Goal: Answer question/provide support: Share knowledge or assist other users

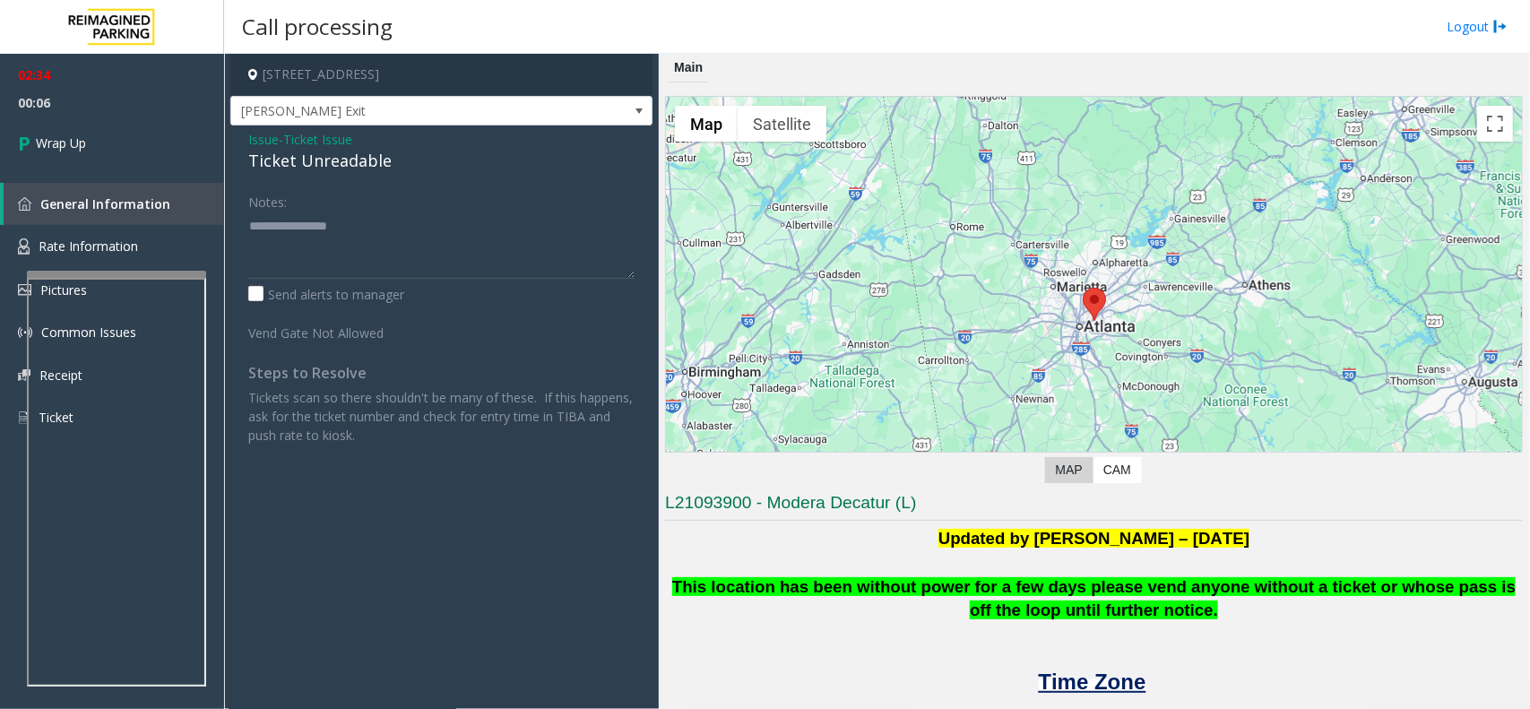
scroll to position [336, 0]
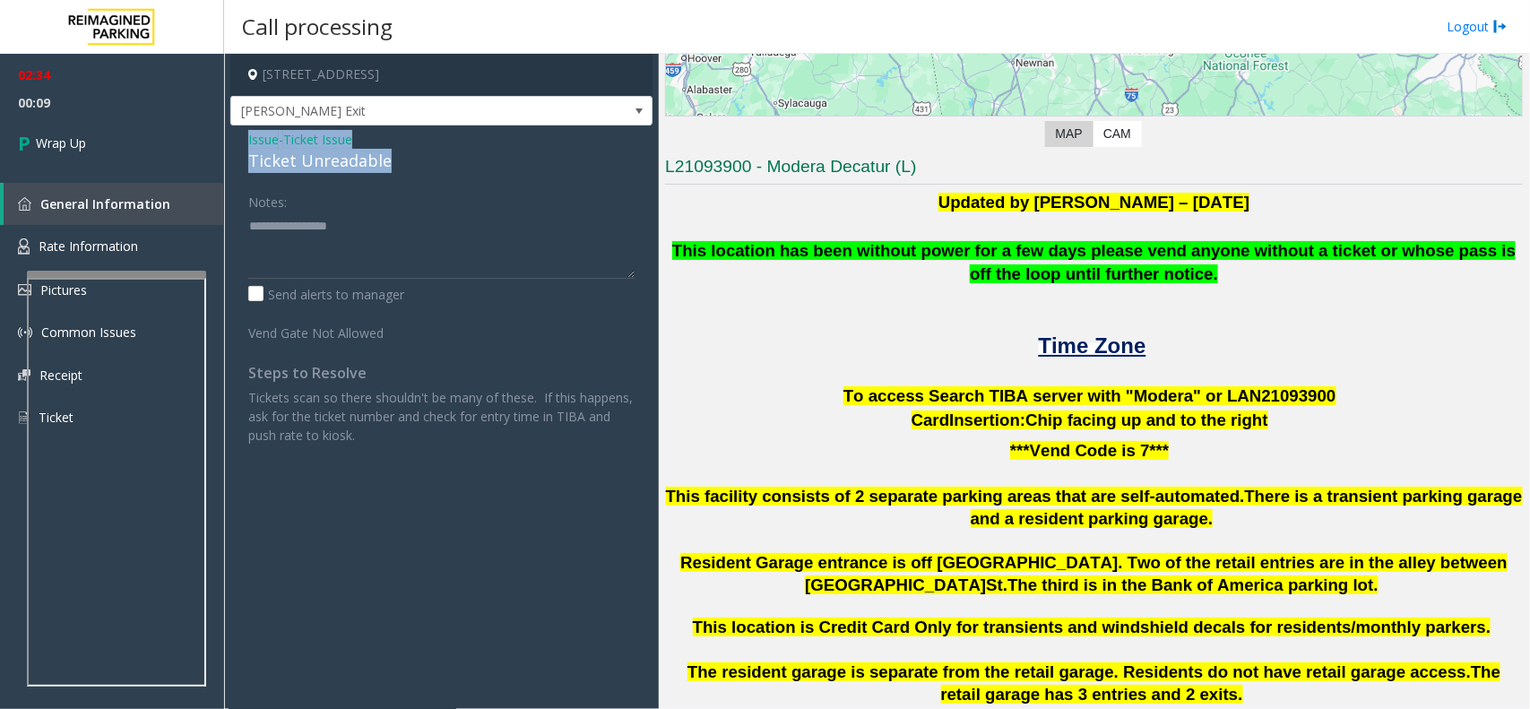
drag, startPoint x: 405, startPoint y: 168, endPoint x: 233, endPoint y: 146, distance: 173.5
click at [233, 146] on div "Issue - Ticket Issue Ticket Unreadable Notes: Send alerts to manager Vend Gate …" at bounding box center [441, 293] width 422 height 337
copy div "Issue - Ticket Issue Ticket Unreadable"
click at [275, 261] on textarea at bounding box center [441, 245] width 386 height 67
paste textarea "**********"
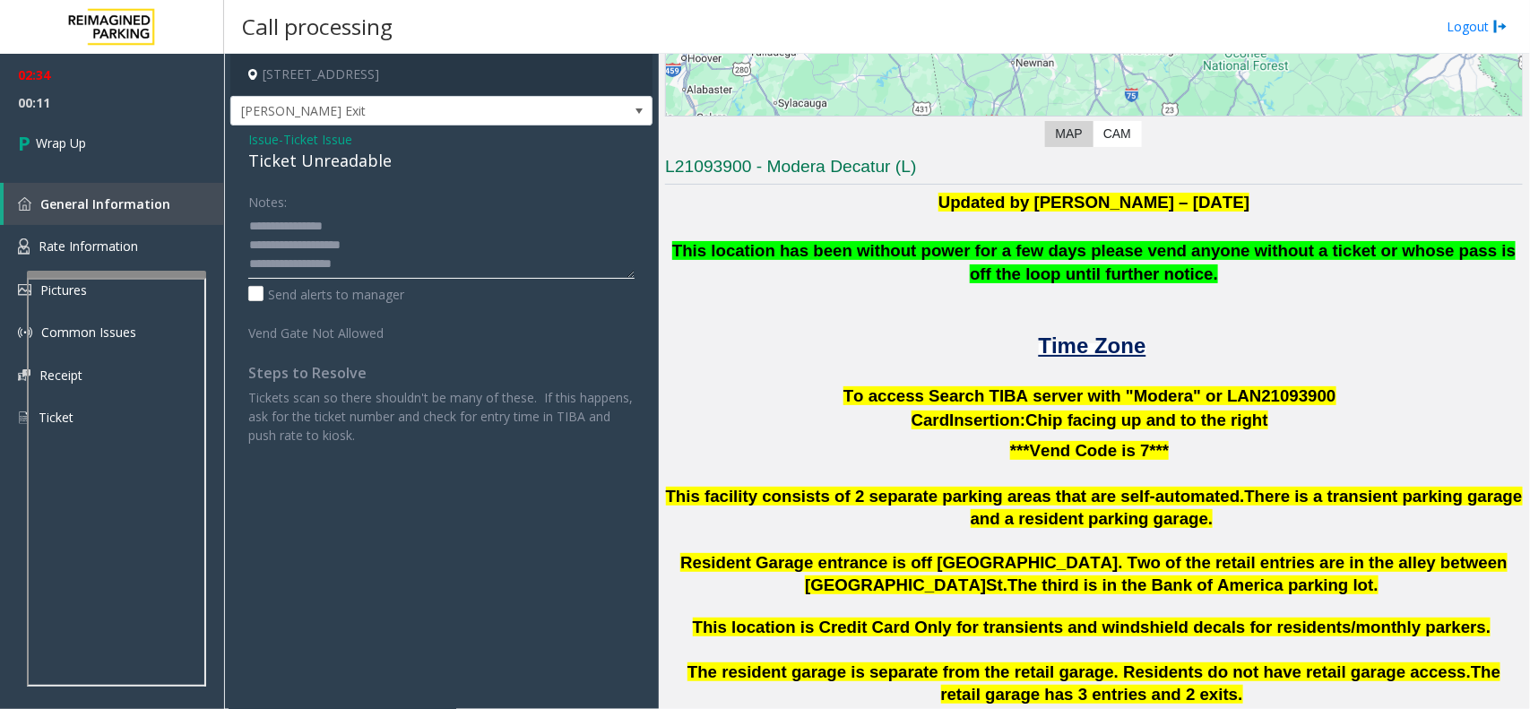
scroll to position [12, 0]
type textarea "**********"
click at [40, 117] on link "Wrap Up" at bounding box center [112, 143] width 224 height 53
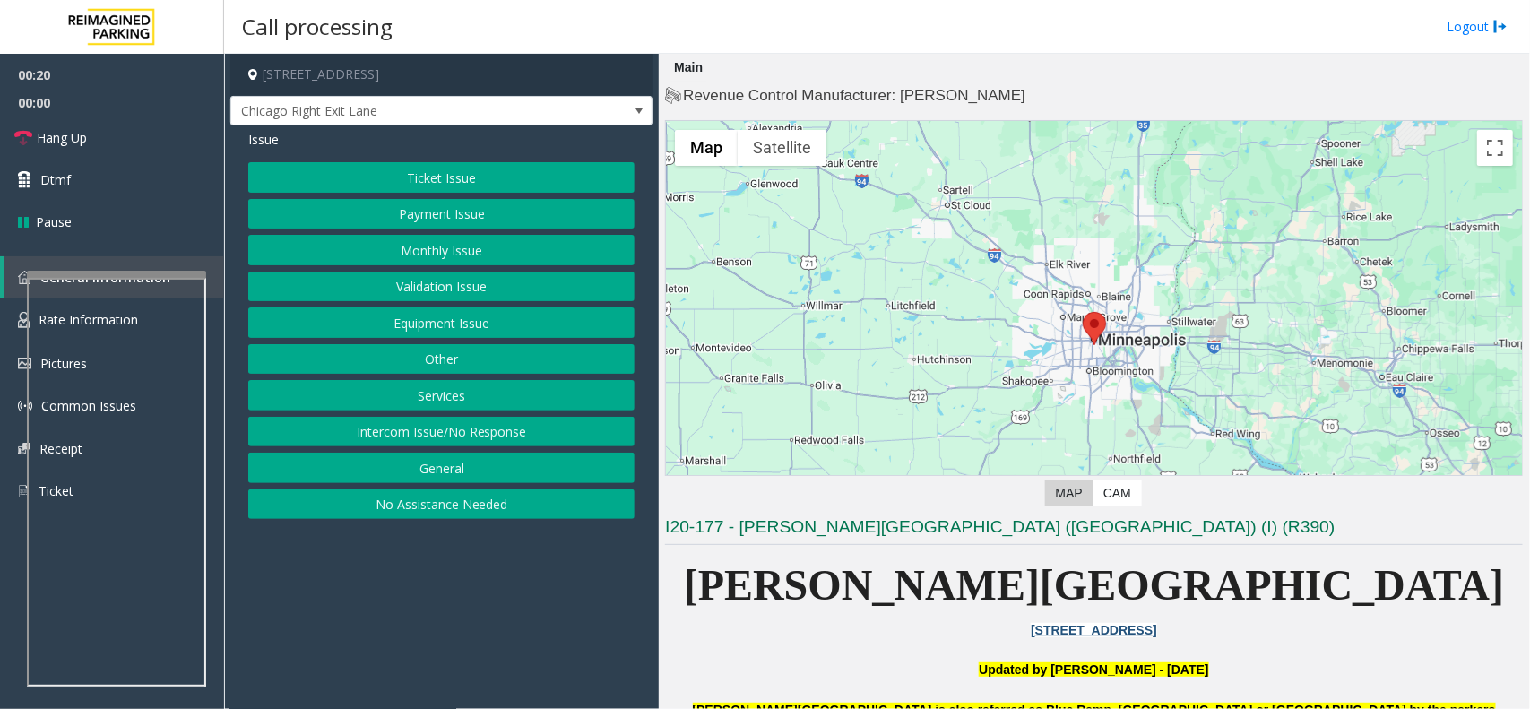
click at [484, 324] on button "Equipment Issue" at bounding box center [441, 322] width 386 height 30
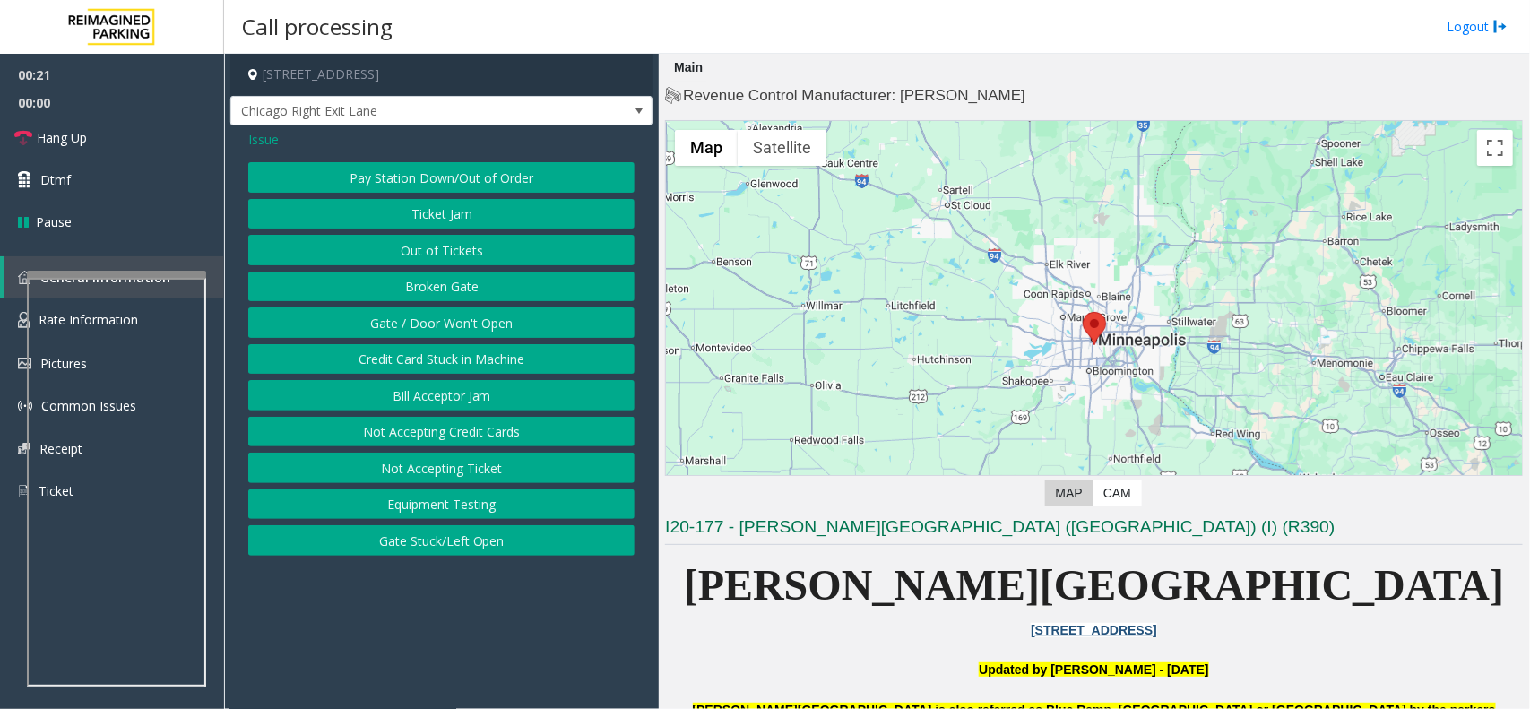
click at [484, 324] on button "Gate / Door Won't Open" at bounding box center [441, 322] width 386 height 30
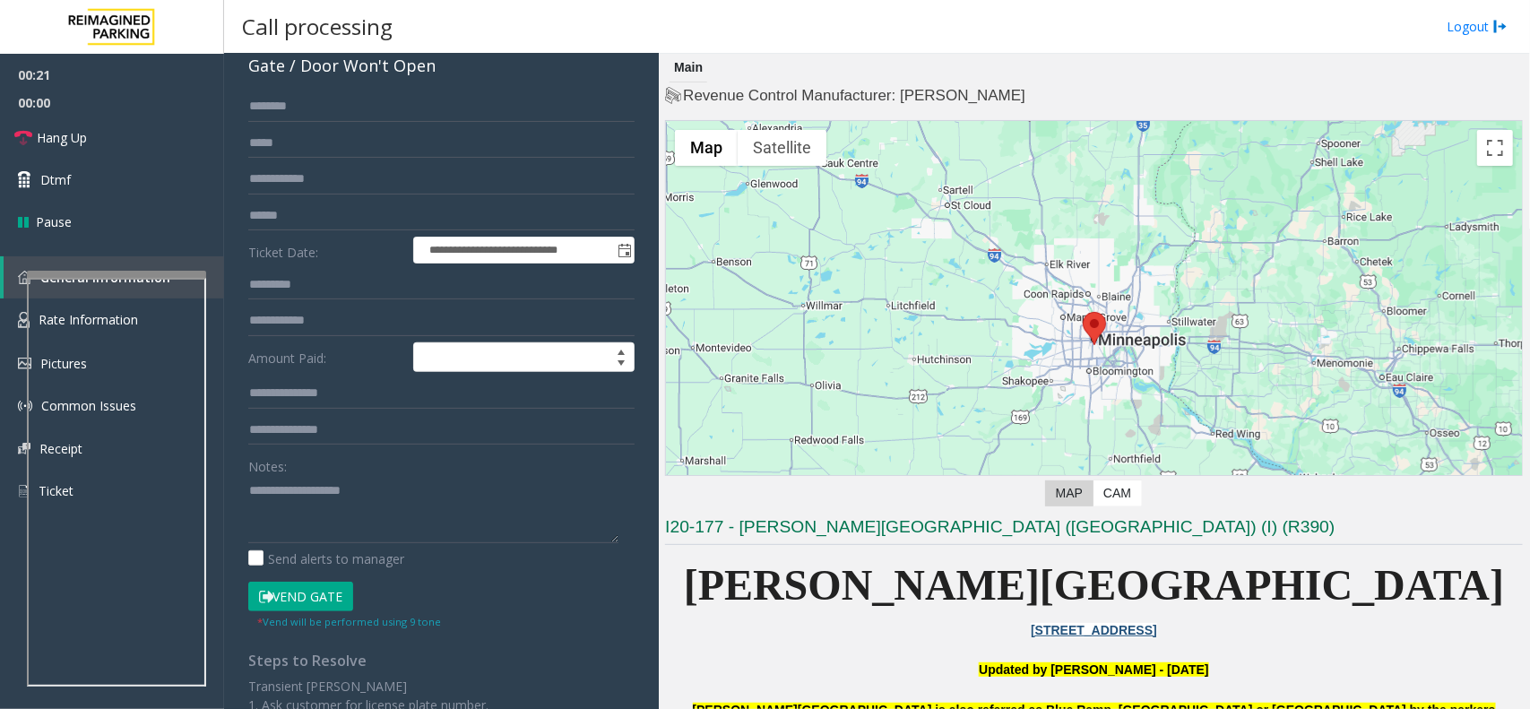
scroll to position [224, 0]
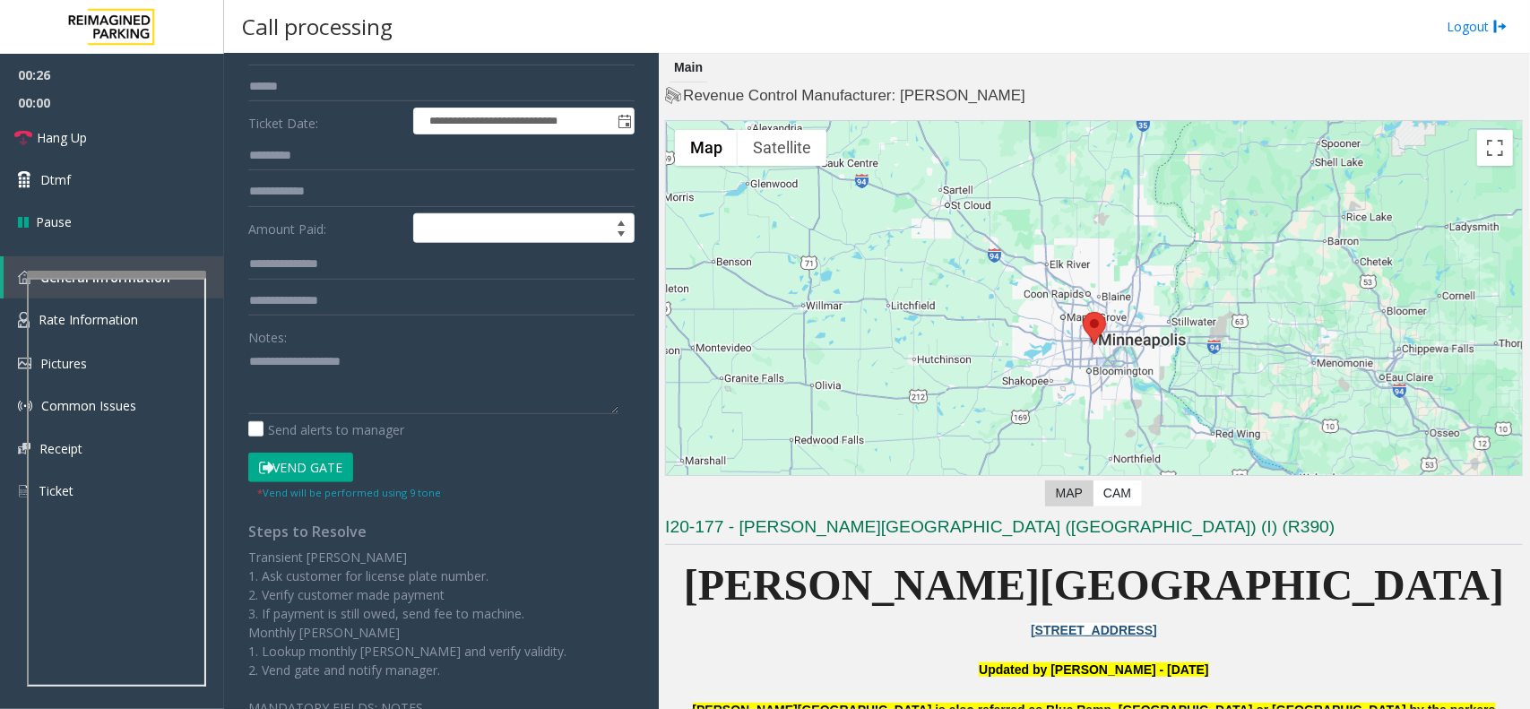
click at [318, 471] on button "Vend Gate" at bounding box center [300, 468] width 105 height 30
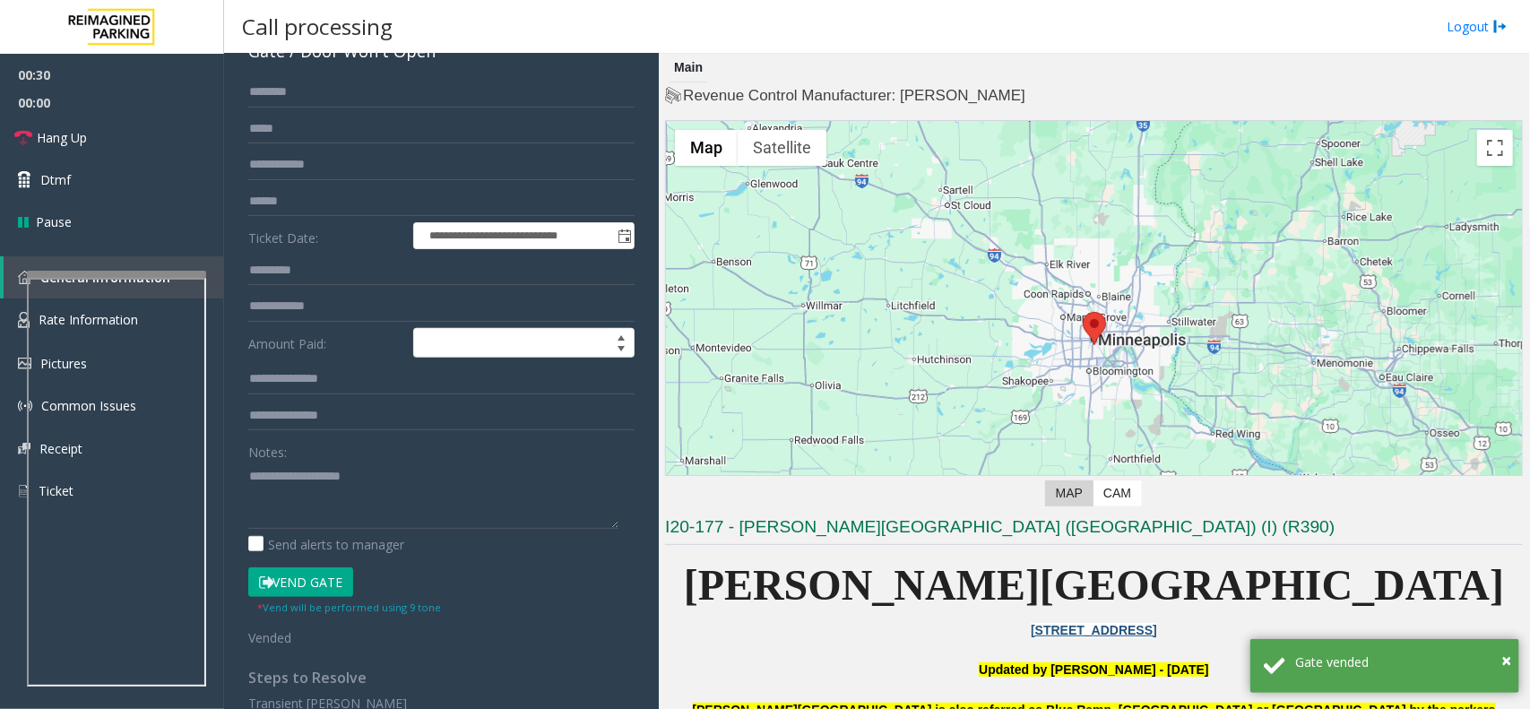
scroll to position [0, 0]
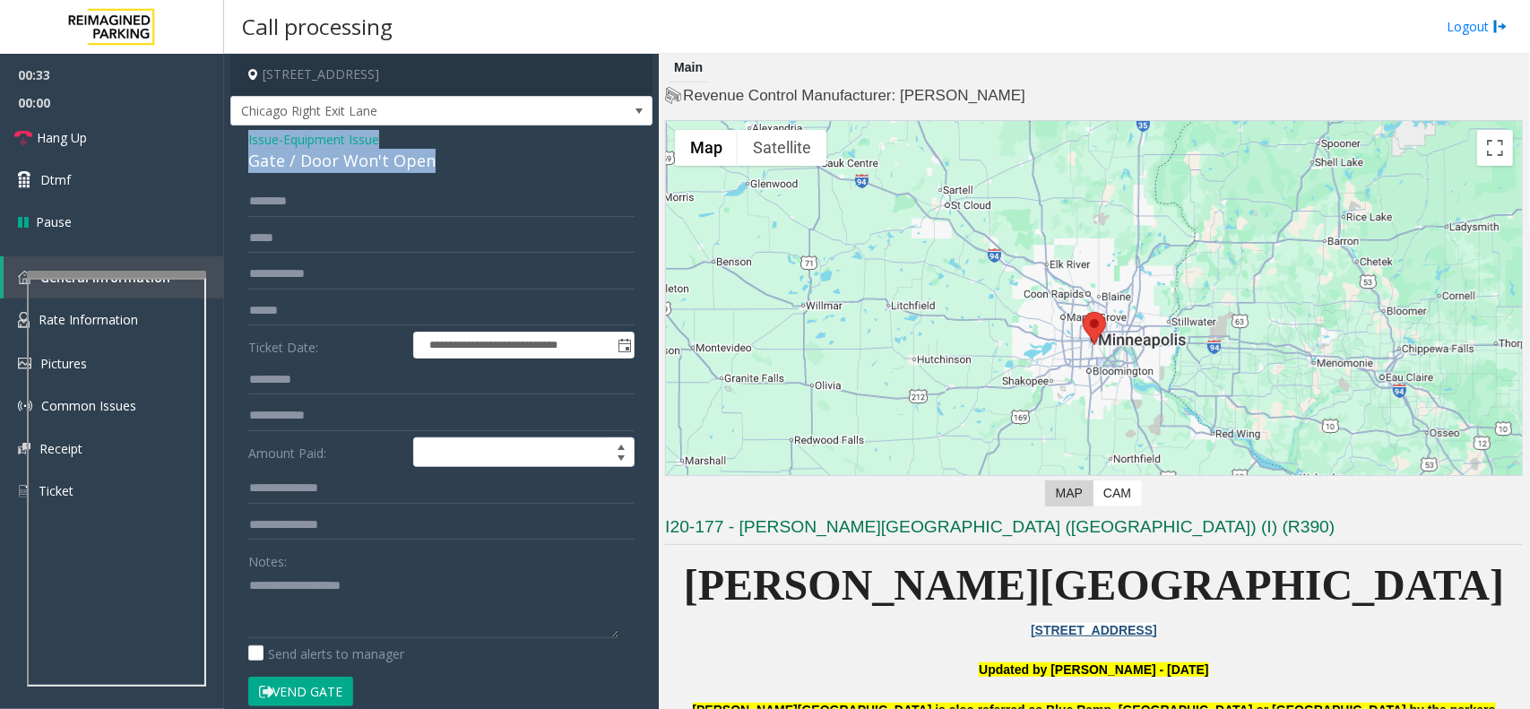
drag, startPoint x: 453, startPoint y: 168, endPoint x: 239, endPoint y: 131, distance: 216.6
click at [239, 131] on div "**********" at bounding box center [441, 594] width 422 height 939
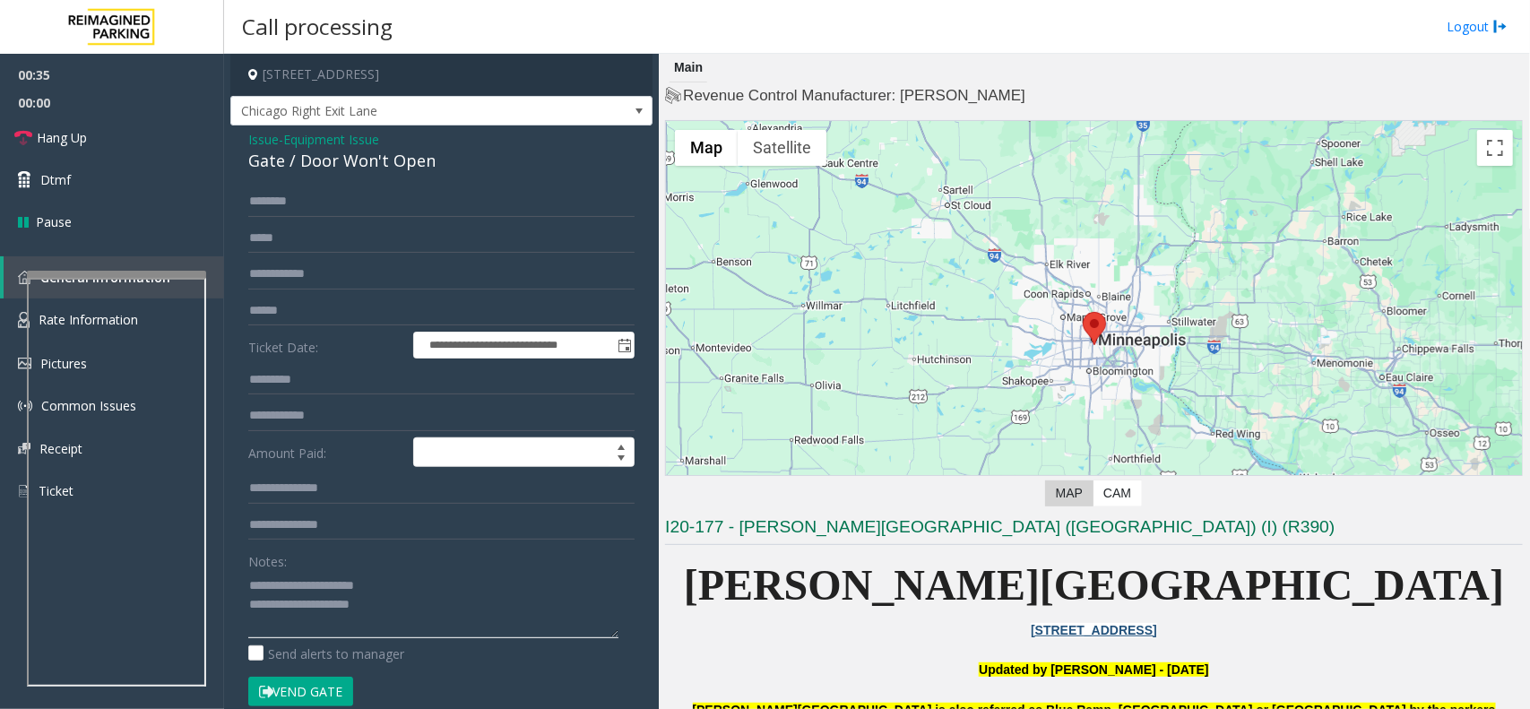
click at [399, 606] on textarea at bounding box center [433, 604] width 370 height 67
click at [91, 137] on link "Hang Up" at bounding box center [112, 138] width 224 height 42
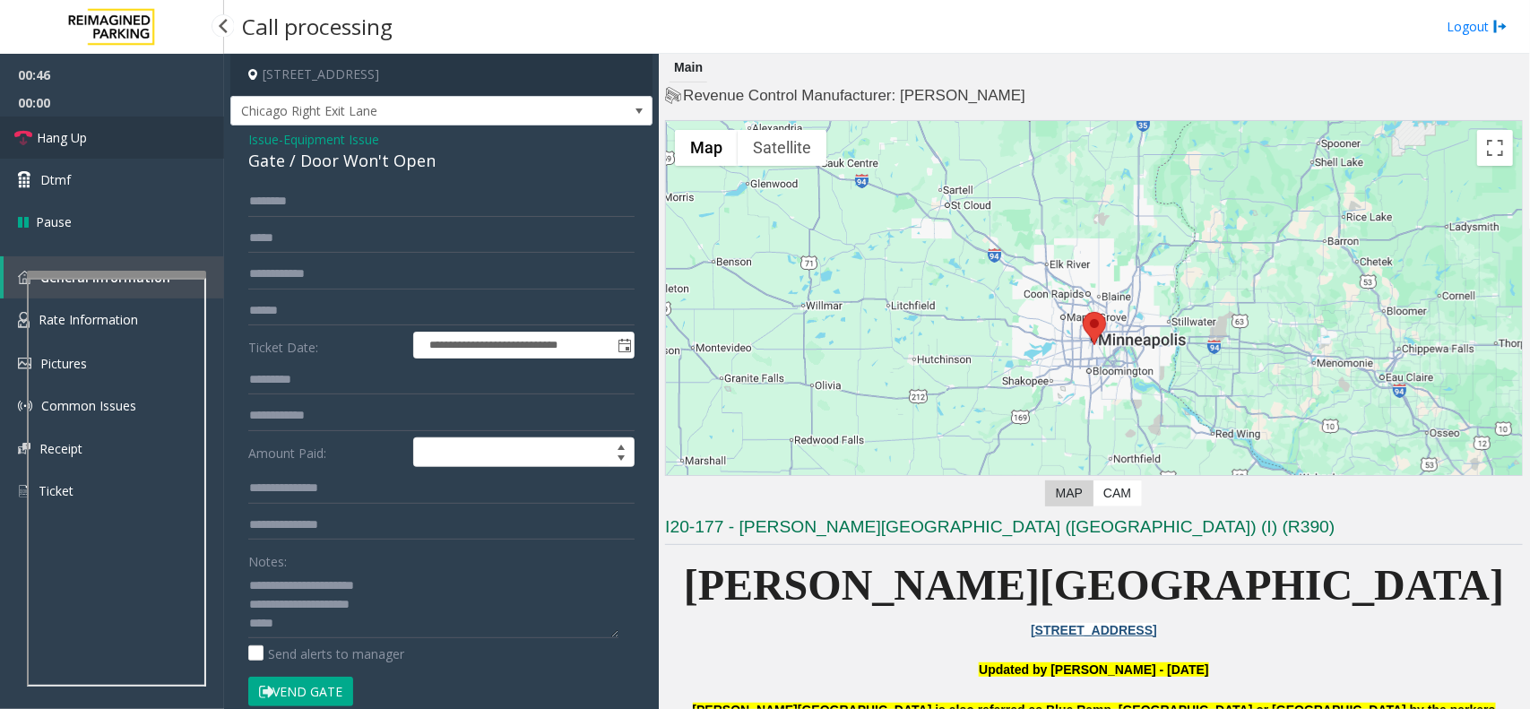
click at [91, 137] on link "Hang Up" at bounding box center [112, 138] width 224 height 42
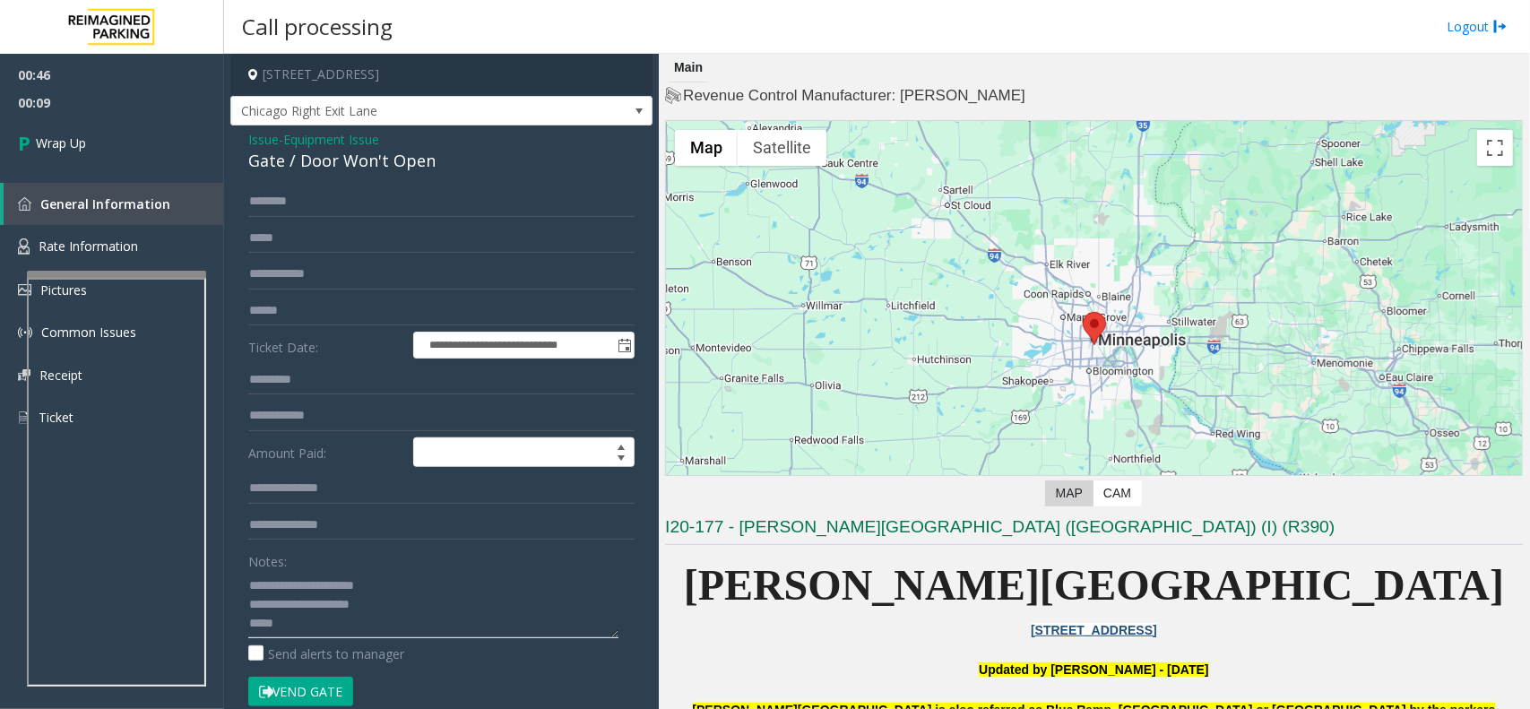
click at [354, 633] on textarea at bounding box center [433, 604] width 370 height 67
paste textarea "**********"
type textarea "**********"
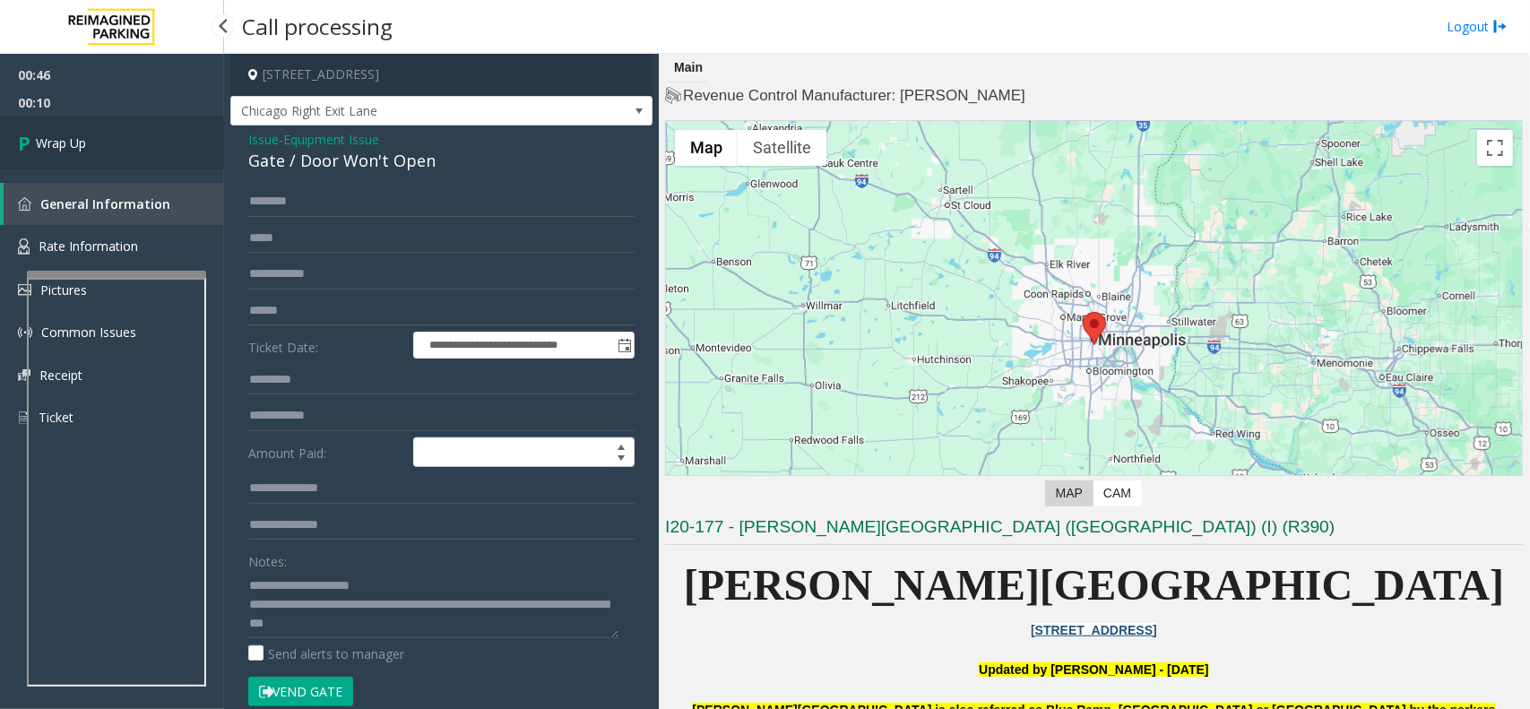
click at [153, 139] on link "Wrap Up" at bounding box center [112, 143] width 224 height 53
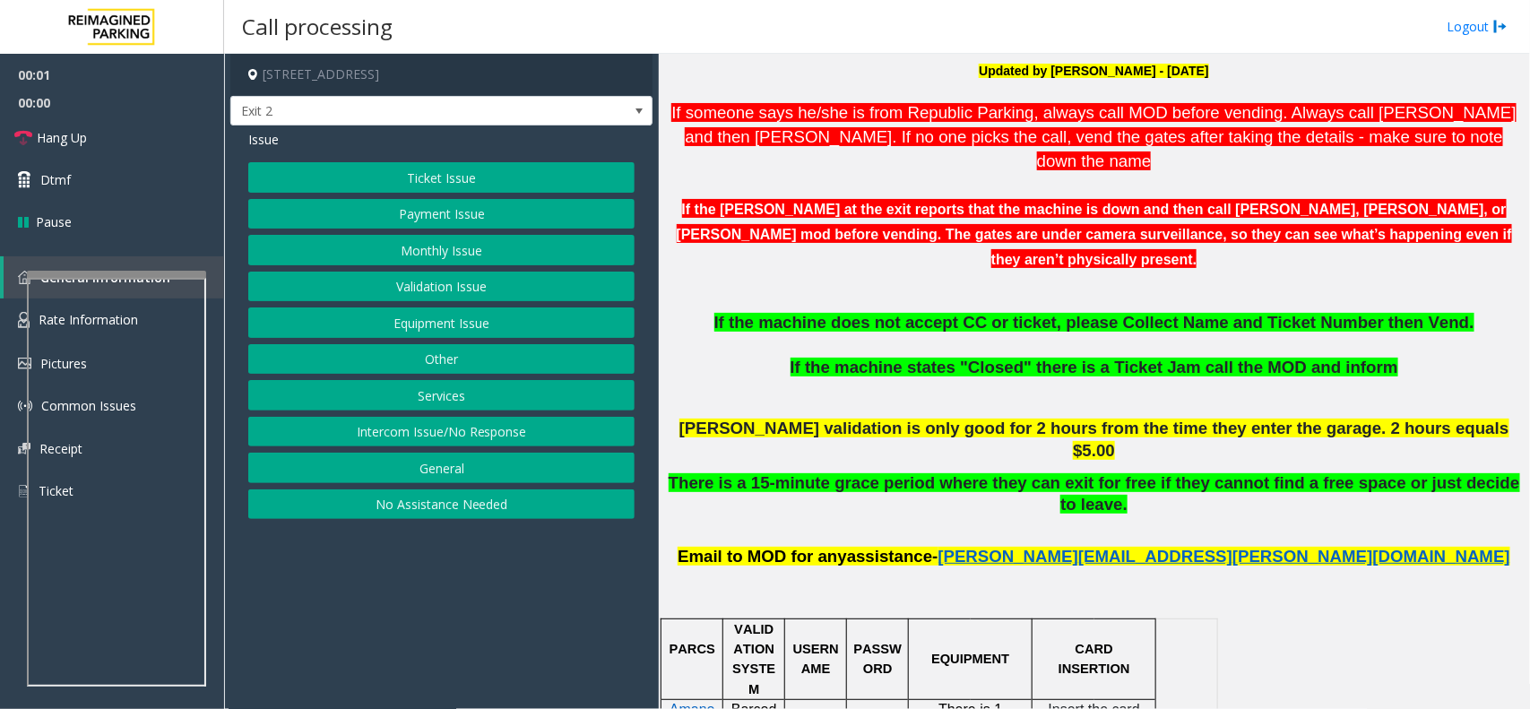
scroll to position [560, 0]
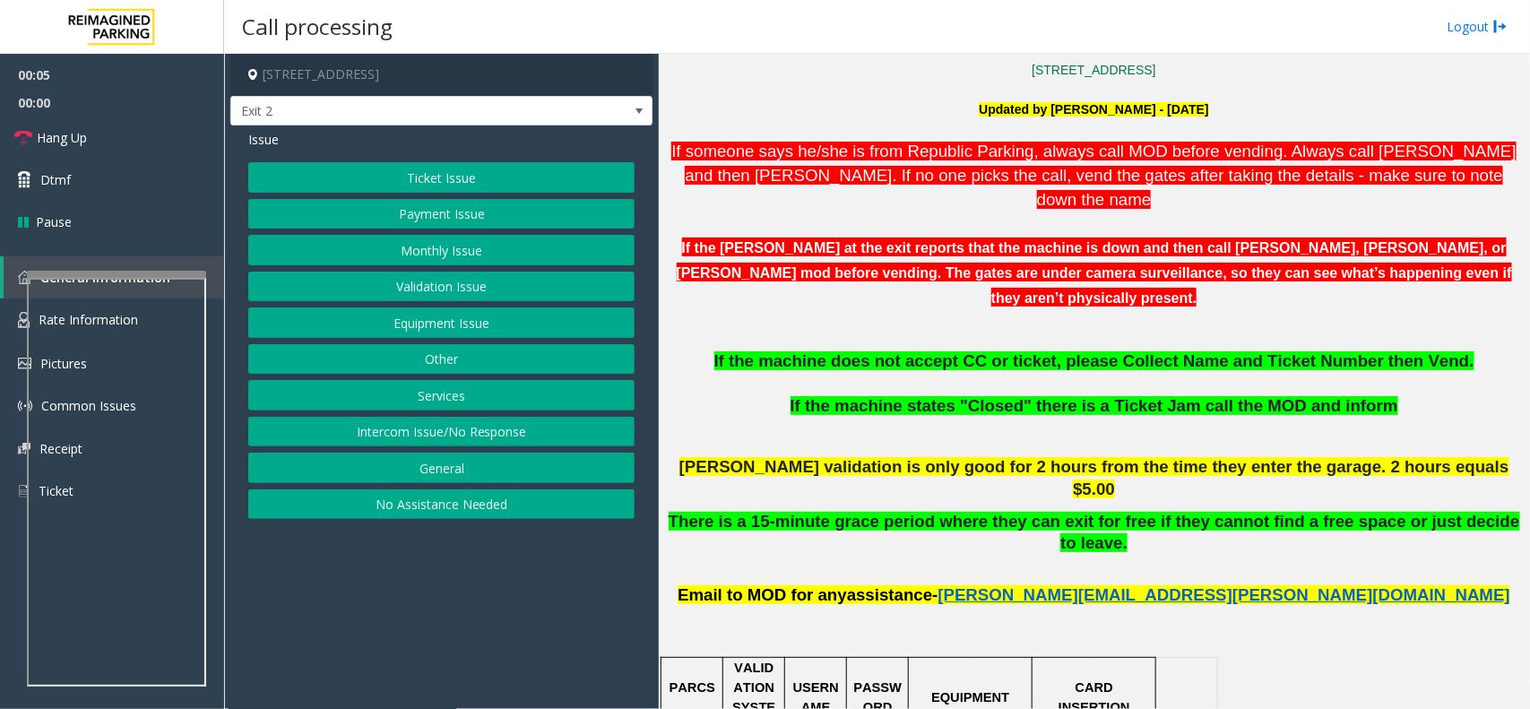
click at [441, 216] on button "Payment Issue" at bounding box center [441, 214] width 386 height 30
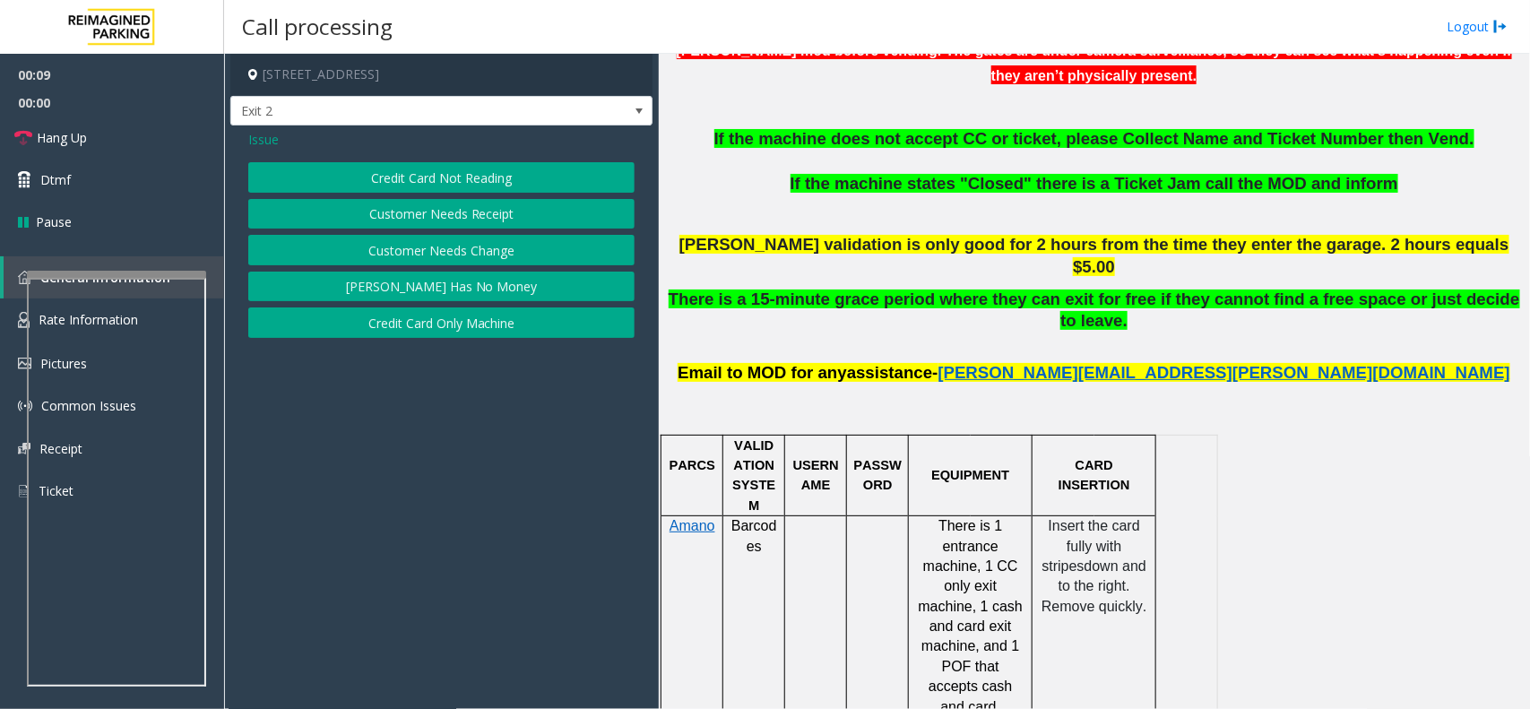
scroll to position [784, 0]
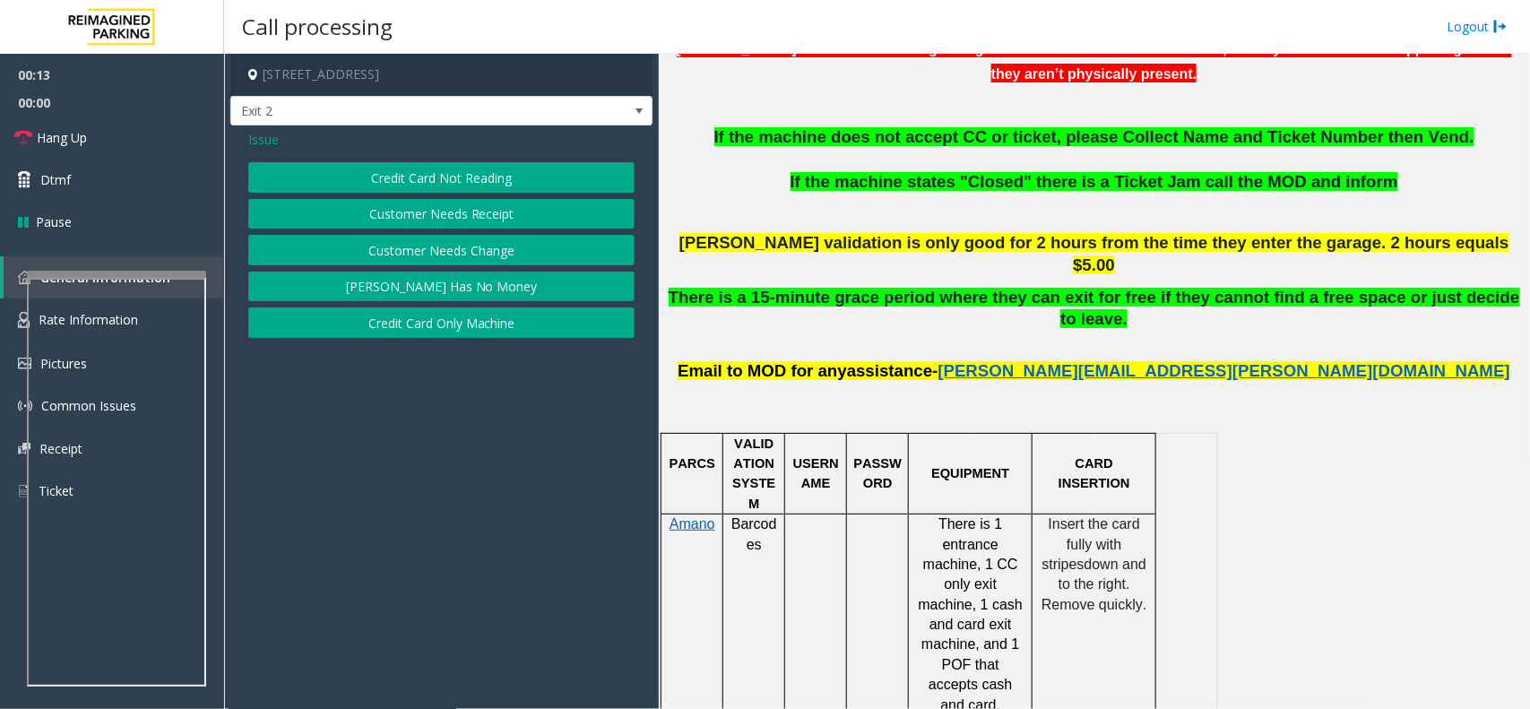
click at [479, 177] on button "Credit Card Not Reading" at bounding box center [441, 177] width 386 height 30
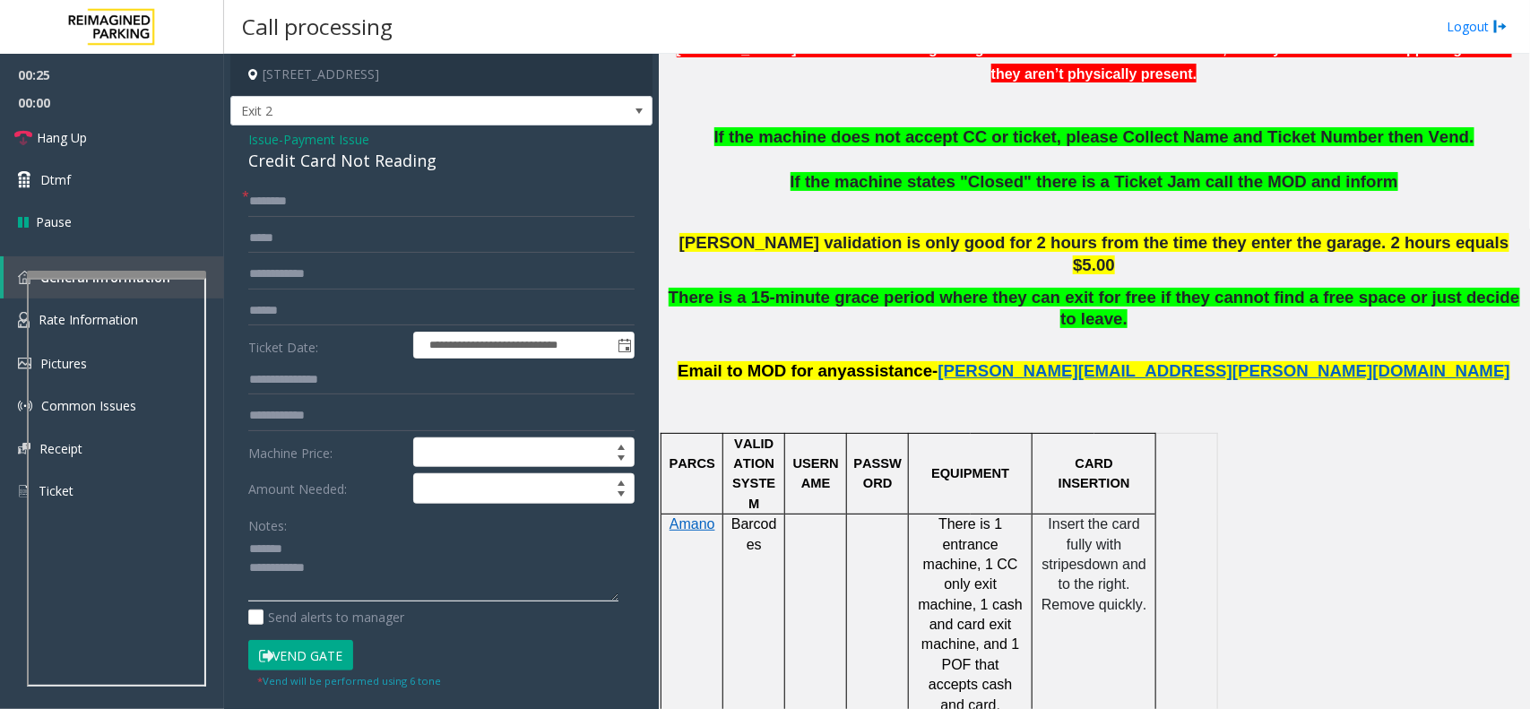
scroll to position [672, 0]
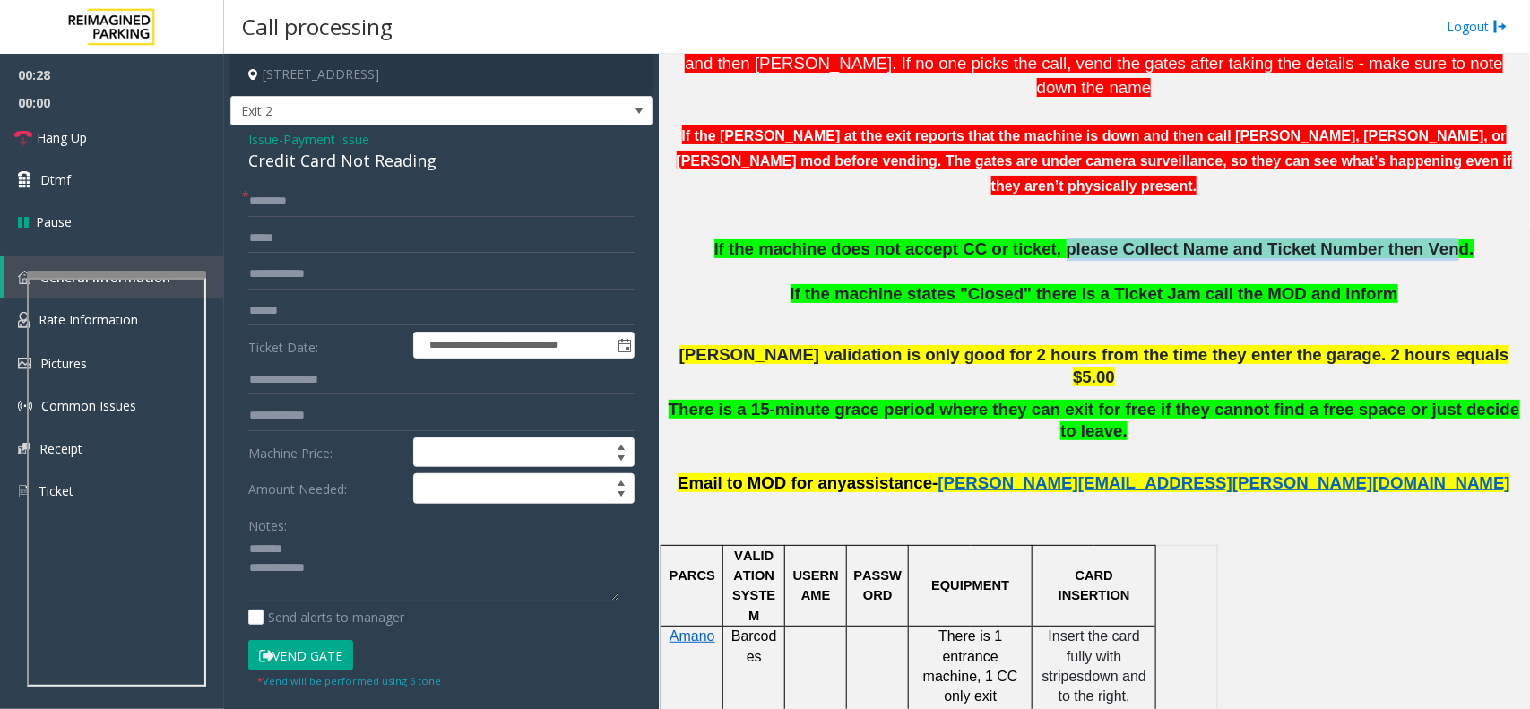
drag, startPoint x: 1058, startPoint y: 203, endPoint x: 1407, endPoint y: 189, distance: 348.9
click at [1407, 239] on span "If the machine does not accept CC or ticket, please Collect Name and Ticket Num…" at bounding box center [1094, 248] width 760 height 19
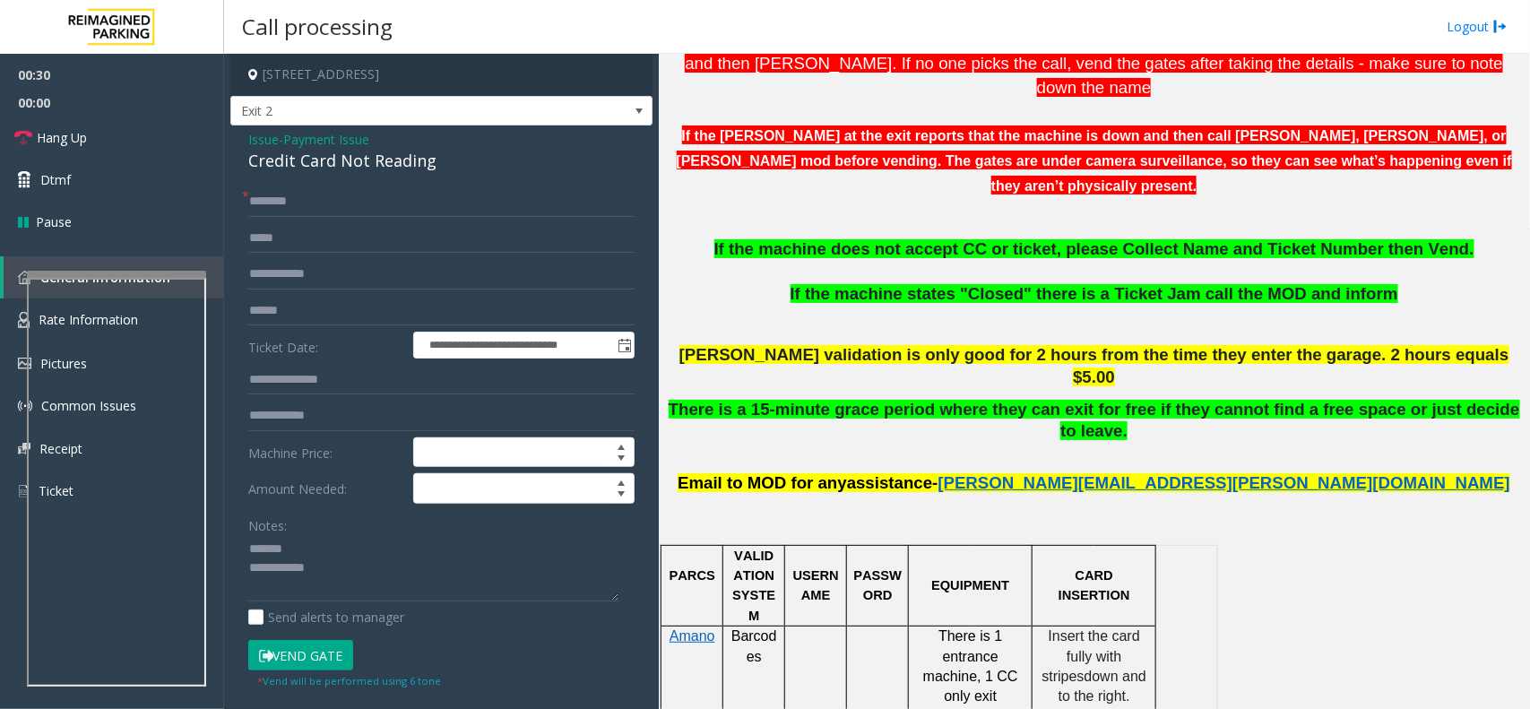
click at [323, 161] on div "Credit Card Not Reading" at bounding box center [441, 161] width 386 height 24
drag, startPoint x: 323, startPoint y: 161, endPoint x: 373, endPoint y: 166, distance: 50.4
click at [324, 161] on div "Credit Card Not Reading" at bounding box center [441, 161] width 386 height 24
click at [341, 578] on textarea at bounding box center [433, 568] width 370 height 67
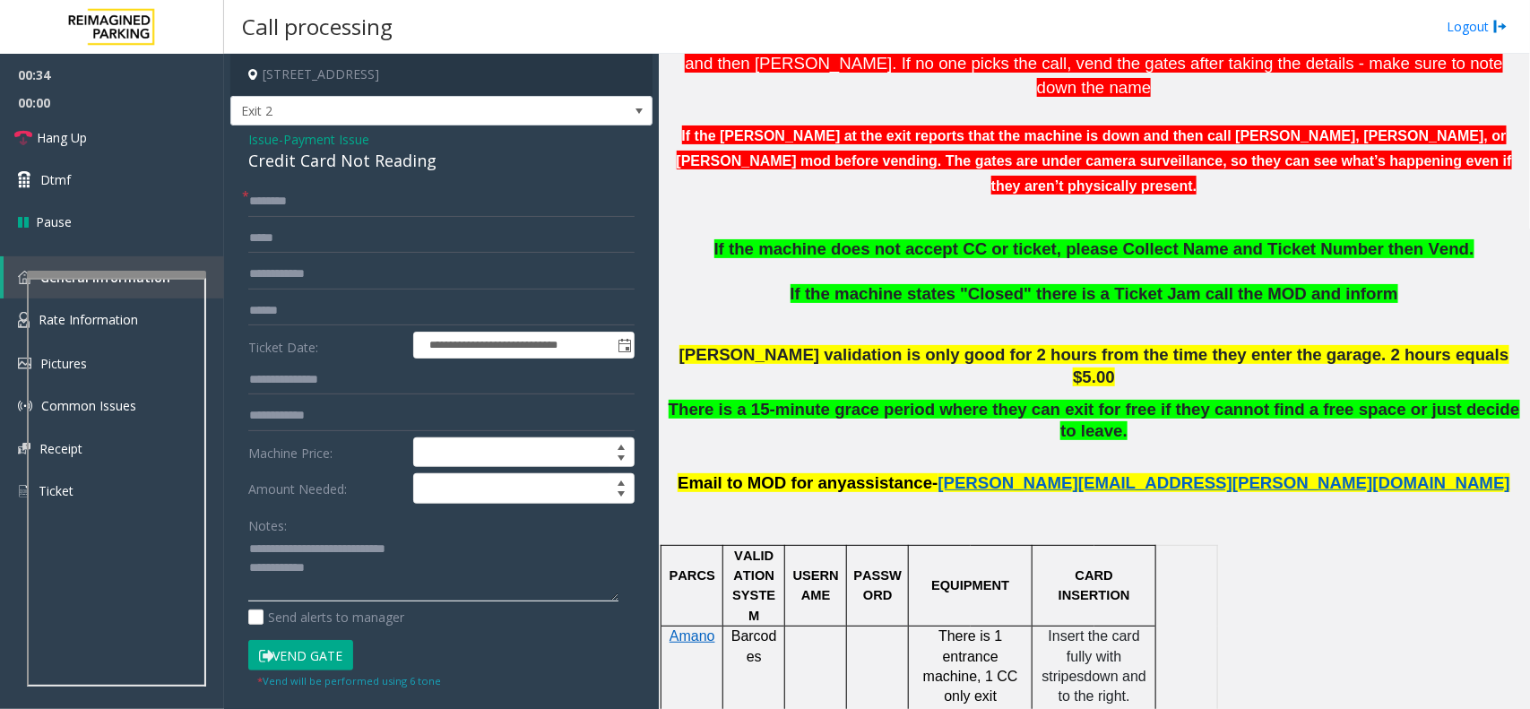
click at [341, 578] on textarea at bounding box center [433, 568] width 370 height 67
type textarea "**********"
click at [291, 307] on input "text" at bounding box center [441, 311] width 386 height 30
type input "*****"
click at [285, 199] on input "text" at bounding box center [441, 201] width 386 height 30
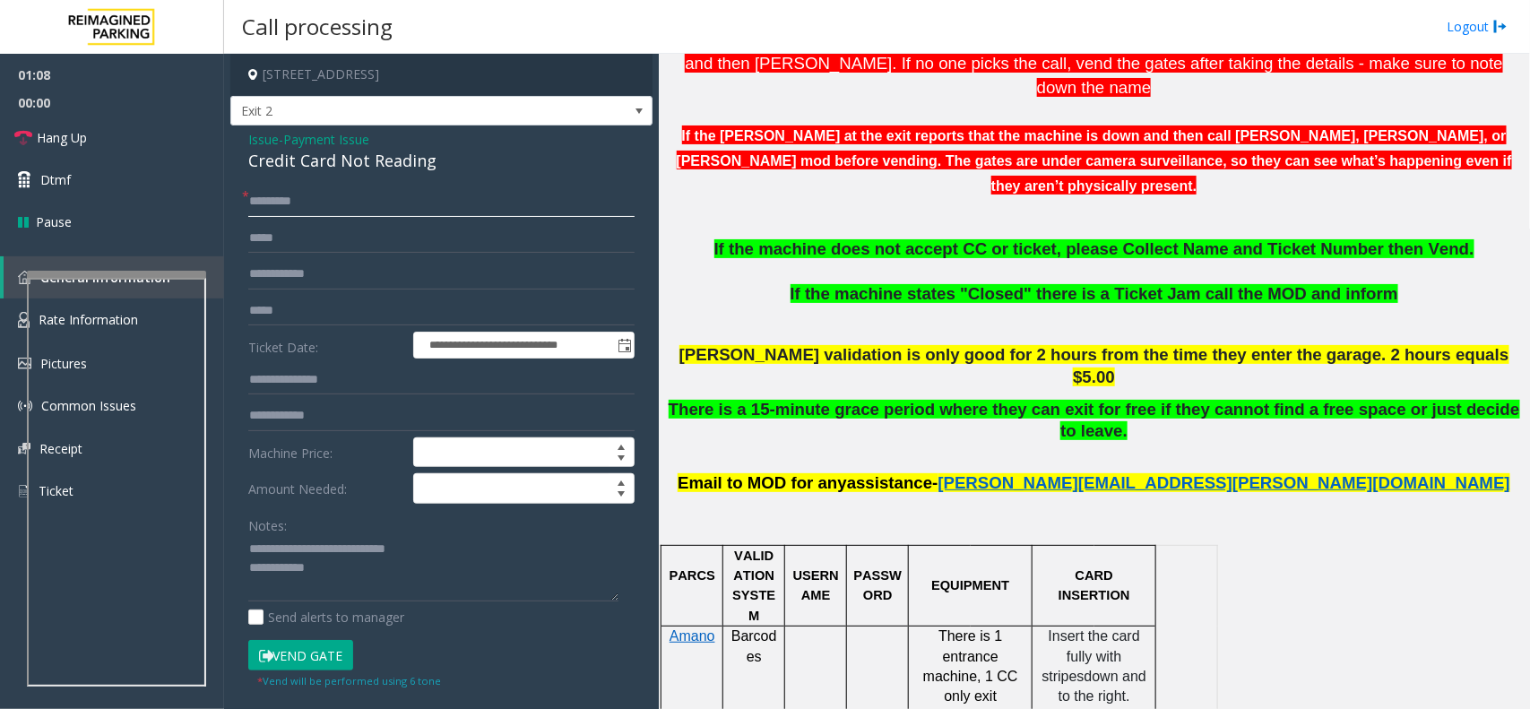
click at [321, 203] on input "********" at bounding box center [441, 201] width 386 height 30
click at [251, 198] on input "********" at bounding box center [441, 201] width 386 height 30
type input "********"
click at [339, 650] on button "Vend Gate" at bounding box center [300, 655] width 105 height 30
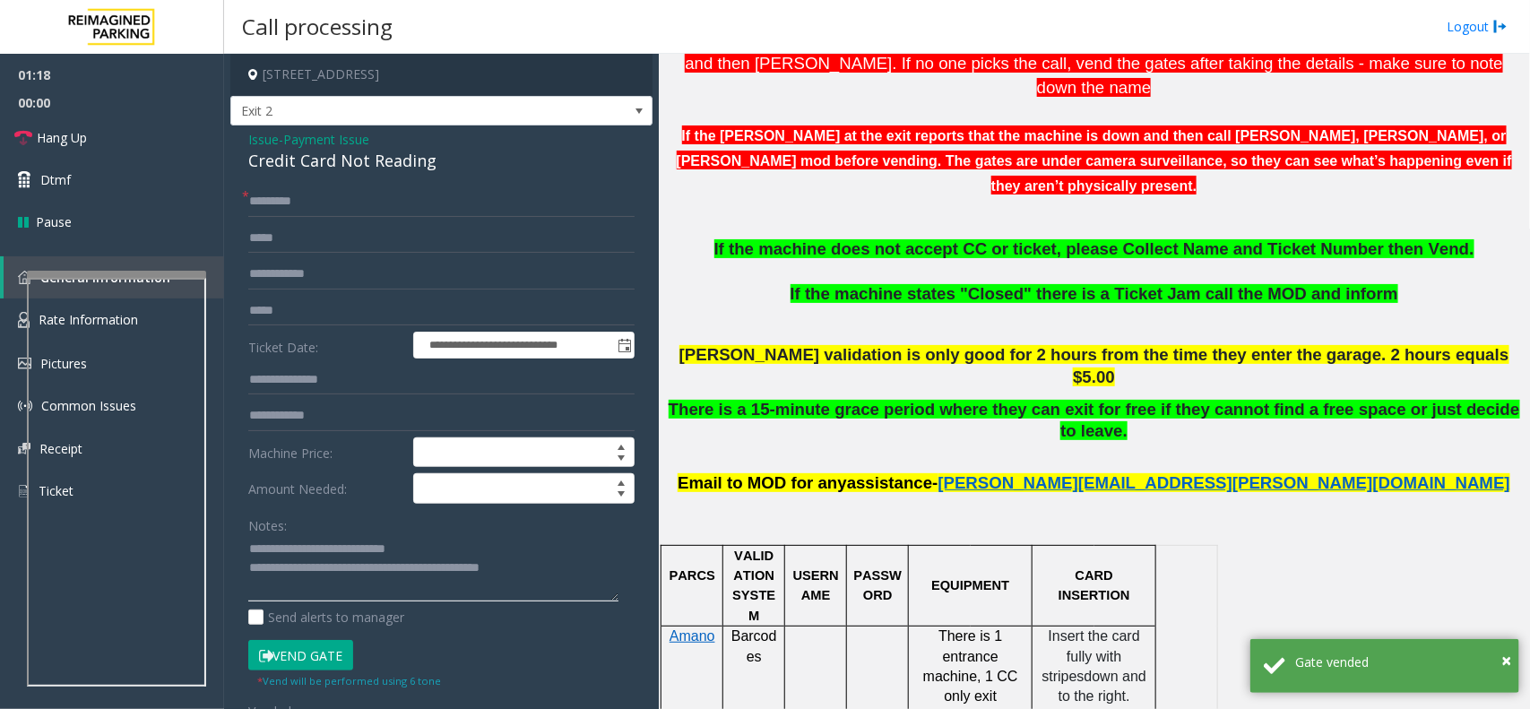
type textarea "**********"
click at [157, 161] on link "Dtmf" at bounding box center [112, 180] width 224 height 42
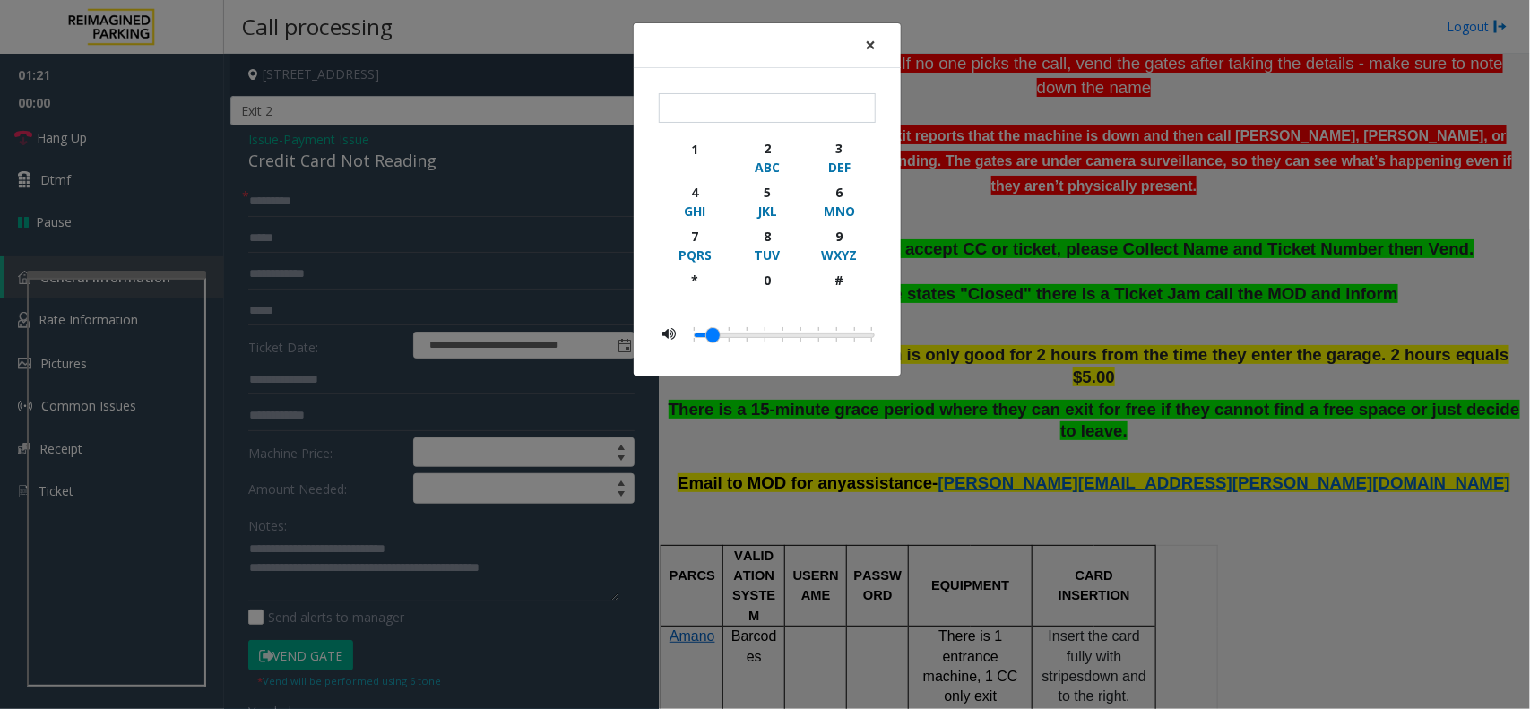
drag, startPoint x: 867, startPoint y: 40, endPoint x: 816, endPoint y: 68, distance: 57.4
click at [868, 39] on span "×" at bounding box center [870, 44] width 11 height 25
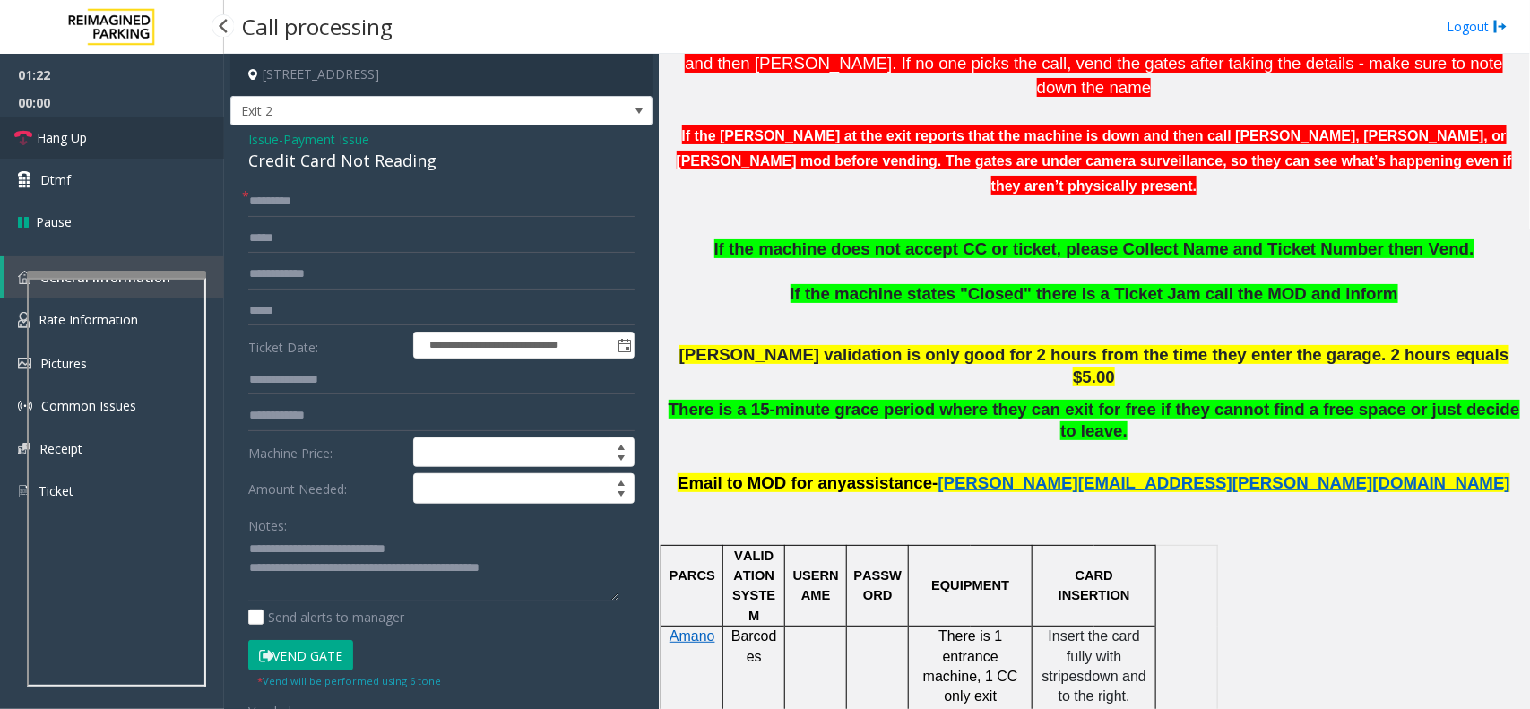
click at [94, 146] on link "Hang Up" at bounding box center [112, 138] width 224 height 42
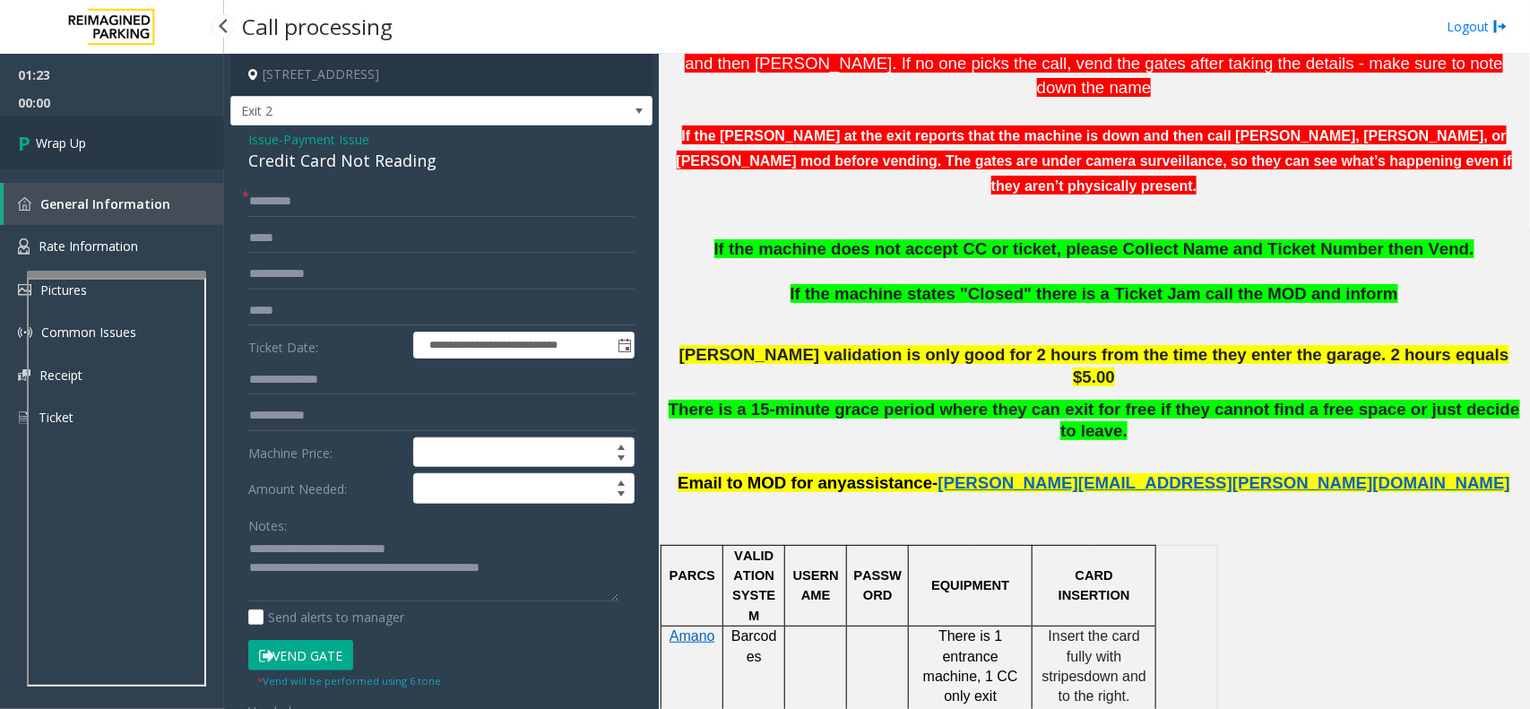
click at [94, 146] on link "Wrap Up" at bounding box center [112, 143] width 224 height 53
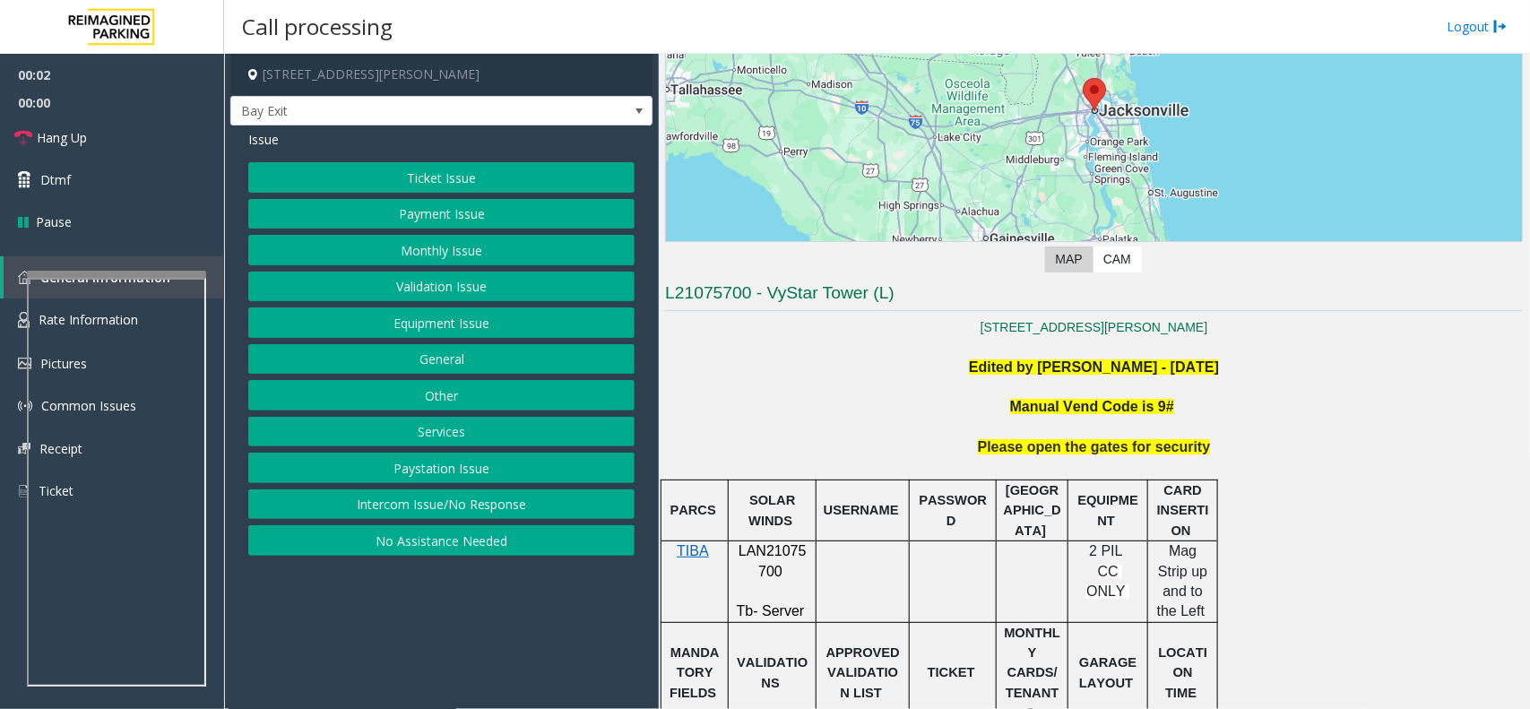
scroll to position [448, 0]
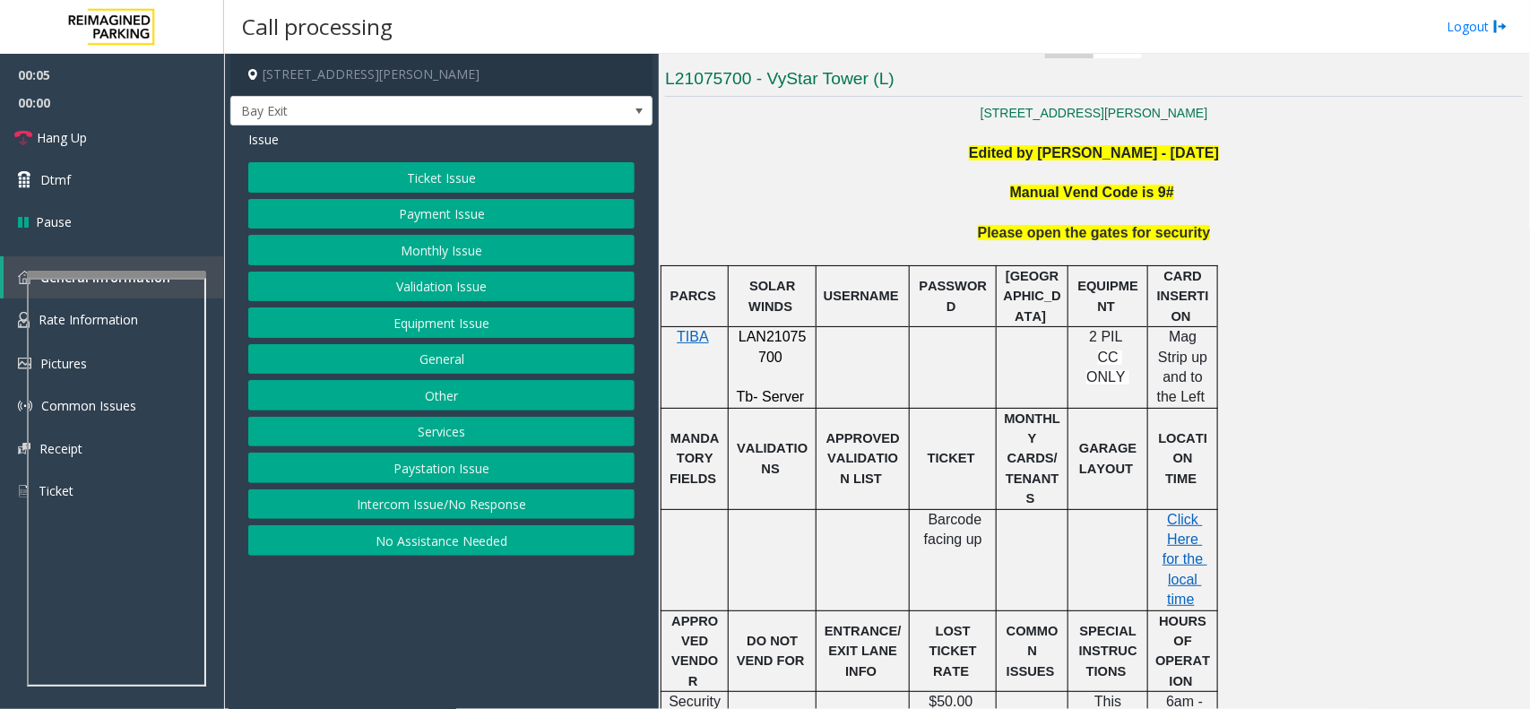
click at [775, 337] on span "LAN21075700" at bounding box center [772, 346] width 68 height 35
copy p "LAN21075700"
click at [448, 505] on button "Intercom Issue/No Response" at bounding box center [441, 504] width 386 height 30
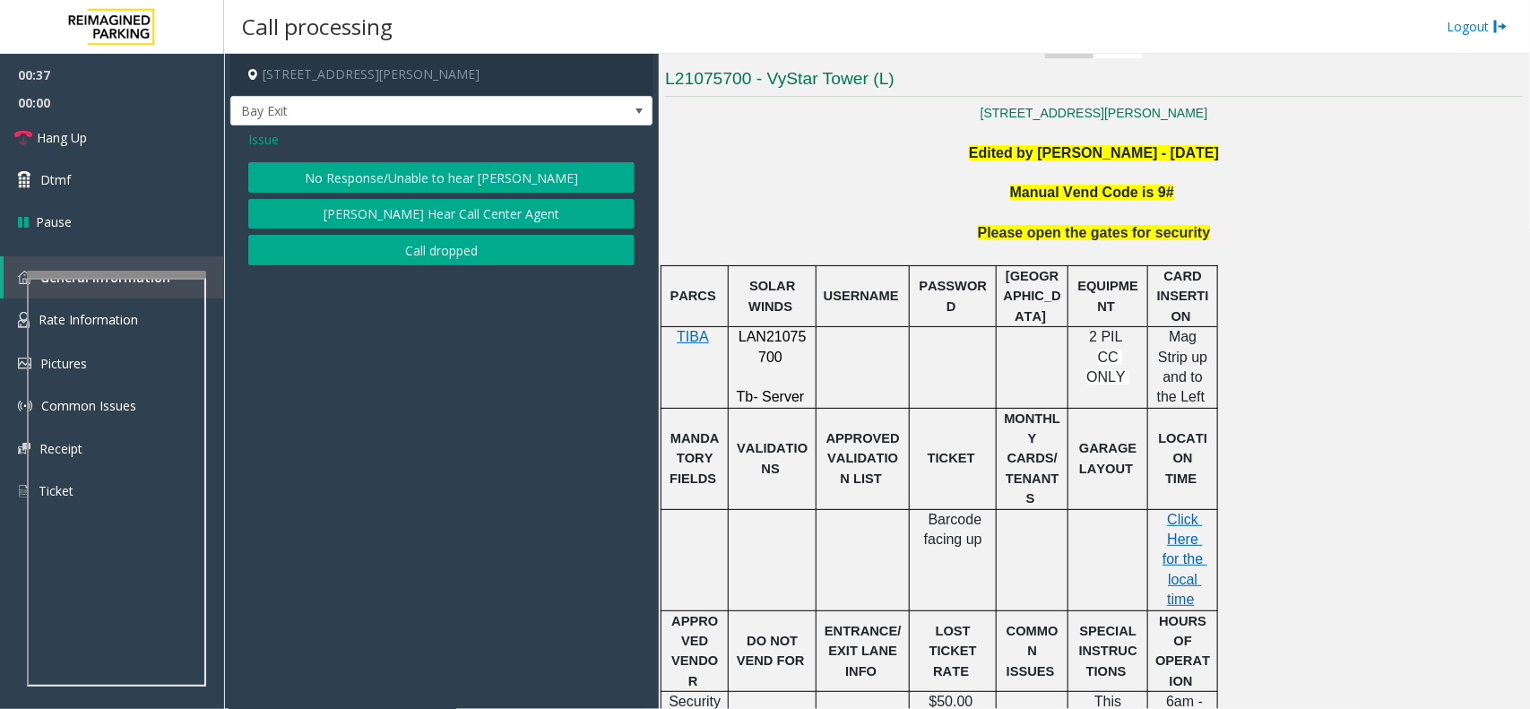
click at [270, 145] on span "Issue" at bounding box center [263, 139] width 30 height 19
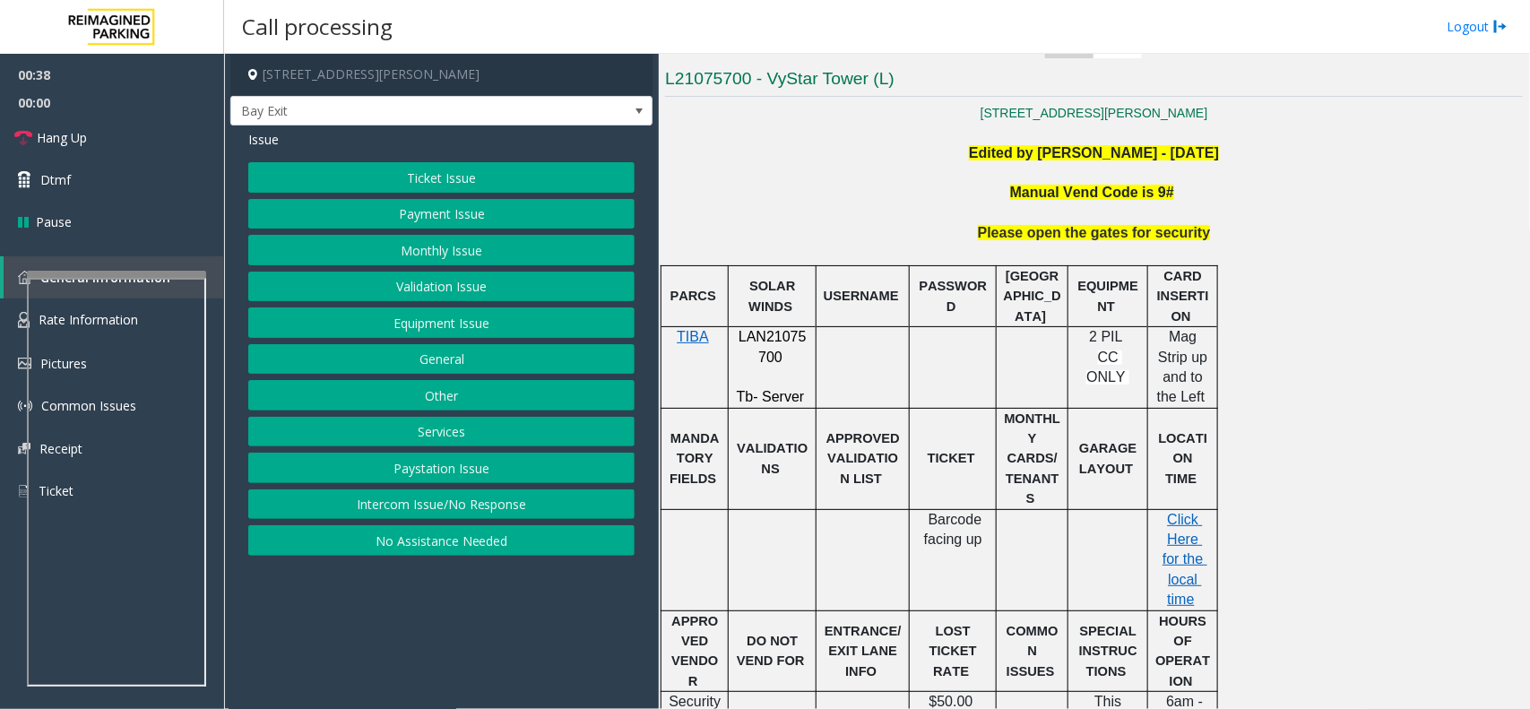
click at [410, 427] on button "Services" at bounding box center [441, 432] width 386 height 30
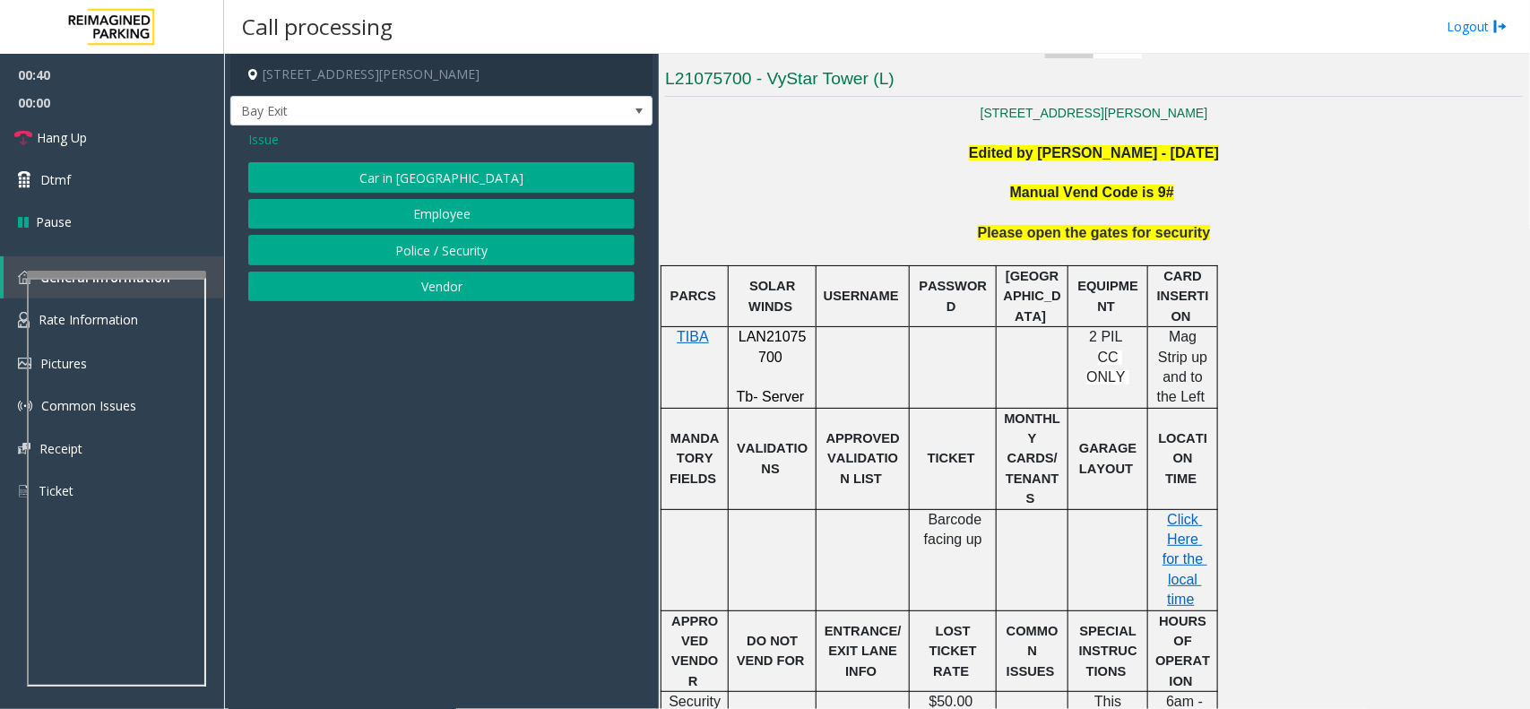
click at [264, 136] on span "Issue" at bounding box center [263, 139] width 30 height 19
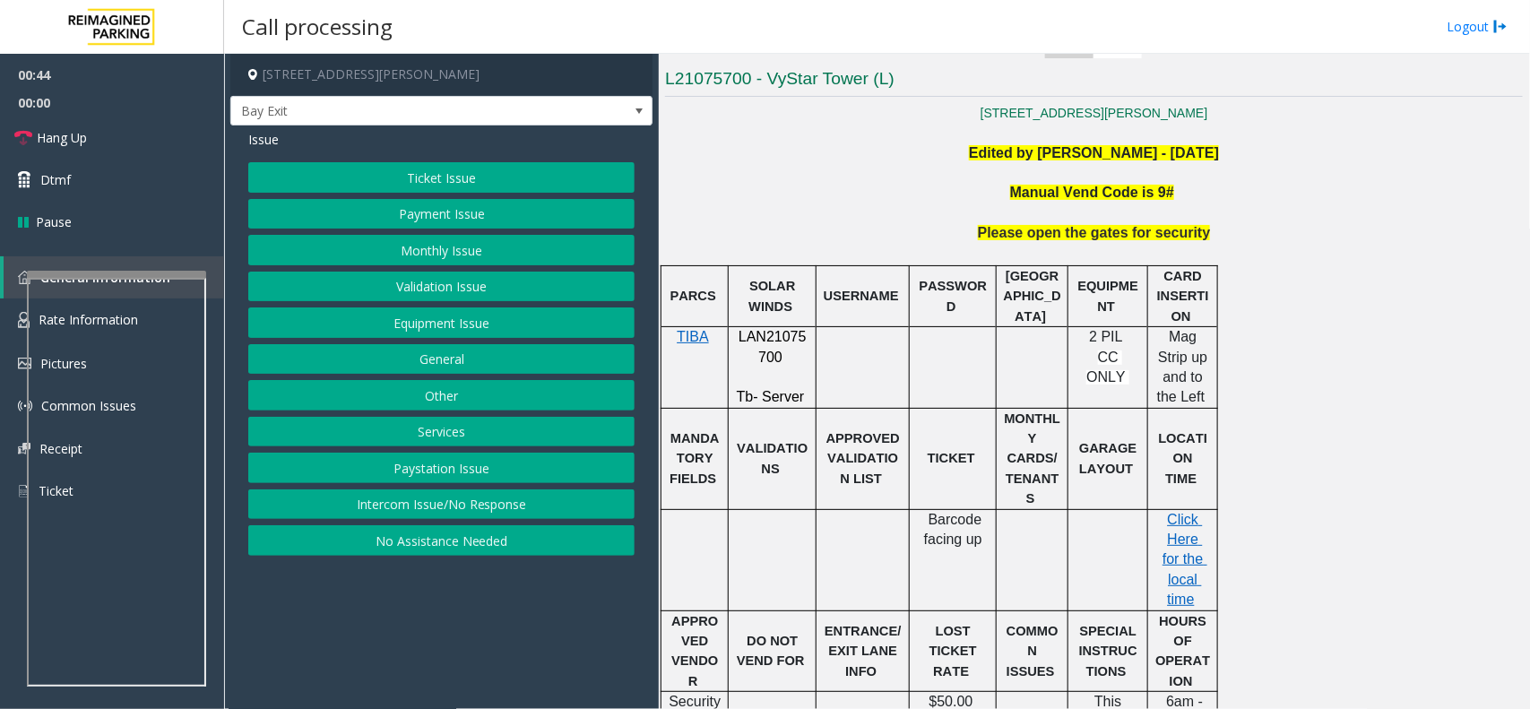
click at [459, 394] on button "Other" at bounding box center [441, 395] width 386 height 30
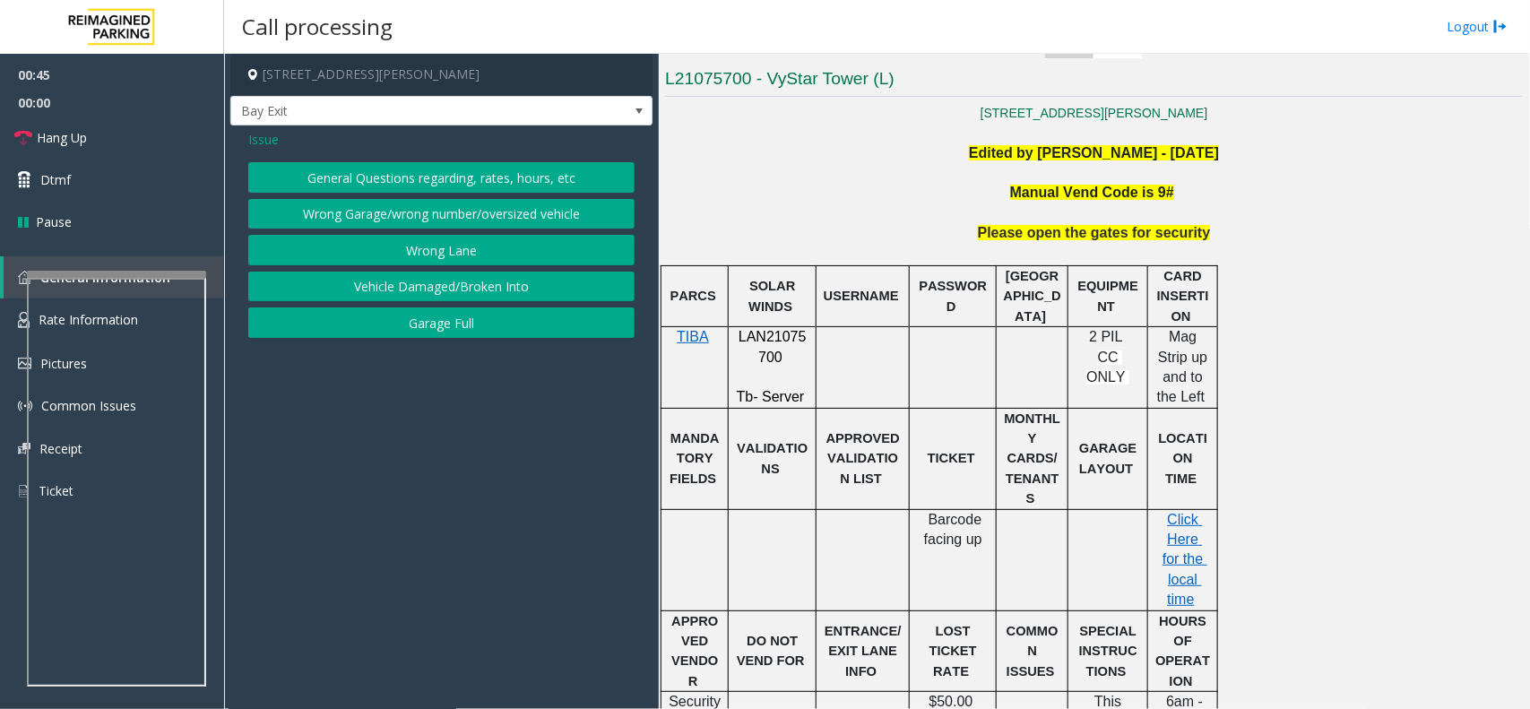
click at [265, 136] on span "Issue" at bounding box center [263, 139] width 30 height 19
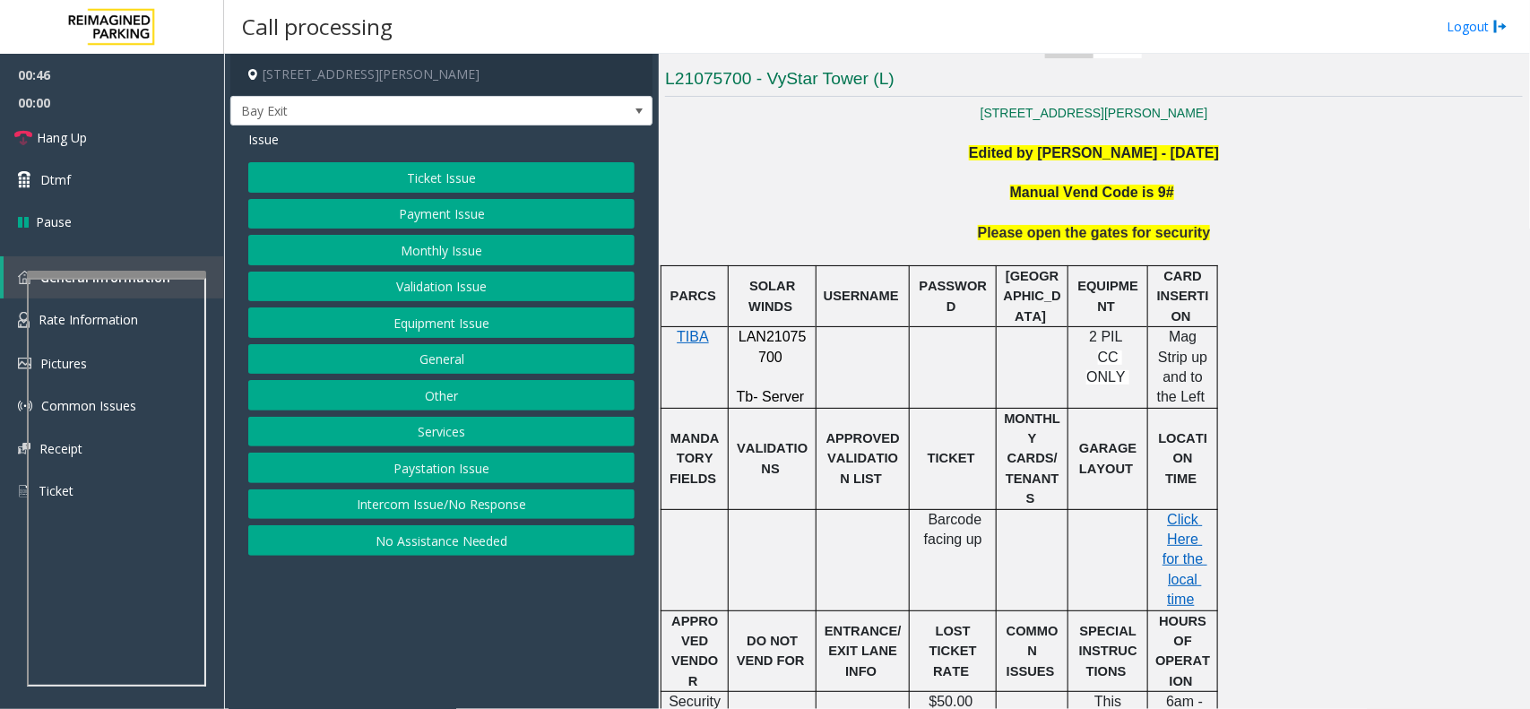
click at [472, 436] on button "Services" at bounding box center [441, 432] width 386 height 30
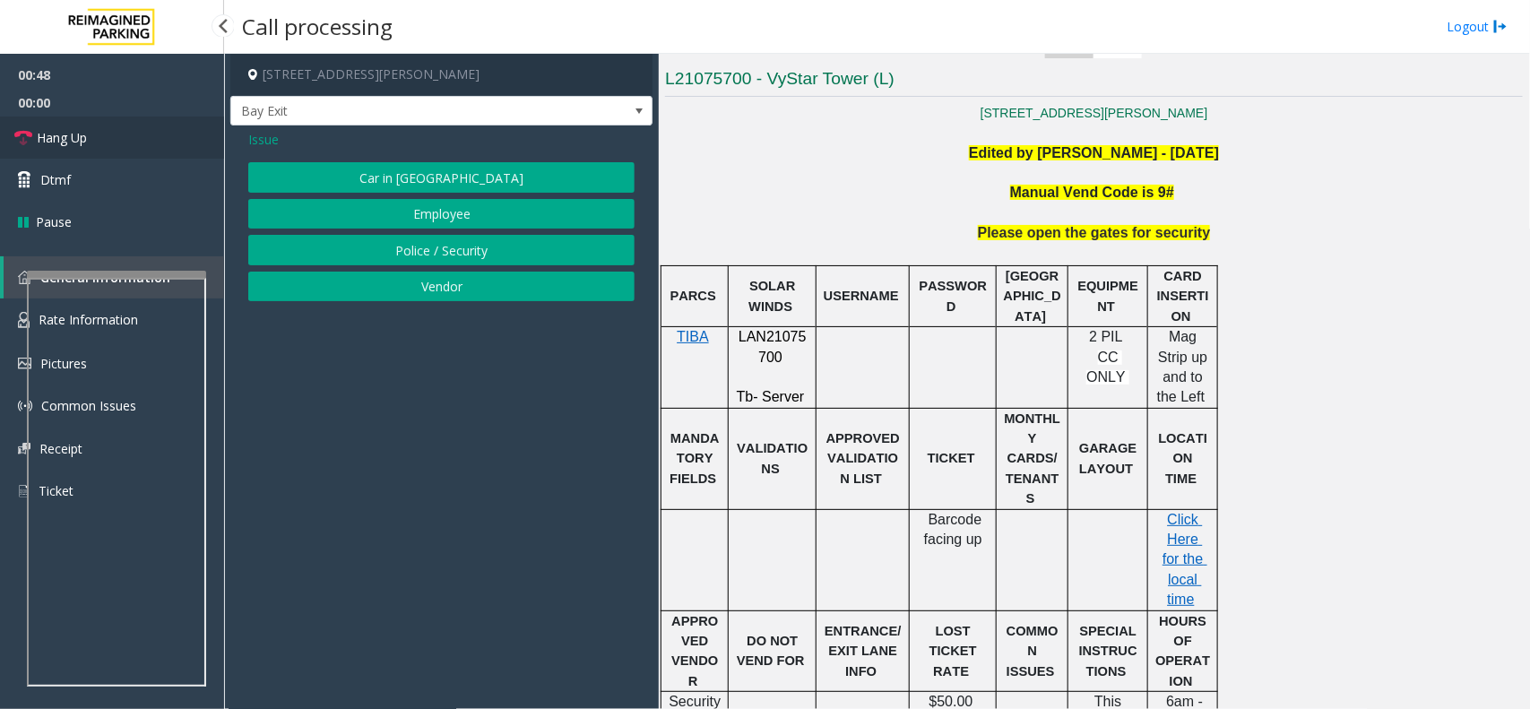
drag, startPoint x: 212, startPoint y: 143, endPoint x: 227, endPoint y: 144, distance: 14.4
click at [212, 143] on link "Hang Up" at bounding box center [112, 138] width 224 height 42
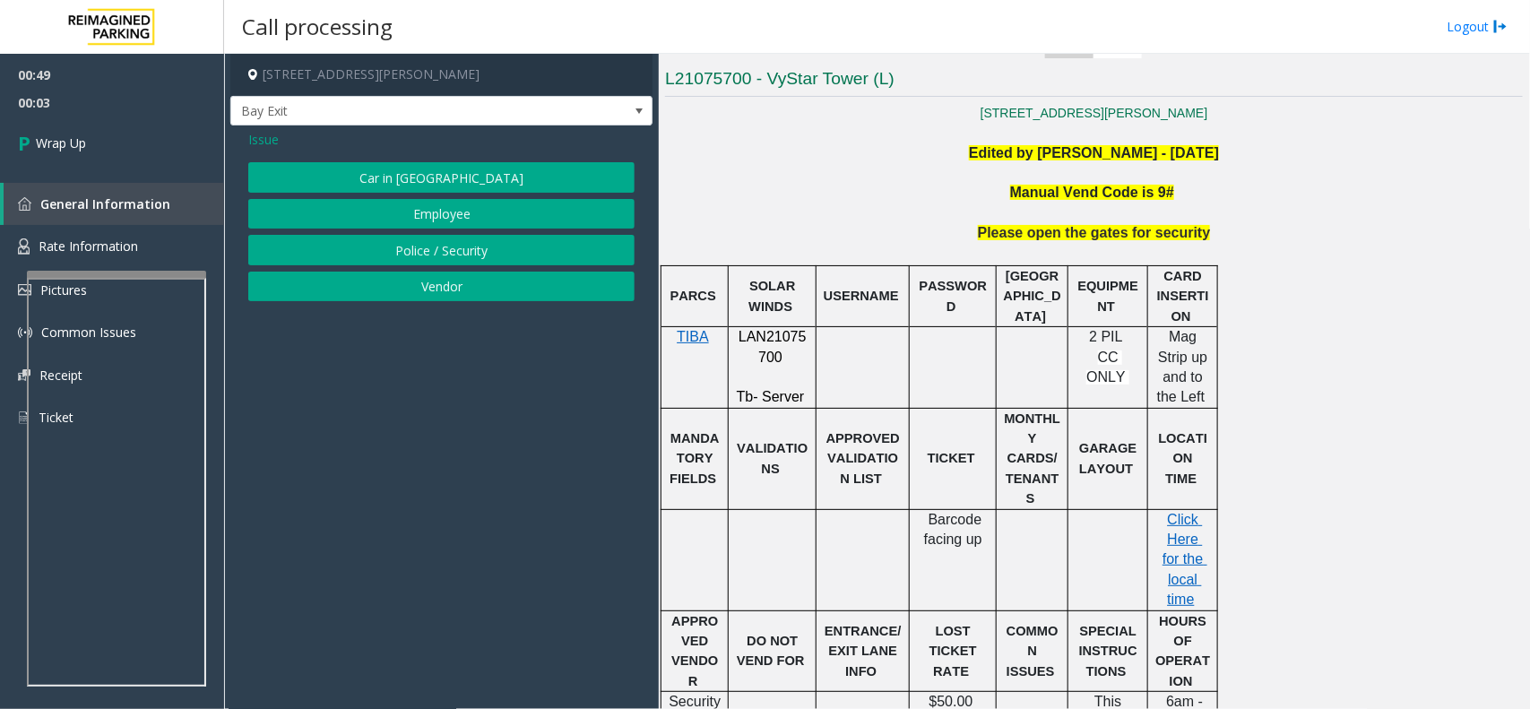
click at [264, 134] on span "Issue" at bounding box center [263, 139] width 30 height 19
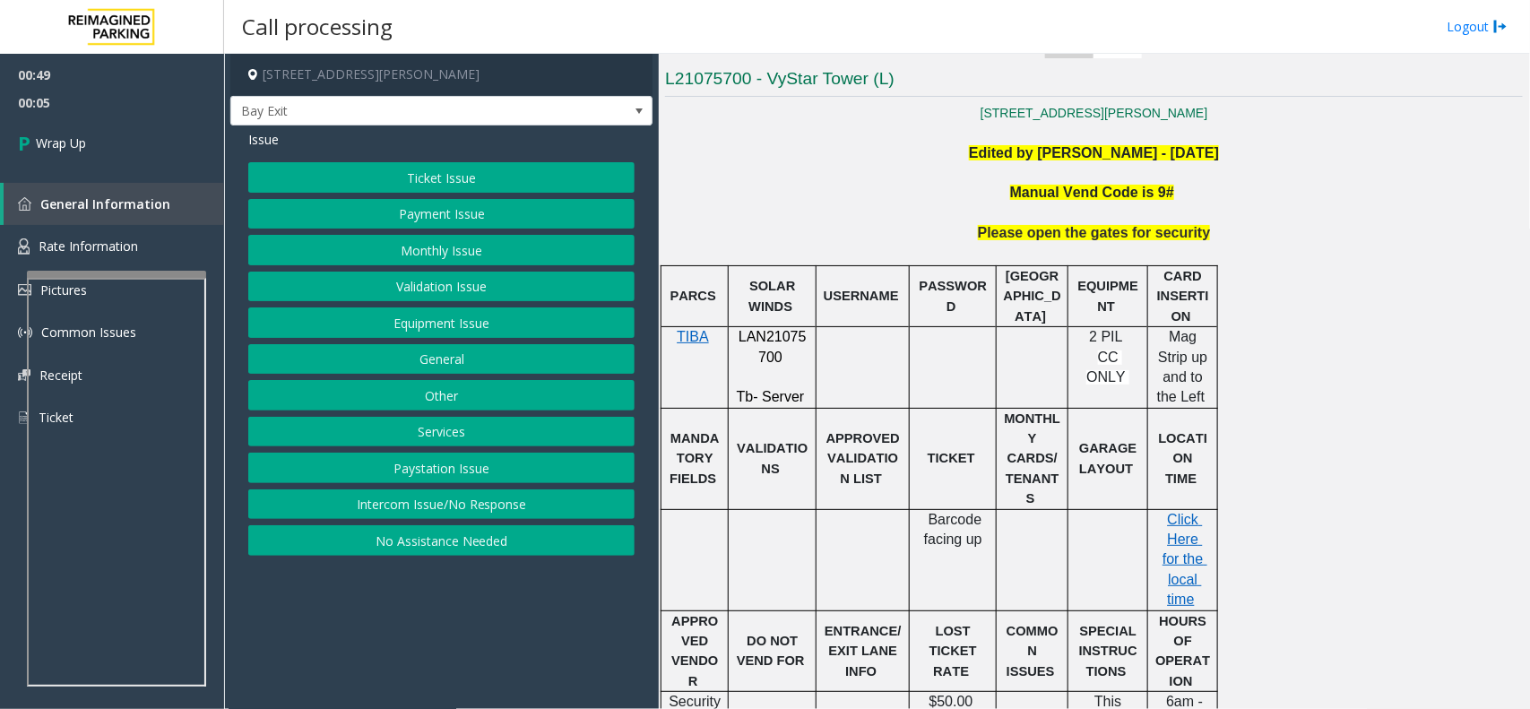
click at [462, 325] on button "Equipment Issue" at bounding box center [441, 322] width 386 height 30
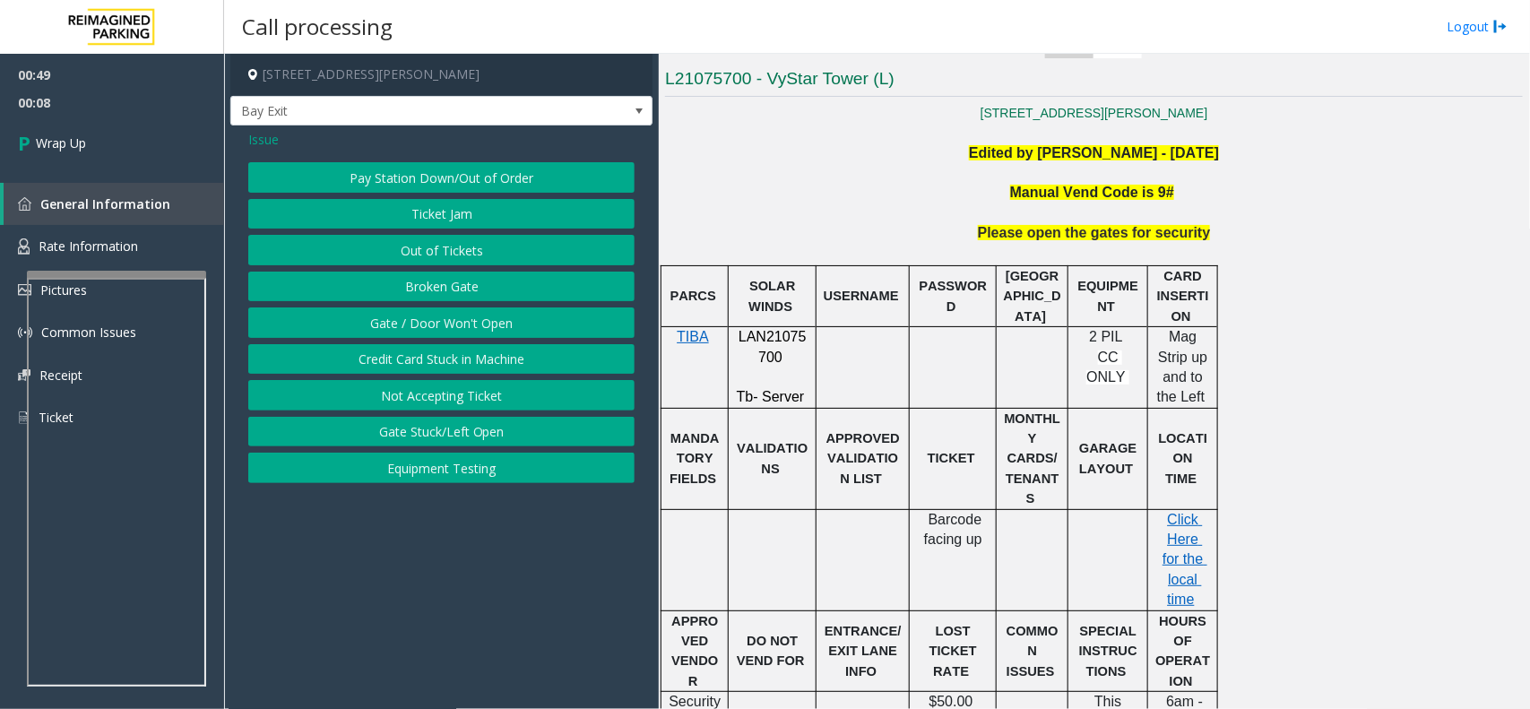
click at [260, 140] on span "Issue" at bounding box center [263, 139] width 30 height 19
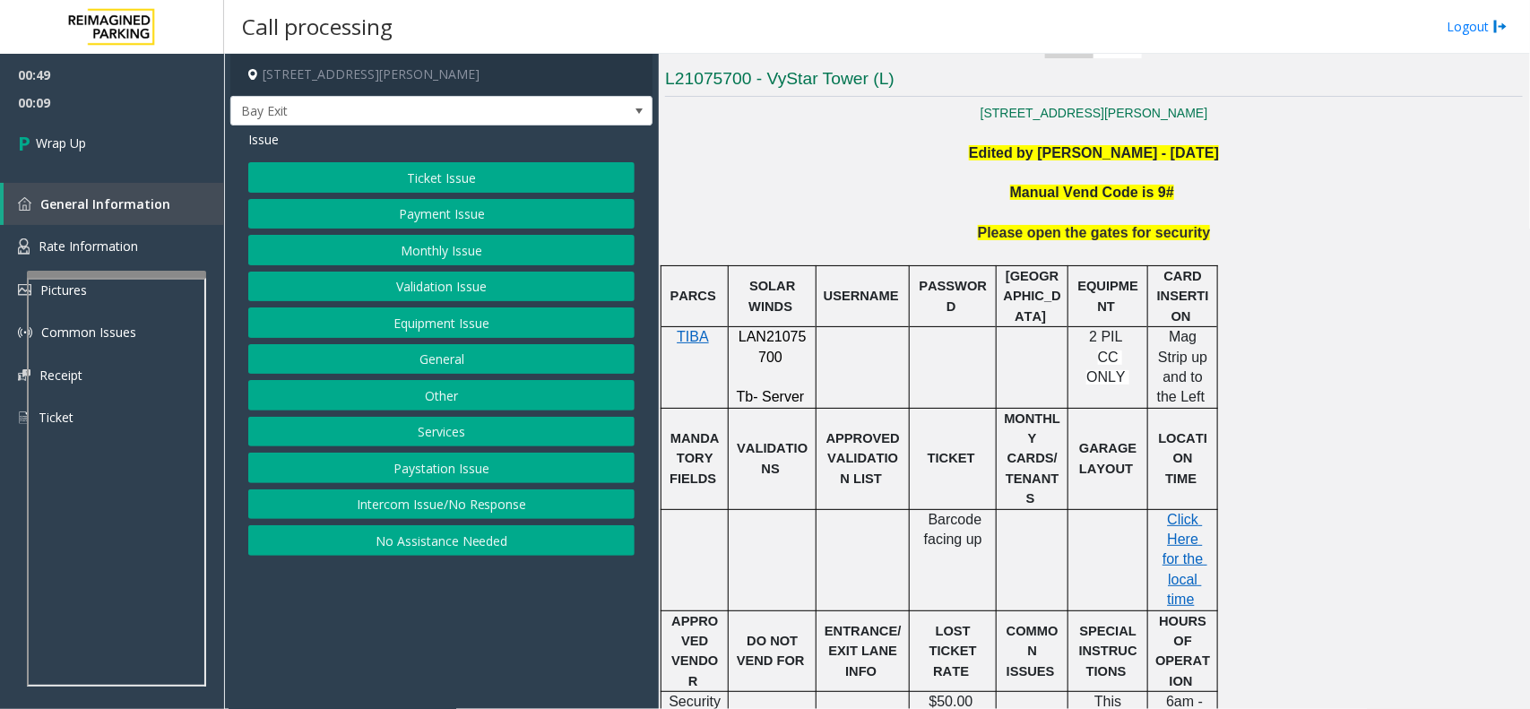
click at [444, 503] on button "Intercom Issue/No Response" at bounding box center [441, 504] width 386 height 30
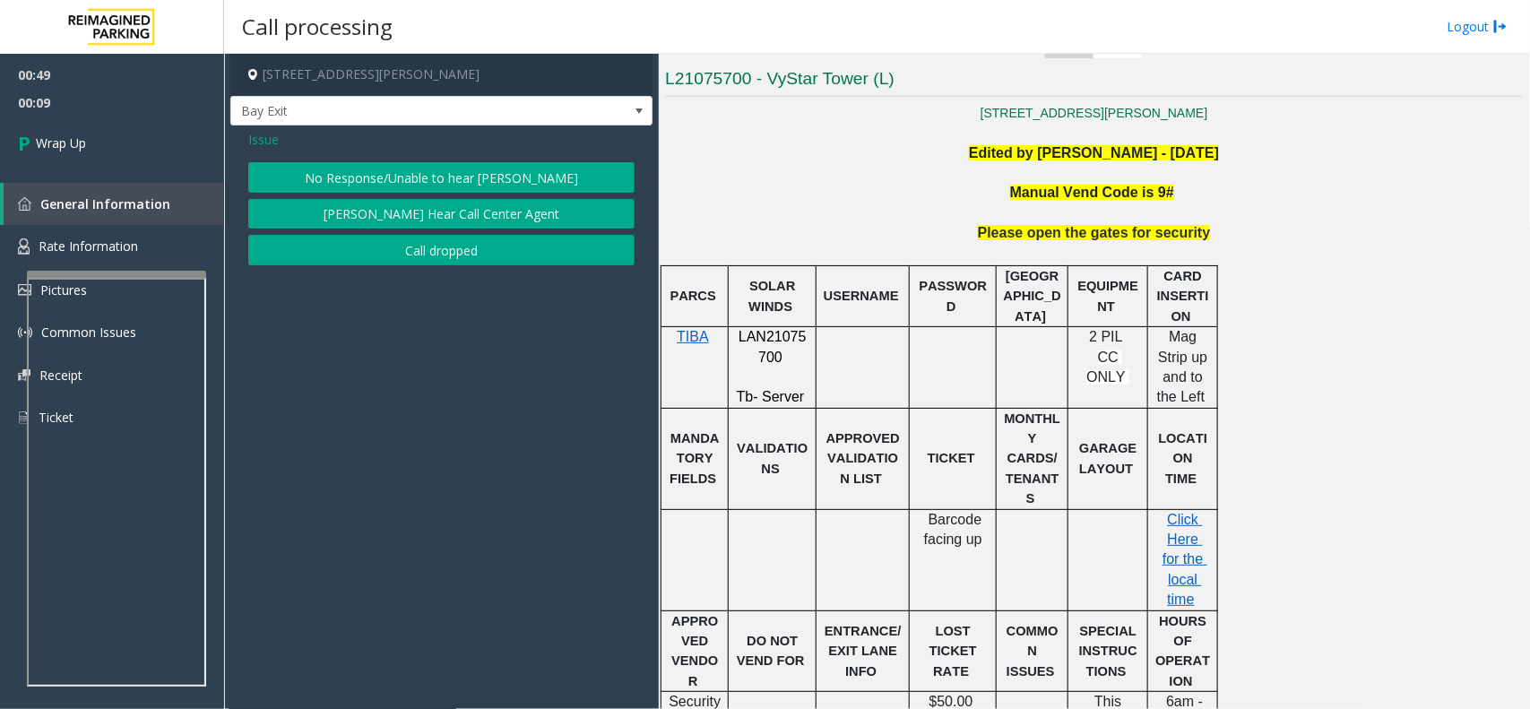
click at [450, 209] on button "[PERSON_NAME] Hear Call Center Agent" at bounding box center [441, 214] width 386 height 30
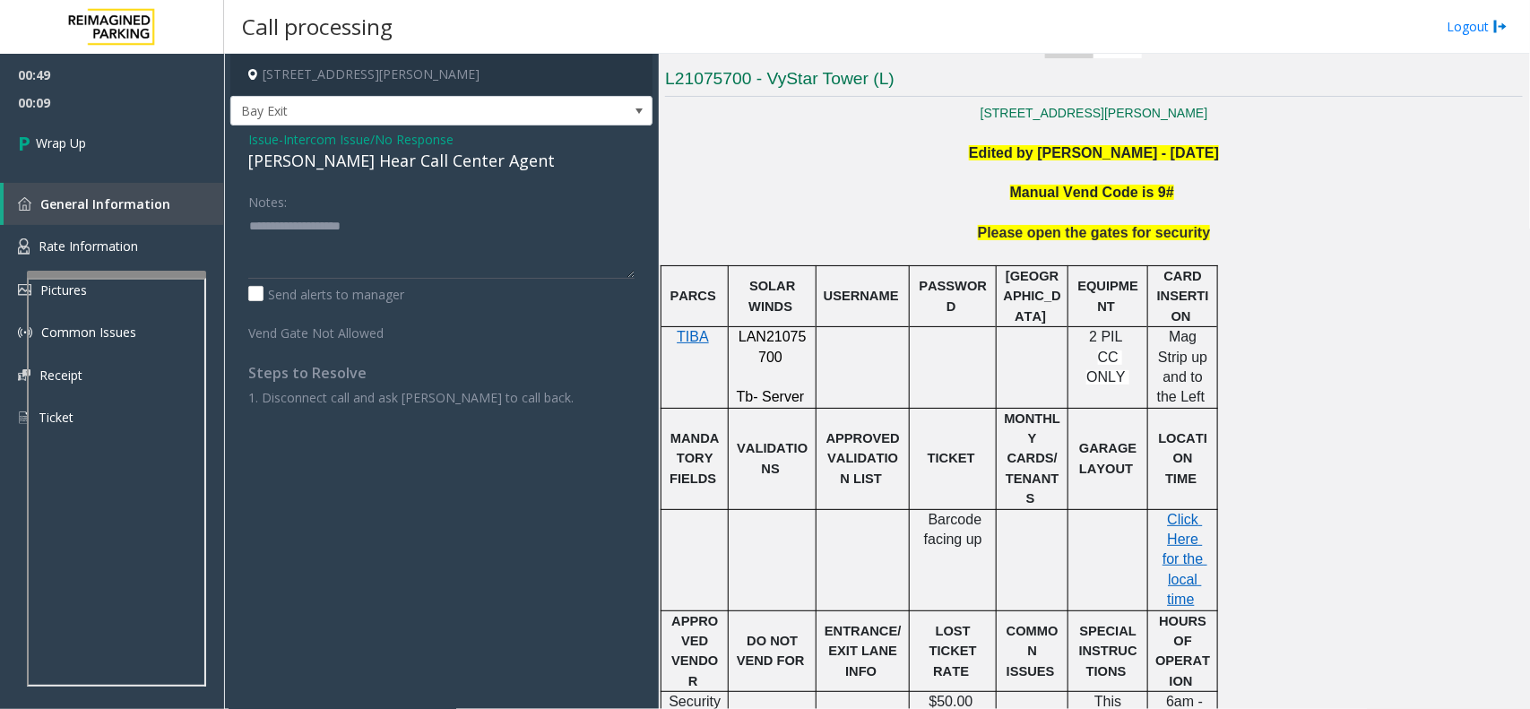
click at [414, 163] on div "[PERSON_NAME] Hear Call Center Agent" at bounding box center [441, 161] width 386 height 24
copy div "[PERSON_NAME] Hear Call Center Agent"
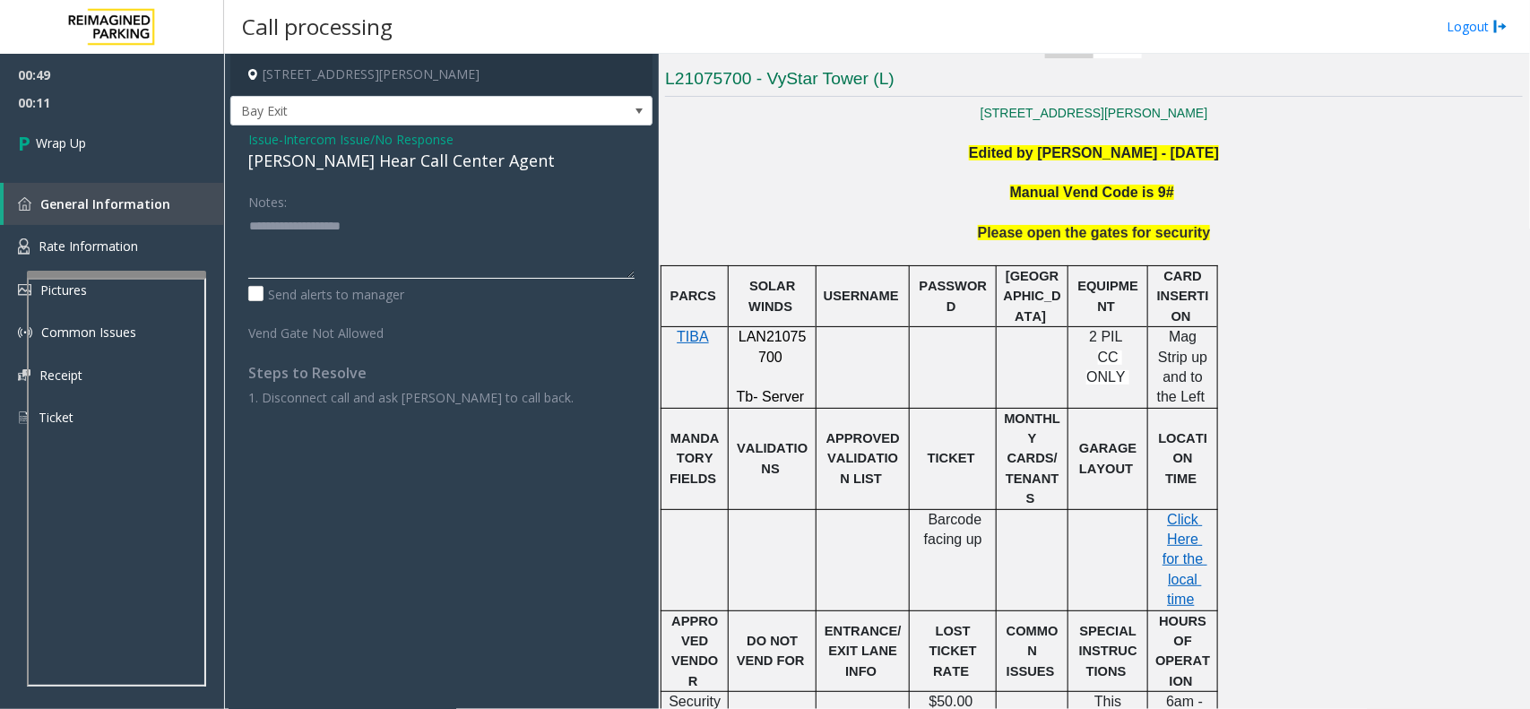
paste textarea "**********"
click at [388, 230] on textarea at bounding box center [441, 245] width 386 height 67
type textarea "**********"
click at [212, 148] on link "Wrap Up" at bounding box center [112, 143] width 224 height 53
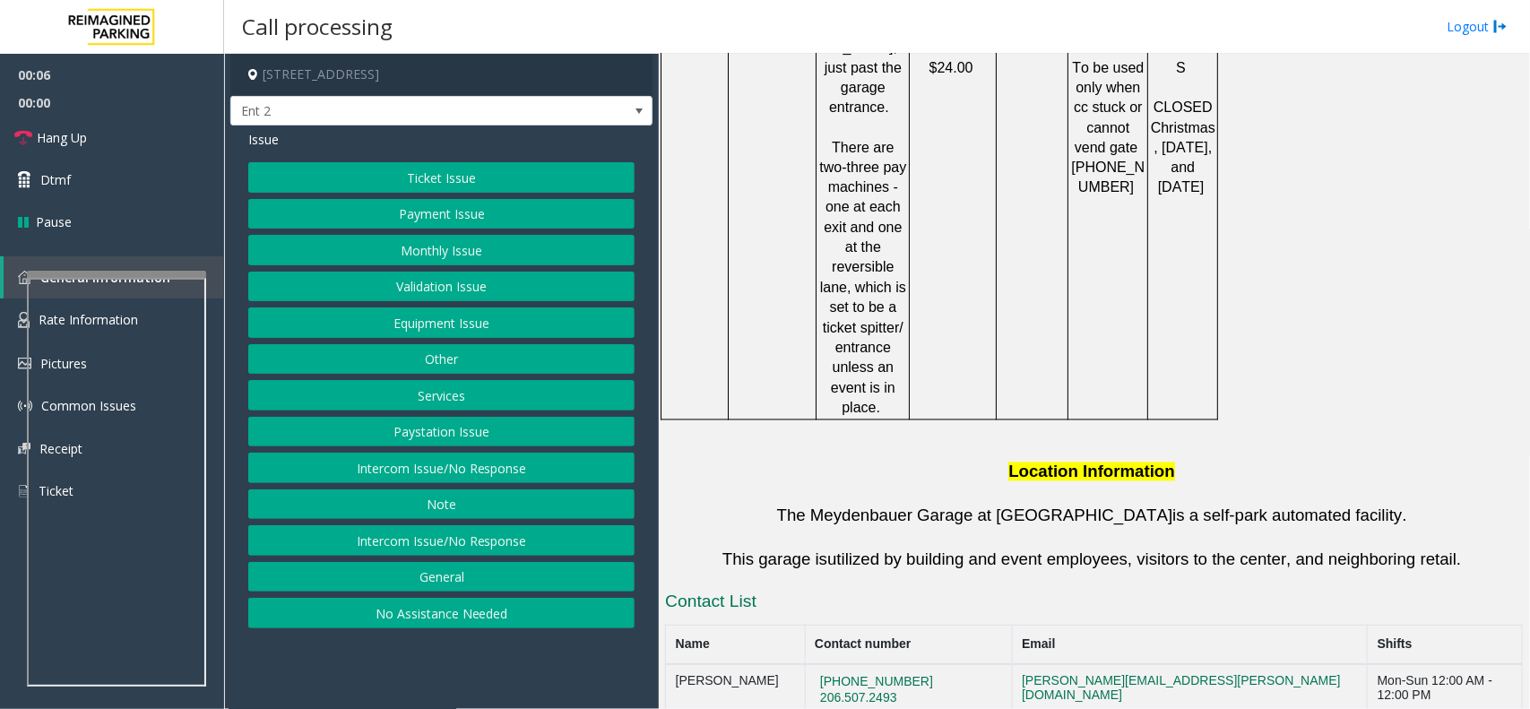
scroll to position [1291, 0]
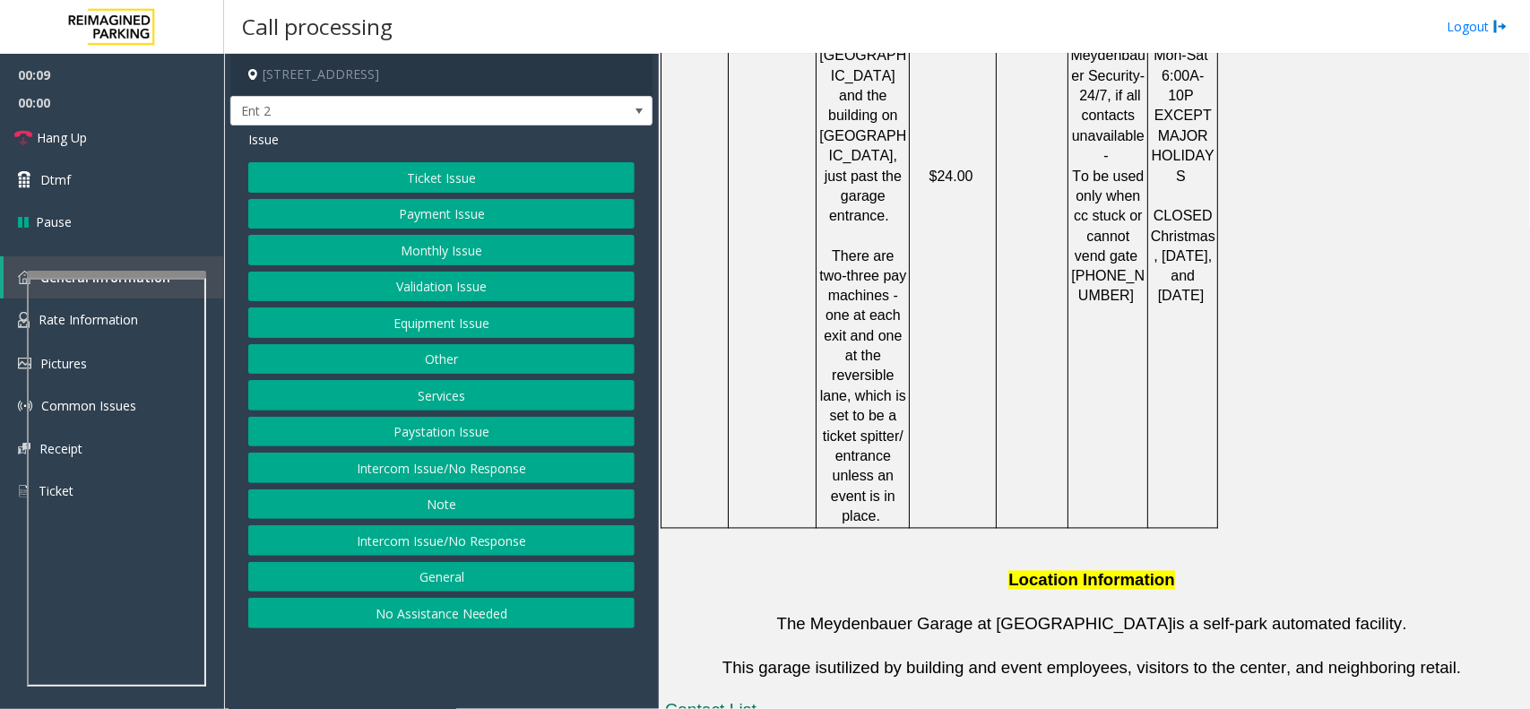
click at [462, 433] on button "Paystation Issue" at bounding box center [441, 432] width 386 height 30
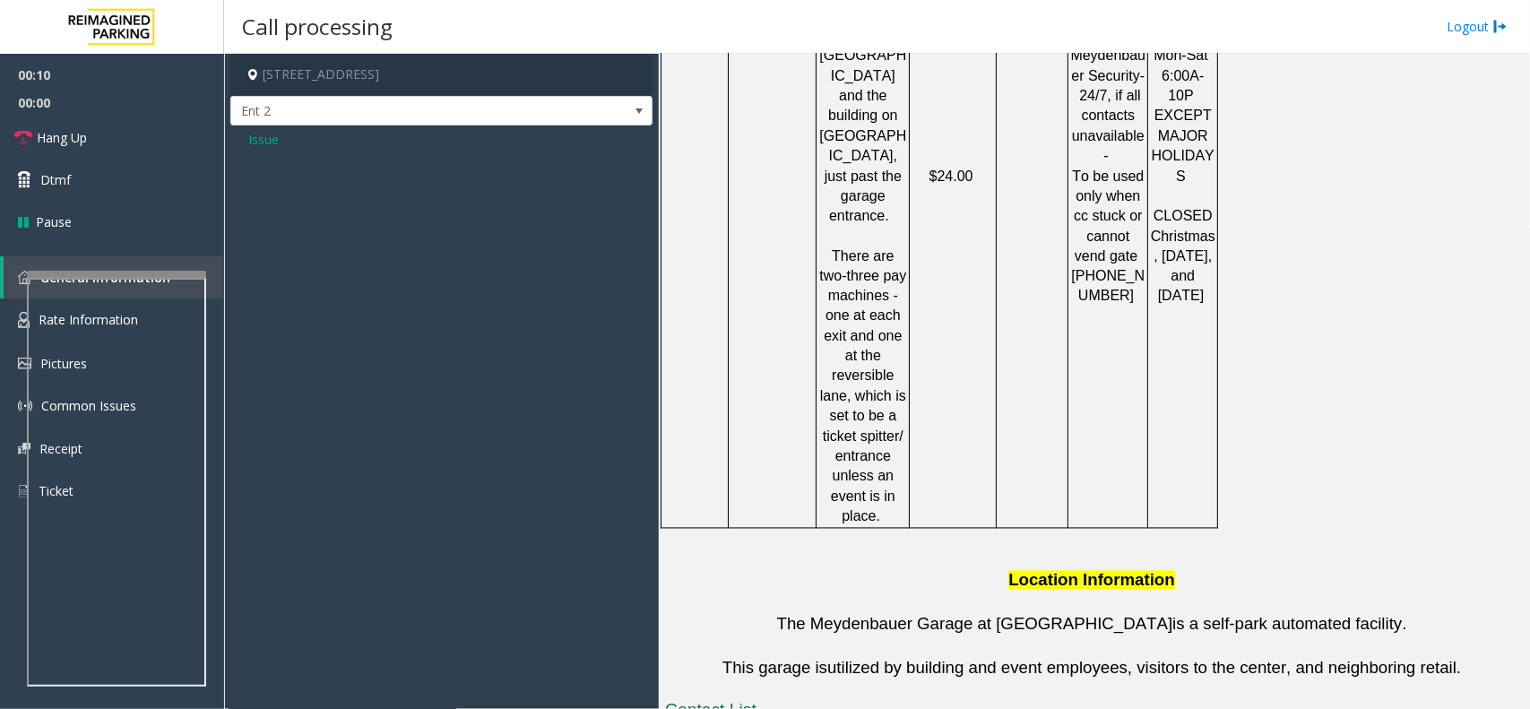
click at [261, 136] on span "Issue" at bounding box center [263, 139] width 30 height 19
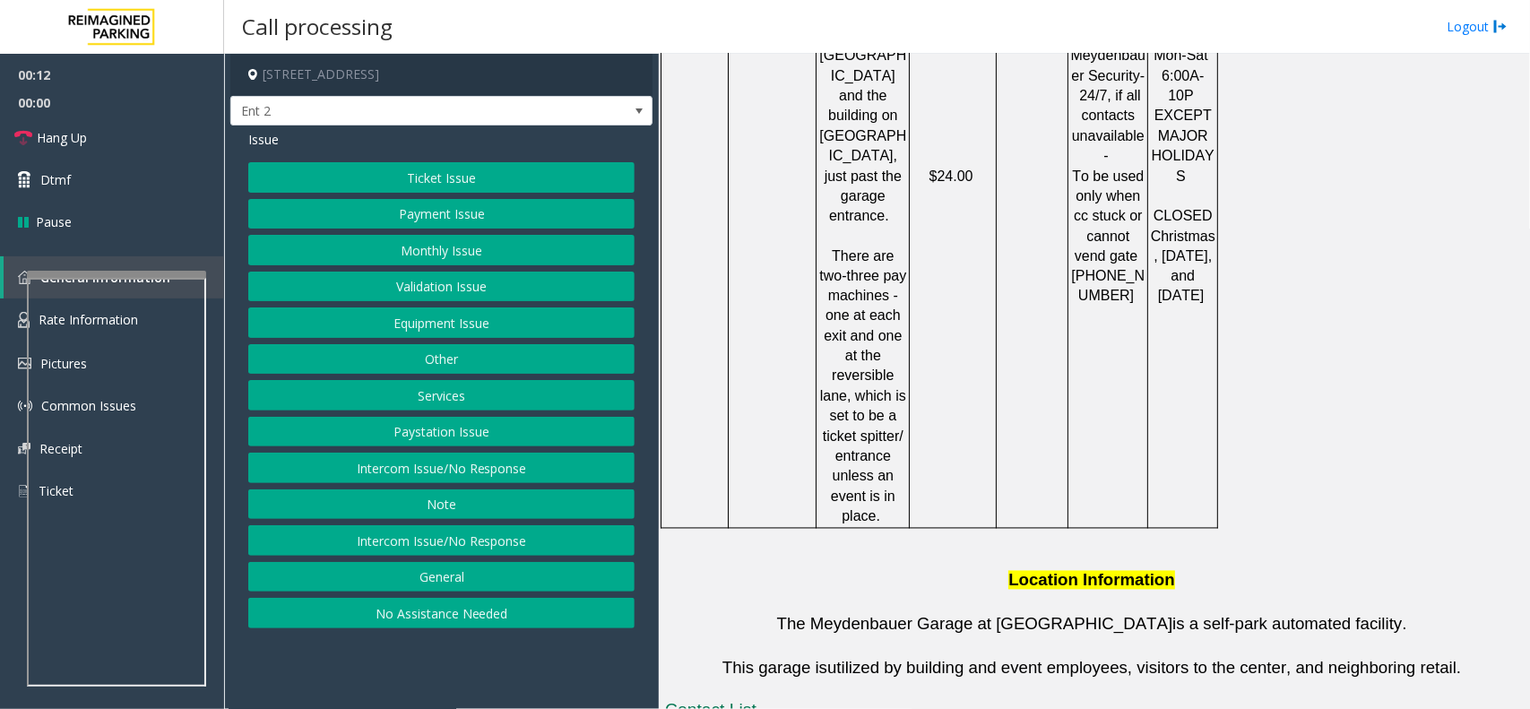
click at [457, 395] on button "Services" at bounding box center [441, 395] width 386 height 30
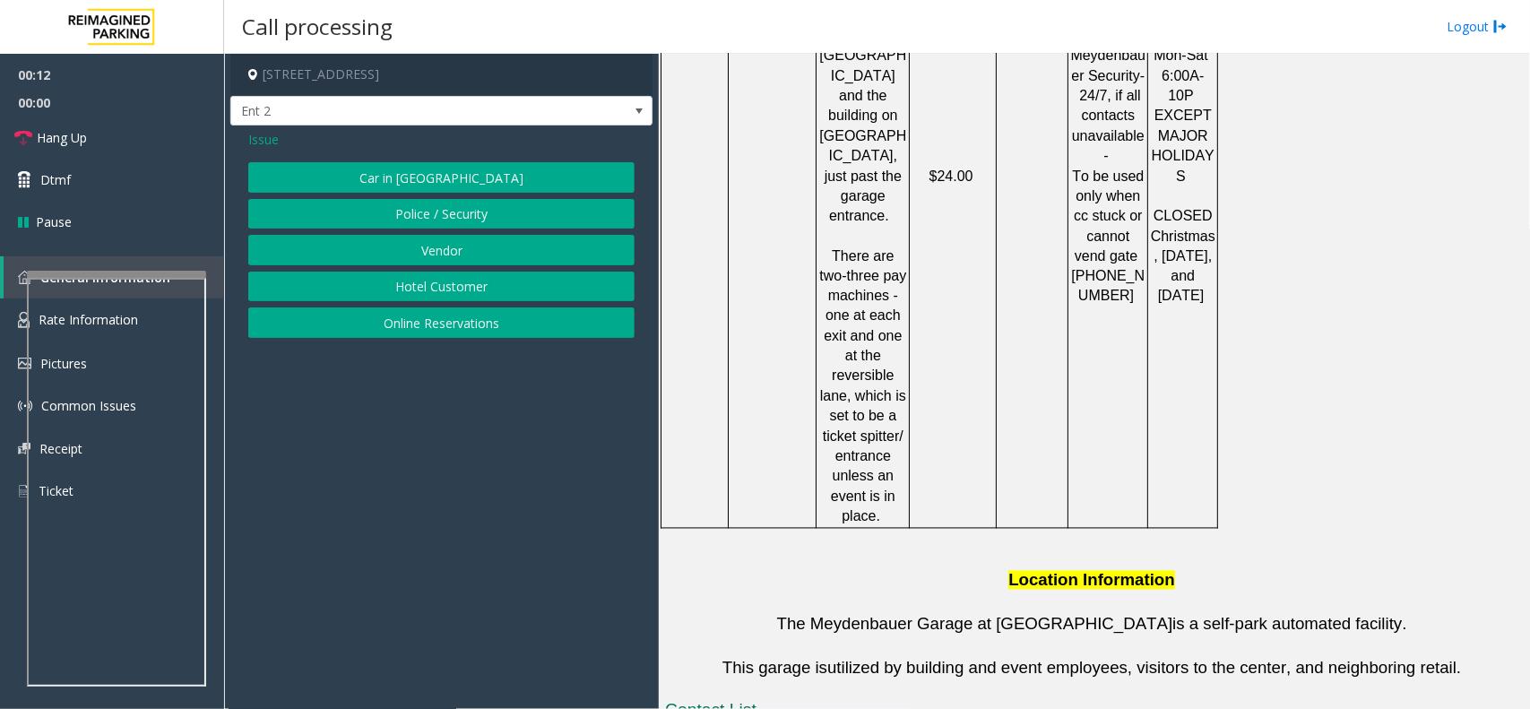
click at [414, 323] on button "Online Reservations" at bounding box center [441, 322] width 386 height 30
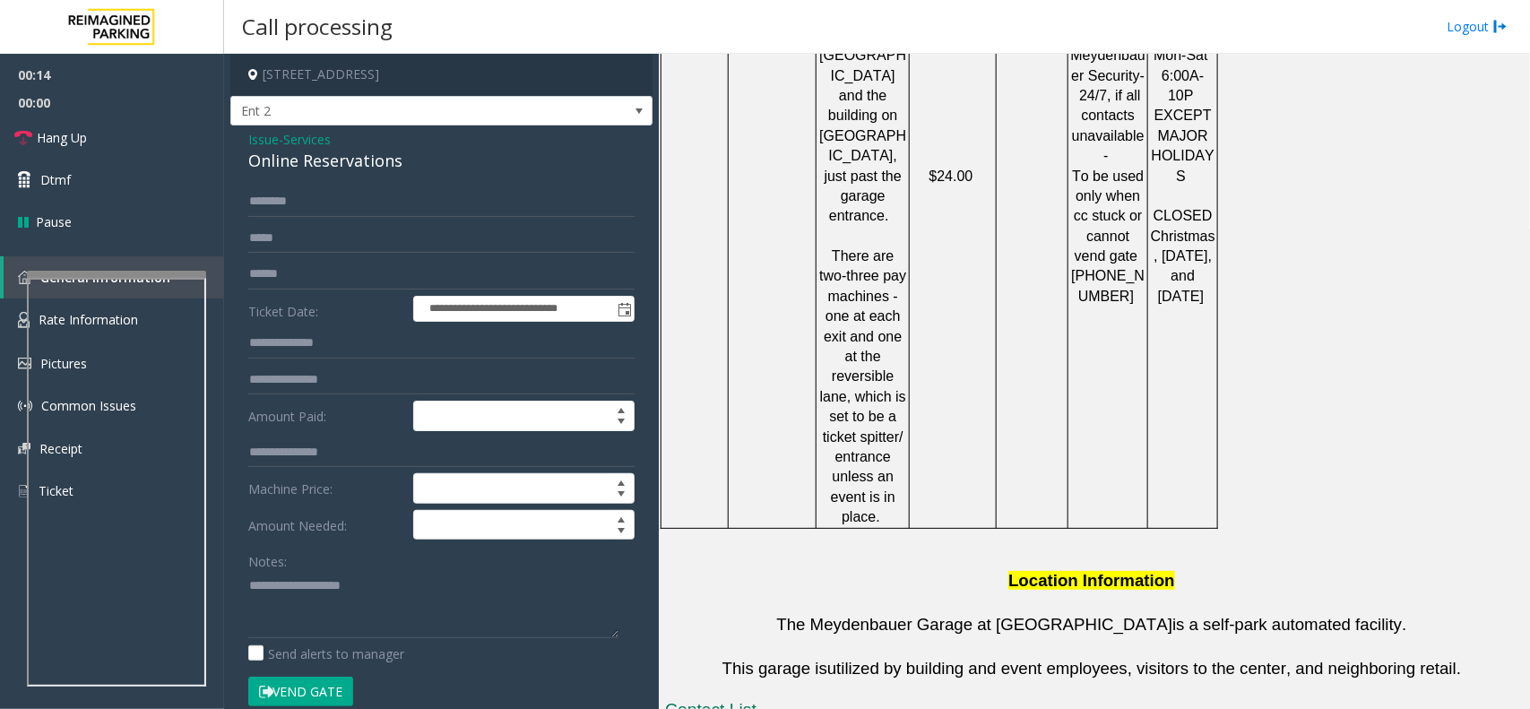
click at [283, 683] on button "Vend Gate" at bounding box center [300, 692] width 105 height 30
click at [297, 145] on span "Services" at bounding box center [307, 139] width 48 height 19
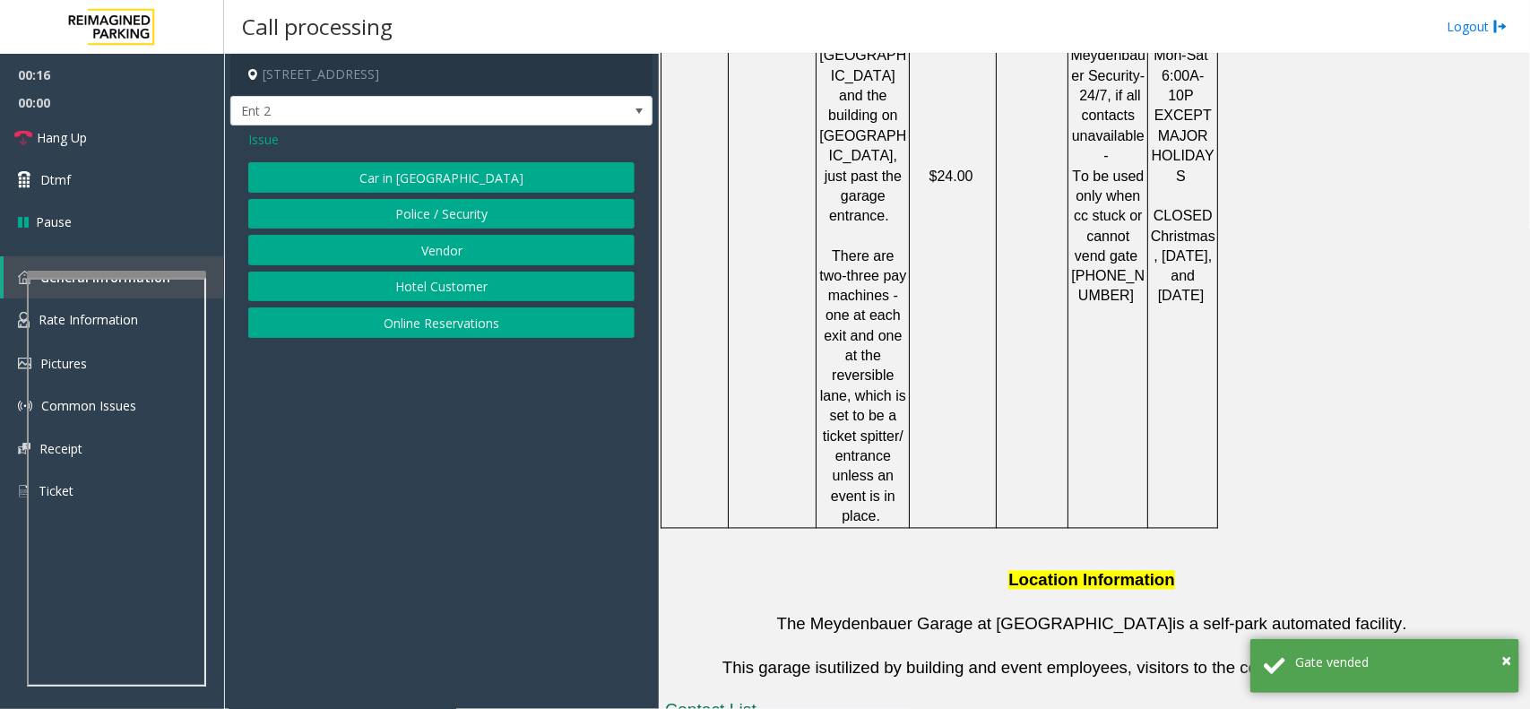
click at [261, 133] on span "Issue" at bounding box center [263, 139] width 30 height 19
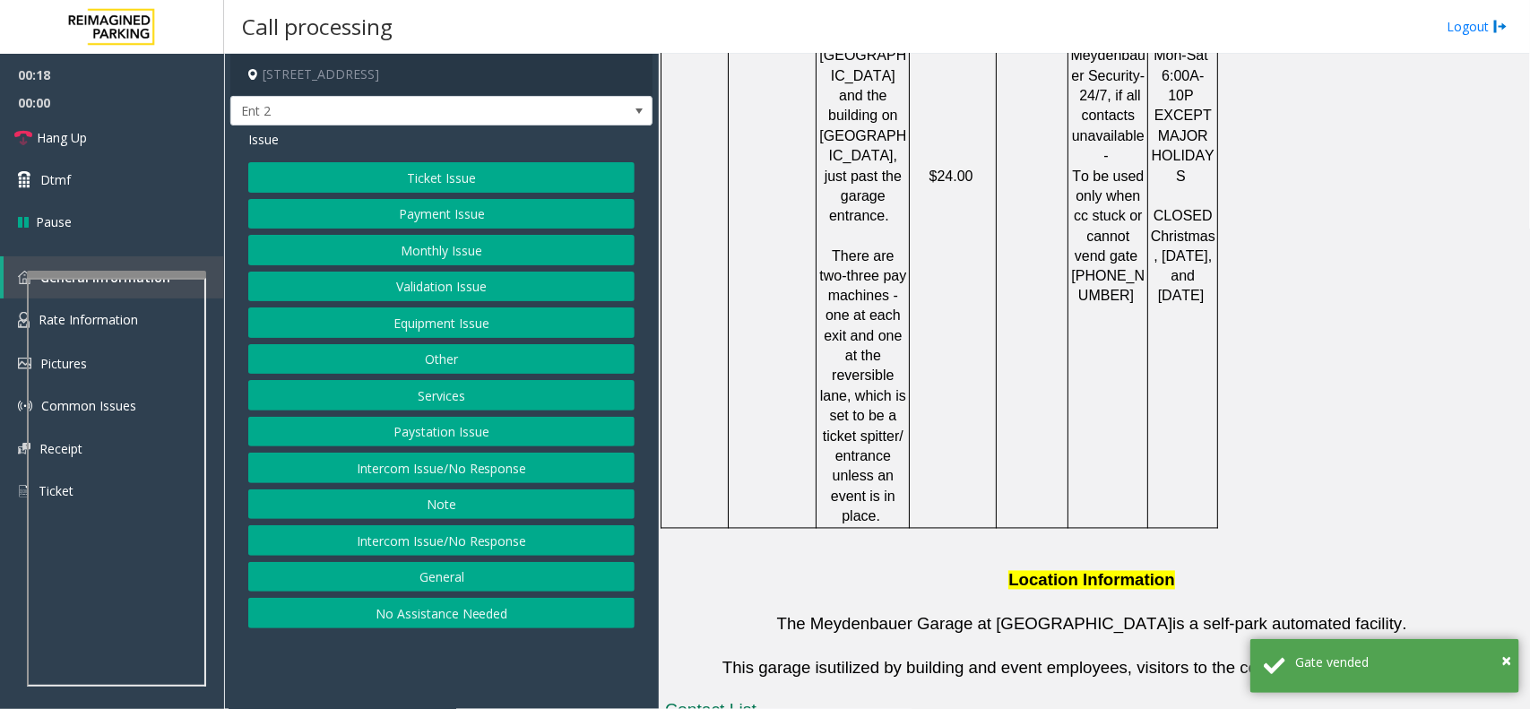
click at [436, 575] on button "General" at bounding box center [441, 577] width 386 height 30
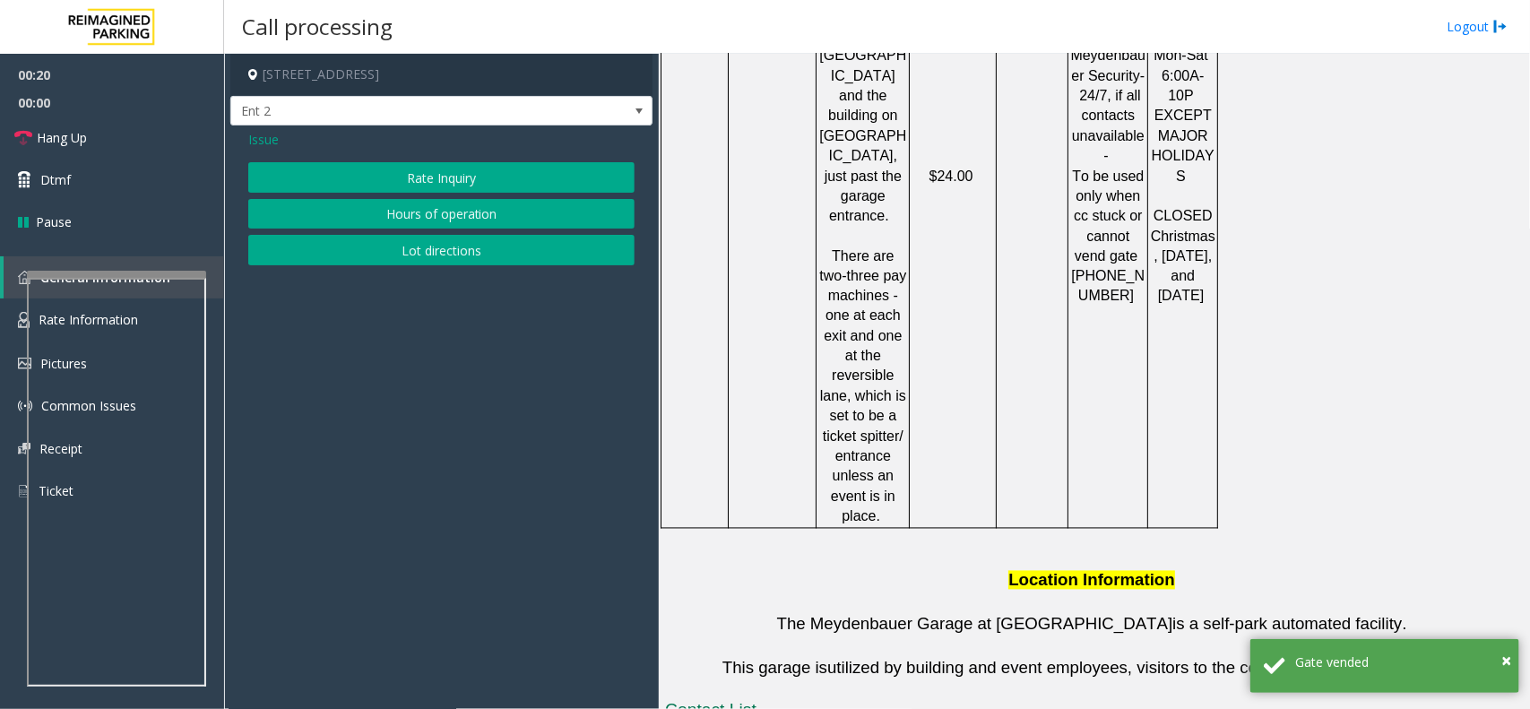
click at [261, 142] on span "Issue" at bounding box center [263, 139] width 30 height 19
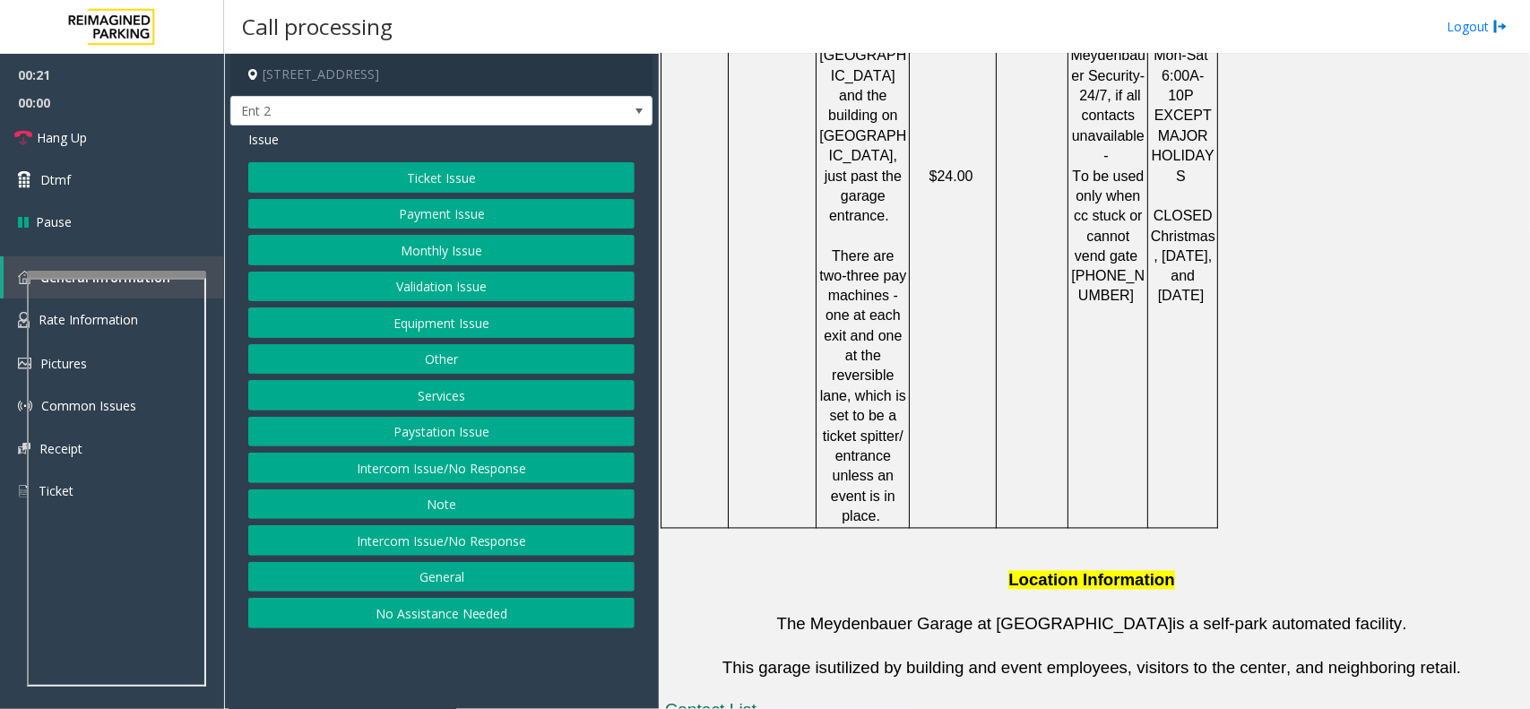
click at [451, 496] on button "Note" at bounding box center [441, 504] width 386 height 30
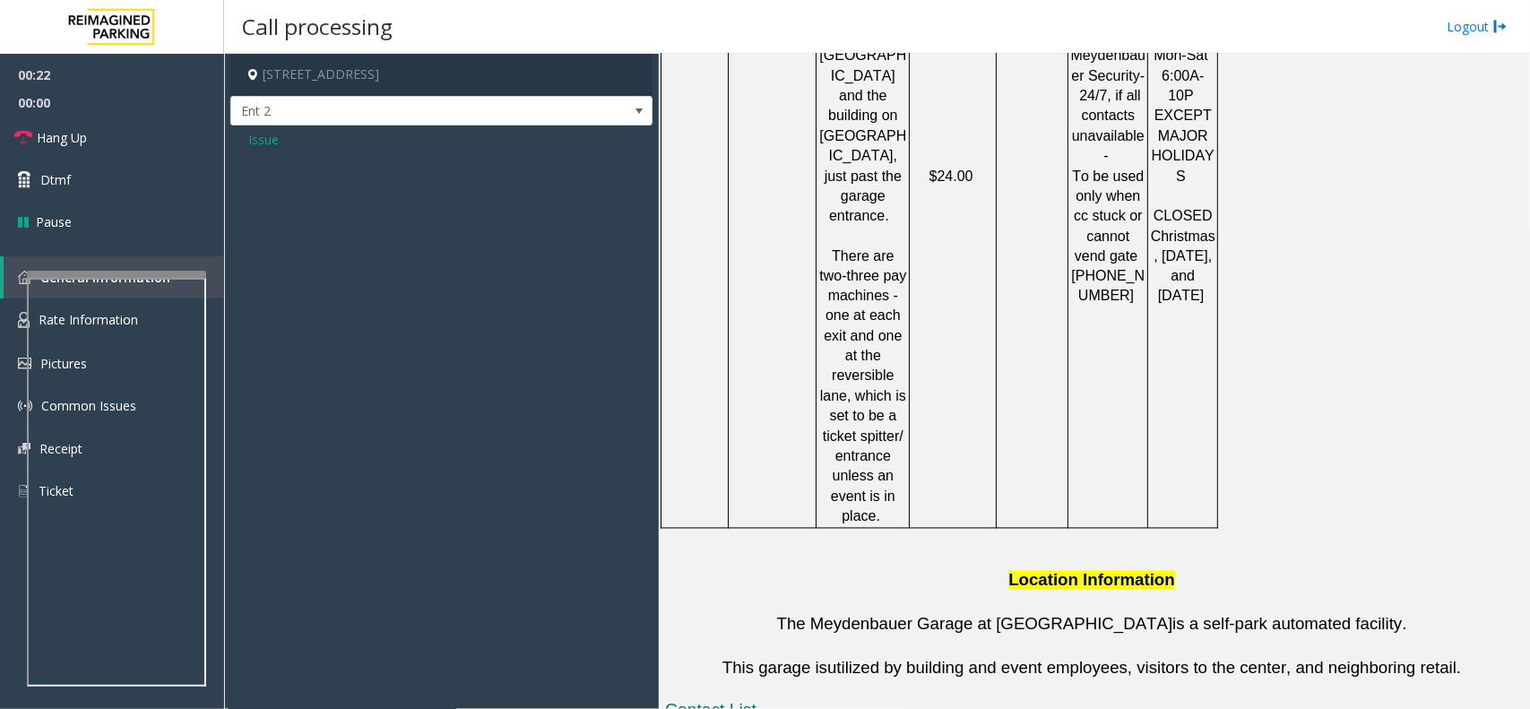
click at [253, 141] on span "Issue" at bounding box center [263, 139] width 30 height 19
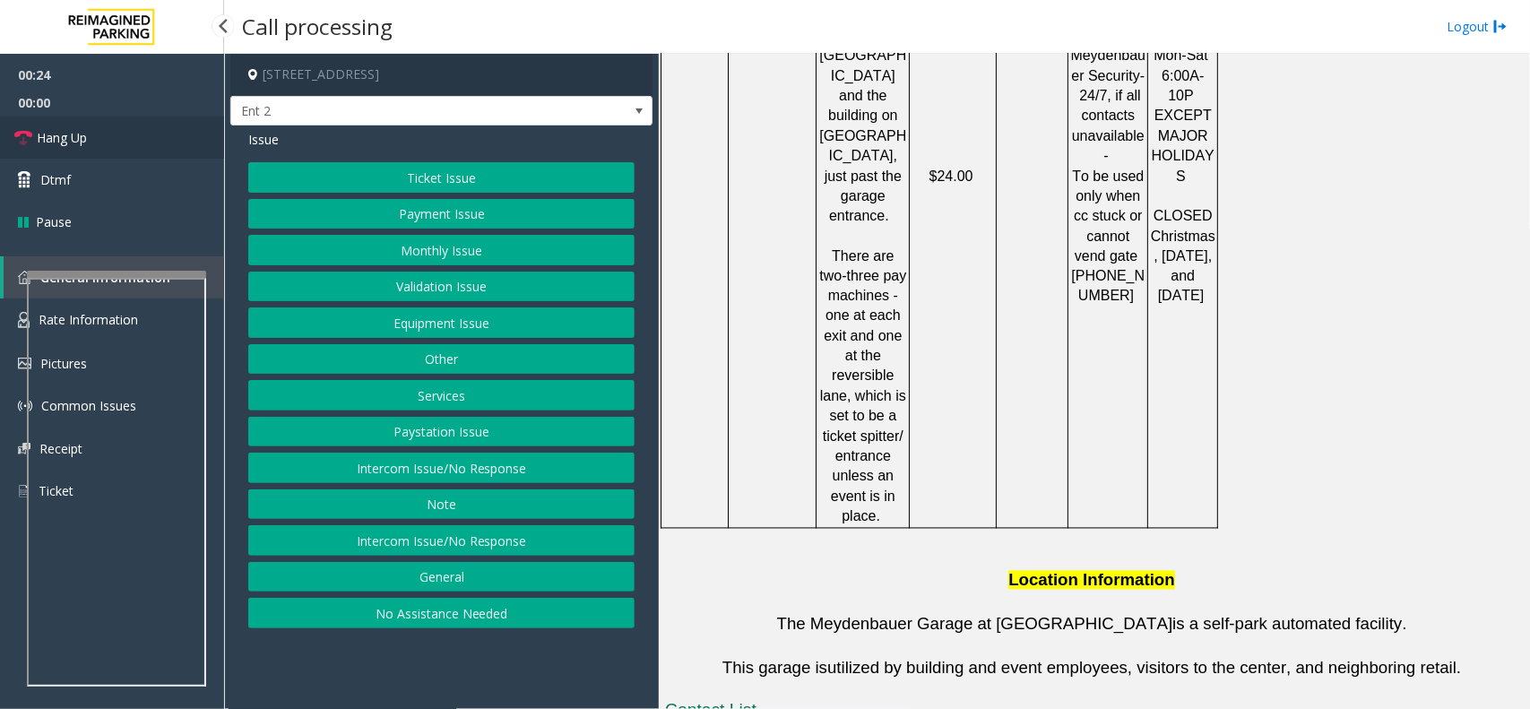
click at [140, 130] on link "Hang Up" at bounding box center [112, 138] width 224 height 42
click at [529, 325] on button "Equipment Issue" at bounding box center [441, 322] width 386 height 30
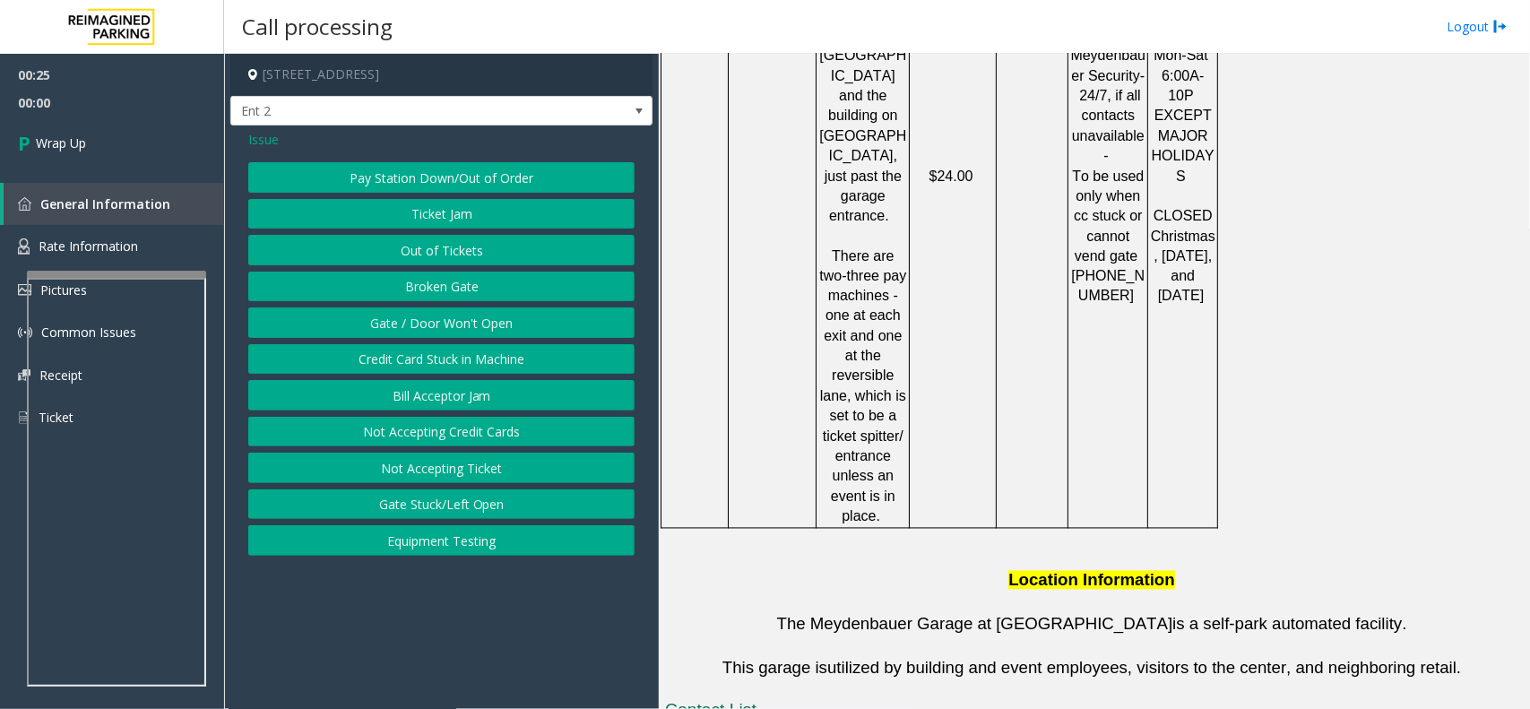
click at [473, 543] on button "Equipment Testing" at bounding box center [441, 540] width 386 height 30
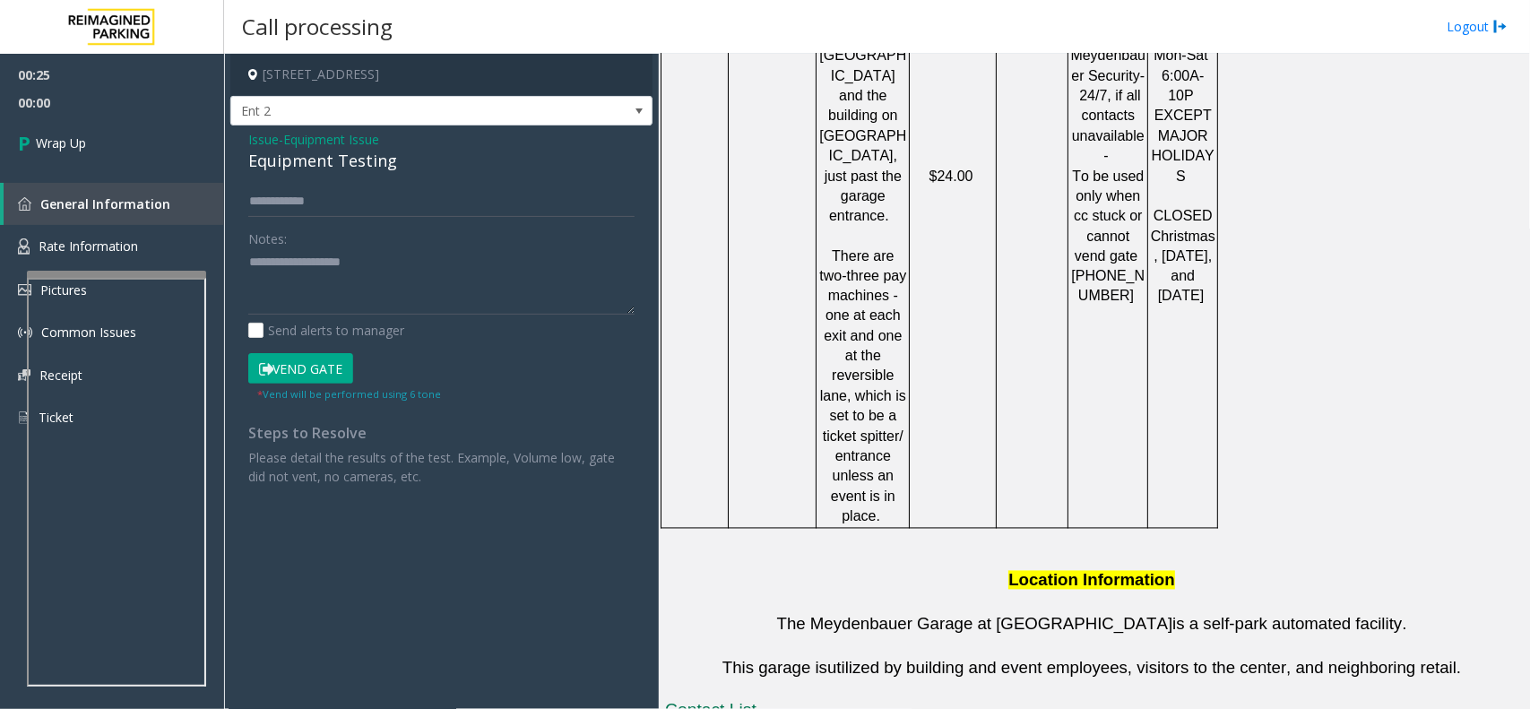
click at [289, 158] on div "Equipment Testing" at bounding box center [441, 161] width 386 height 24
type textarea "**********"
click at [173, 160] on link "Wrap Up" at bounding box center [112, 143] width 224 height 53
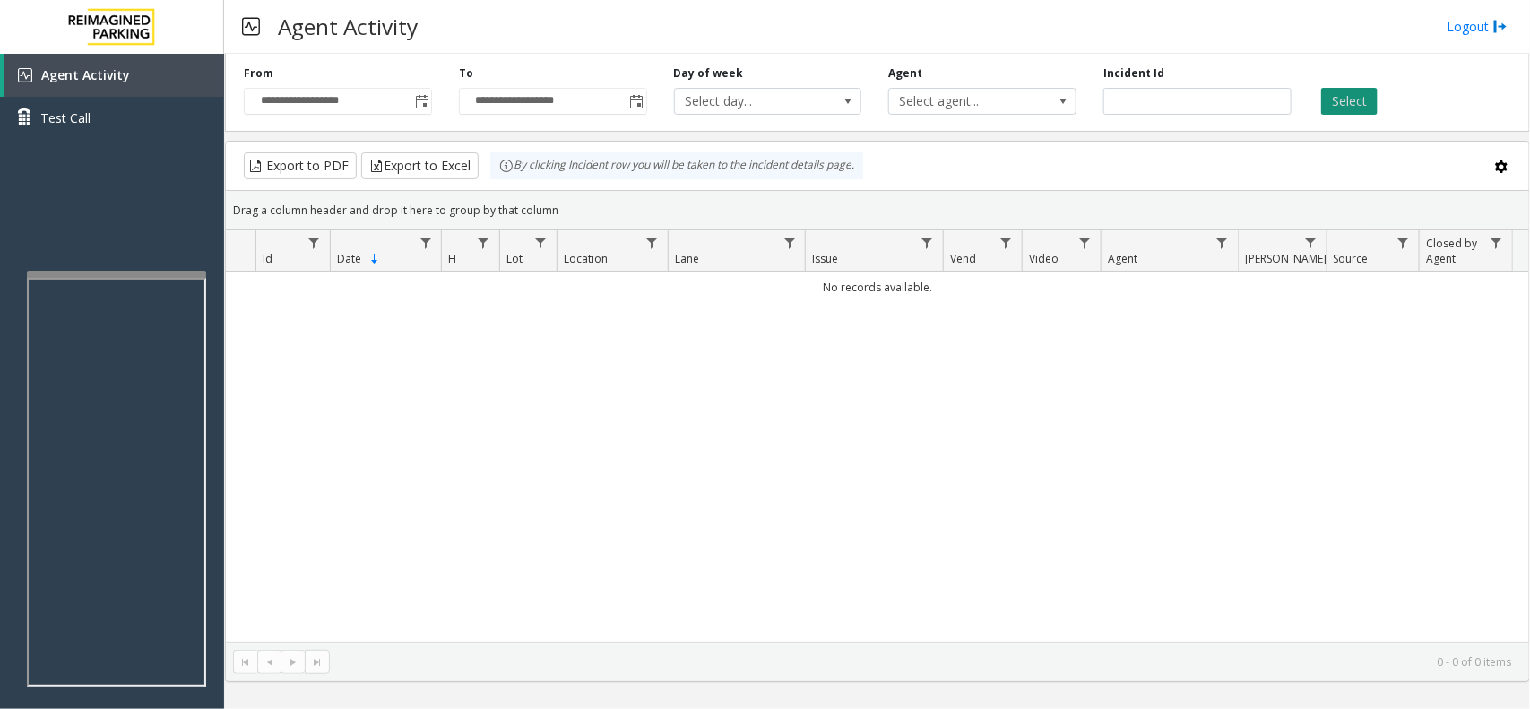
click at [1368, 101] on button "Select" at bounding box center [1349, 101] width 56 height 27
click at [426, 91] on span "Toggle popup" at bounding box center [421, 101] width 20 height 29
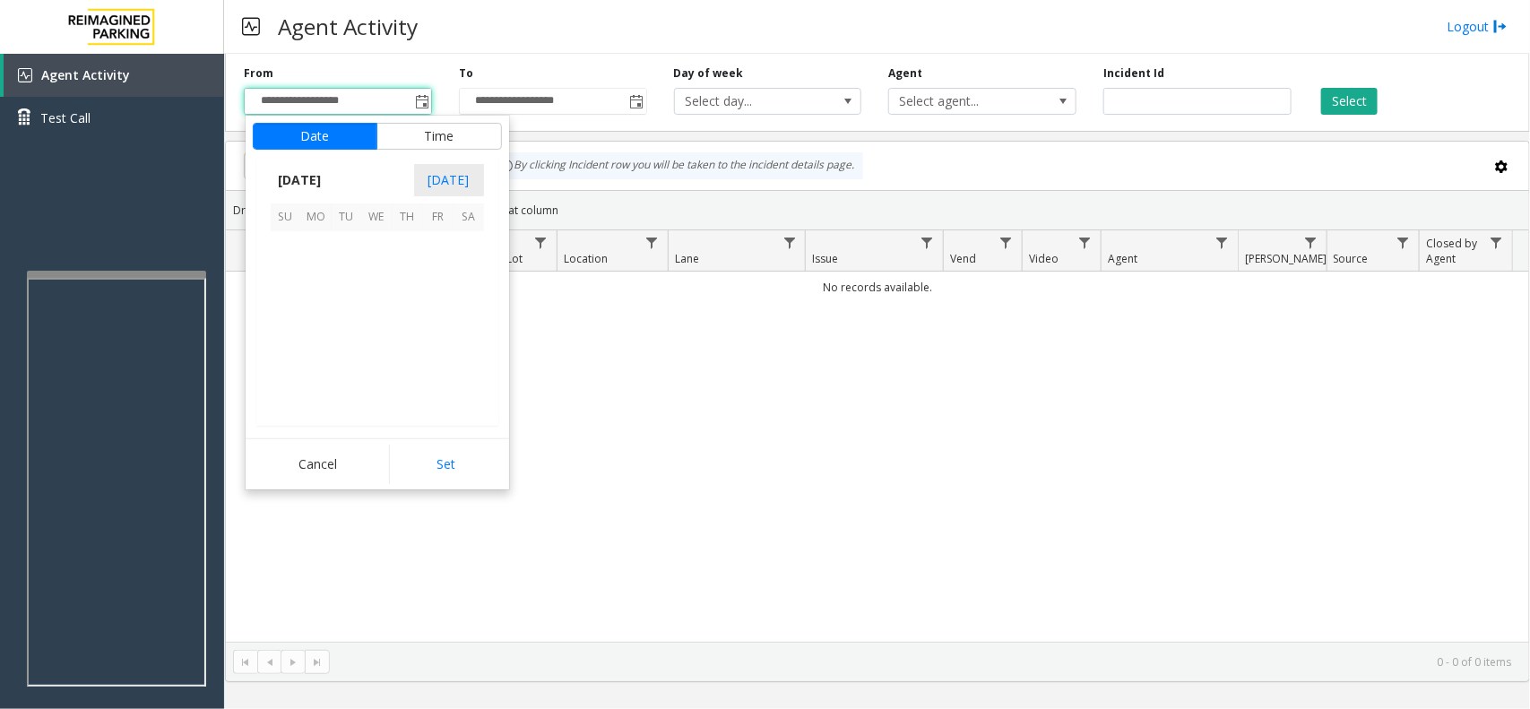
scroll to position [321516, 0]
click at [442, 281] on span "12" at bounding box center [438, 277] width 30 height 30
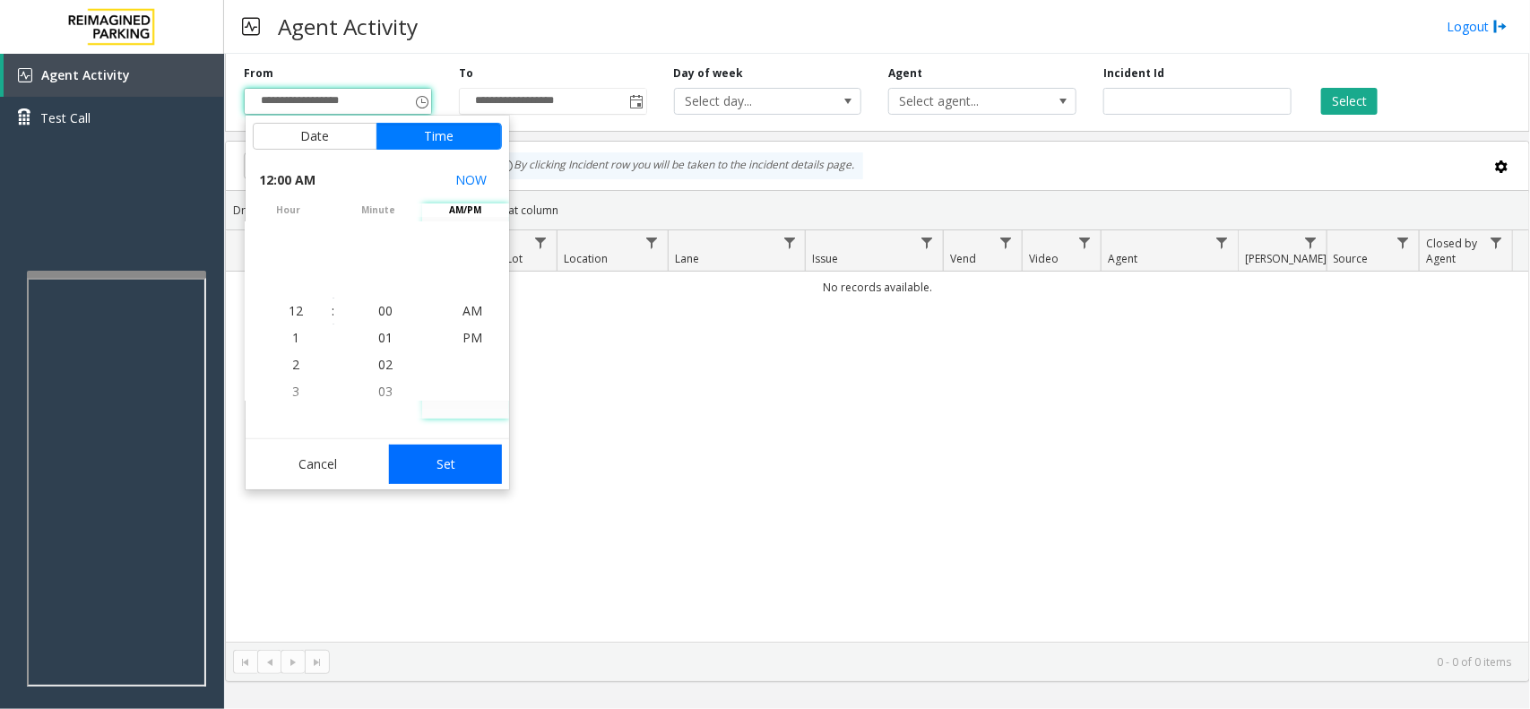
click at [445, 472] on button "Set" at bounding box center [445, 464] width 113 height 39
type input "**********"
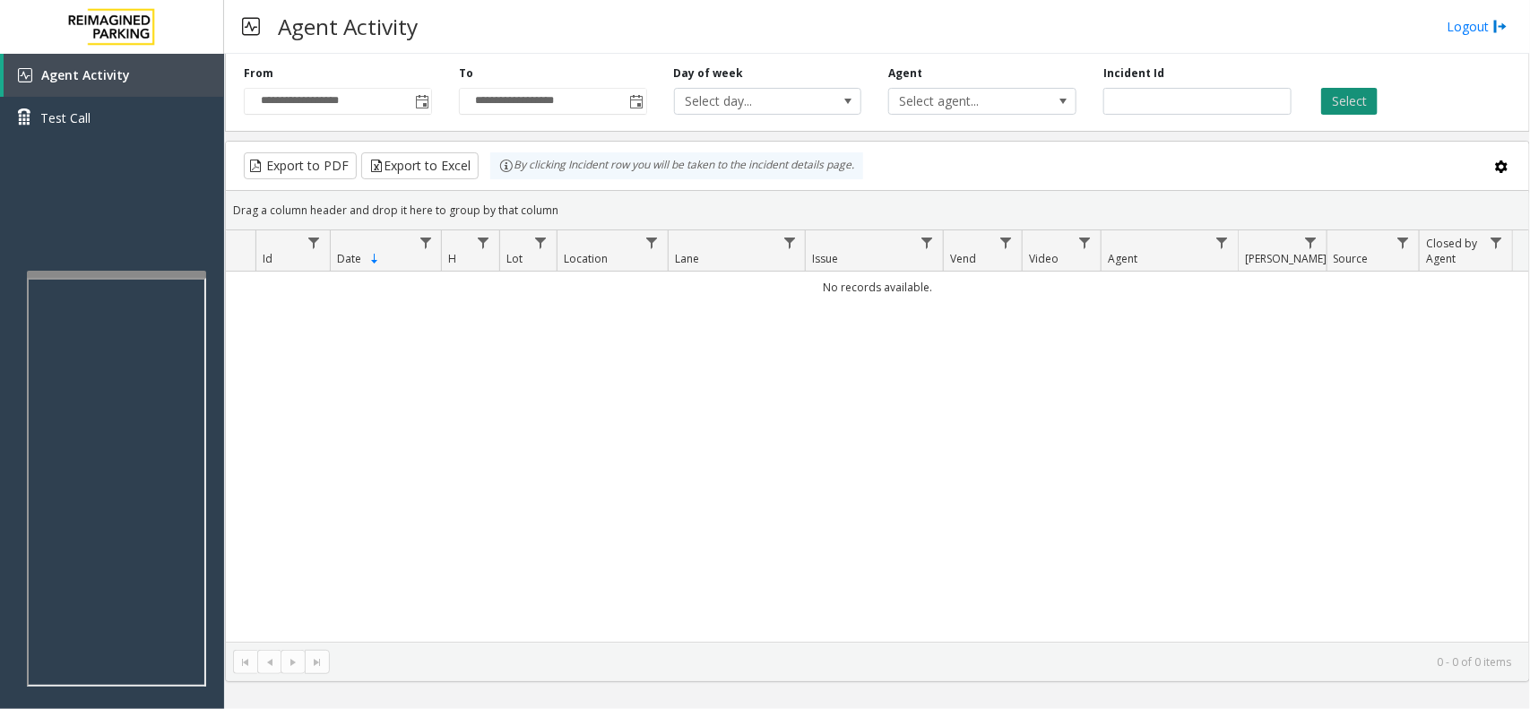
click at [1331, 95] on button "Select" at bounding box center [1349, 101] width 56 height 27
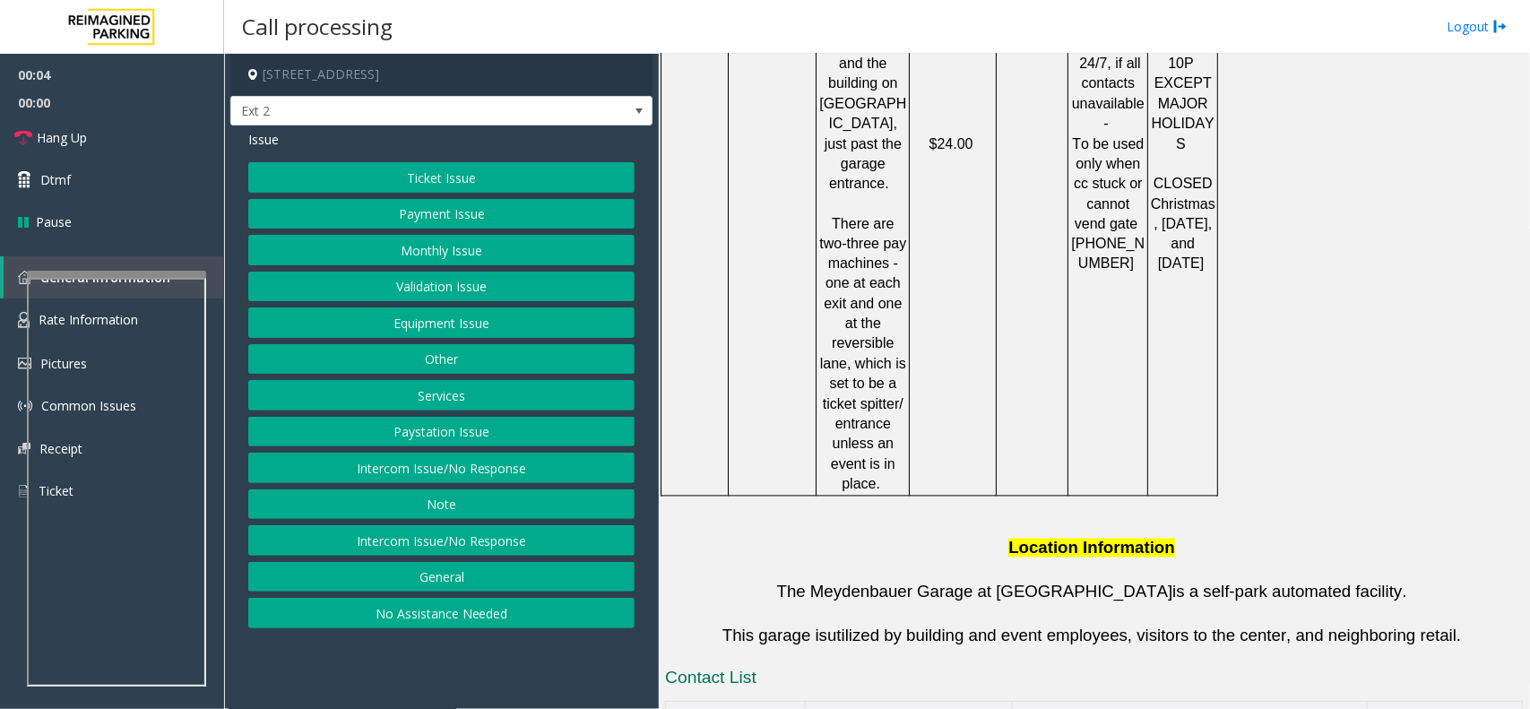
scroll to position [1179, 0]
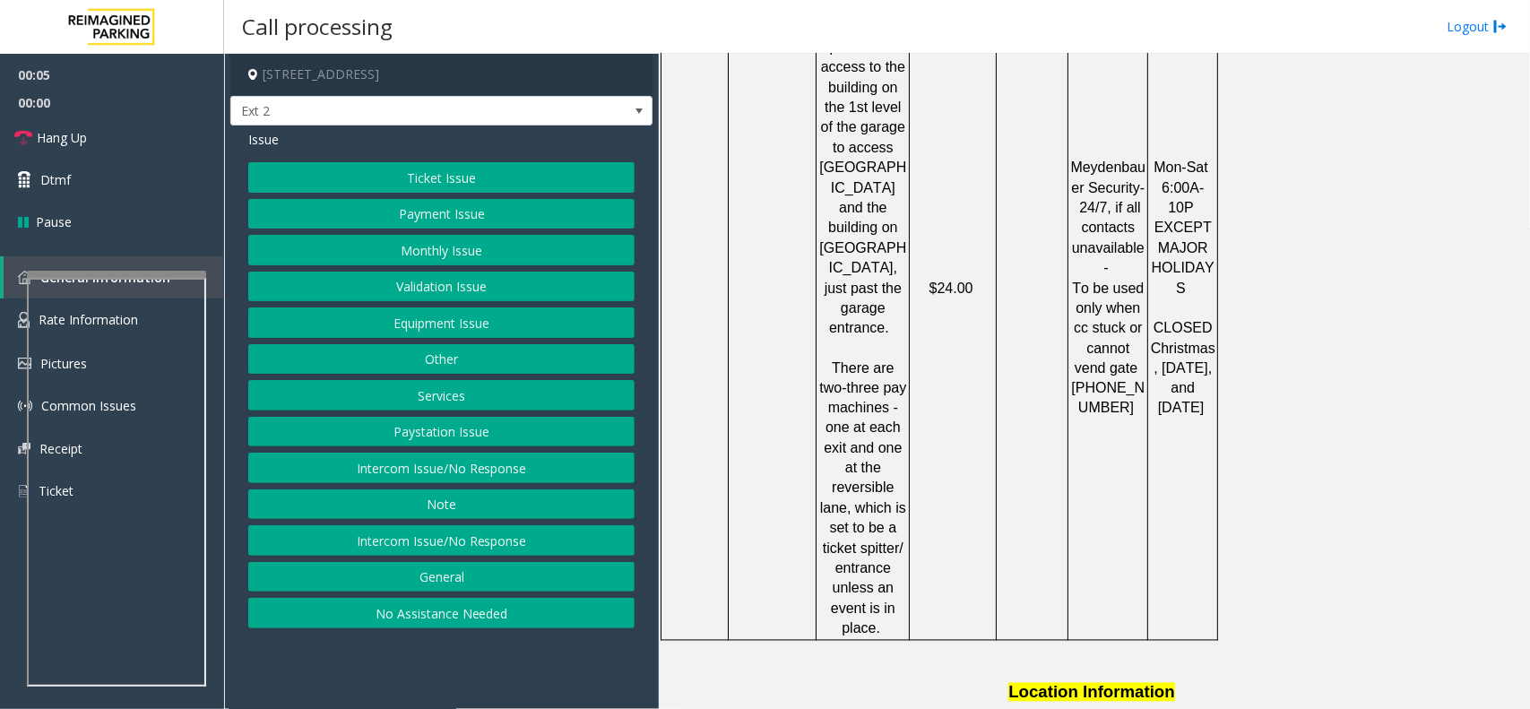
click at [522, 329] on button "Equipment Issue" at bounding box center [441, 322] width 386 height 30
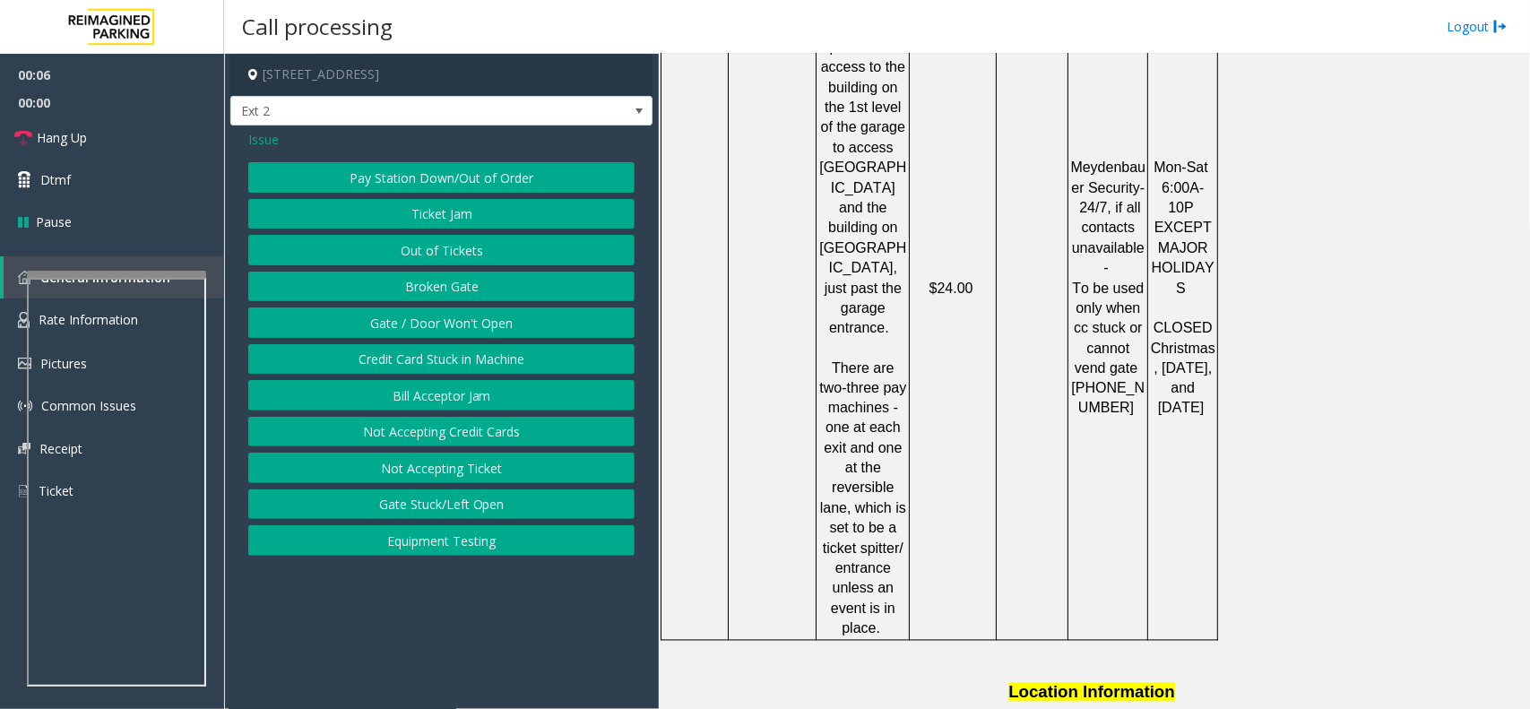
click at [476, 556] on button "Equipment Testing" at bounding box center [441, 540] width 386 height 30
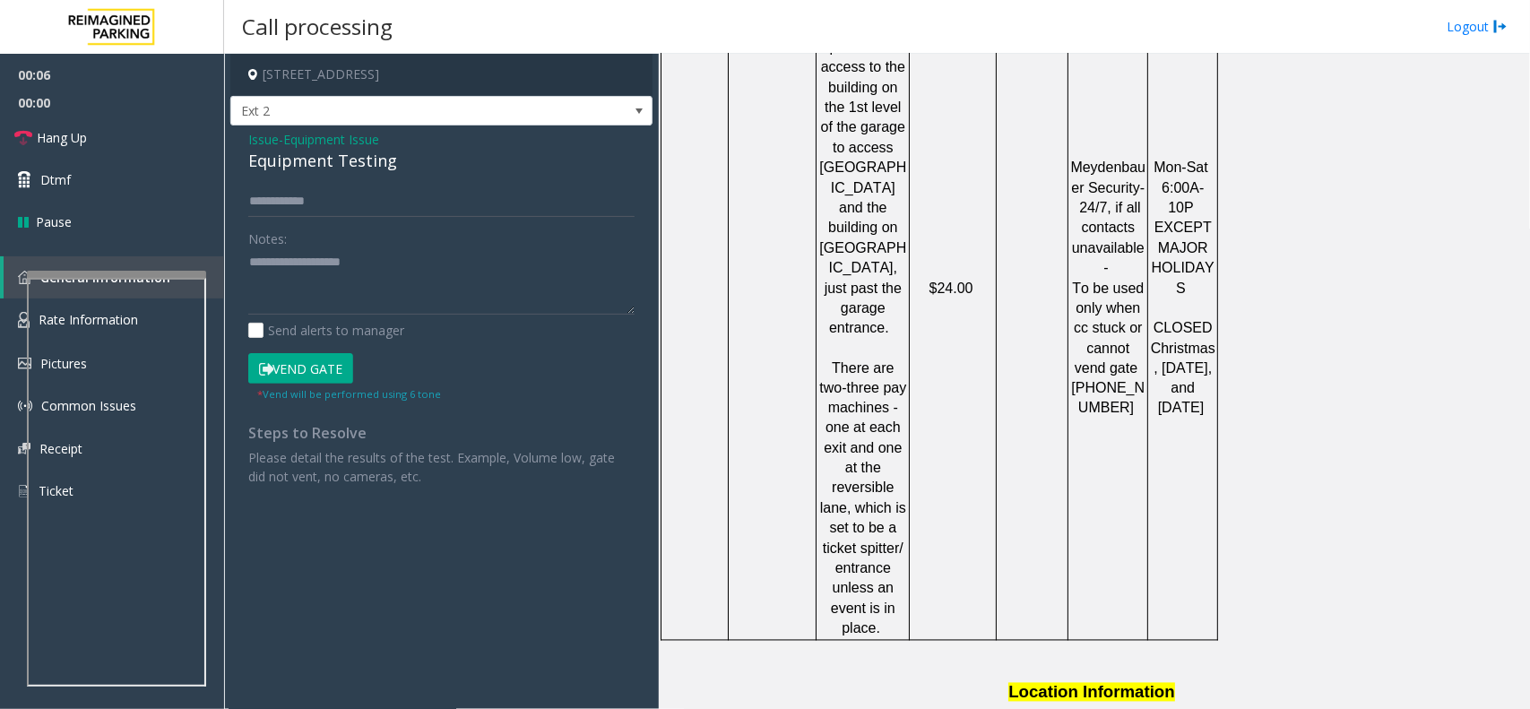
click at [307, 369] on button "Vend Gate" at bounding box center [300, 368] width 105 height 30
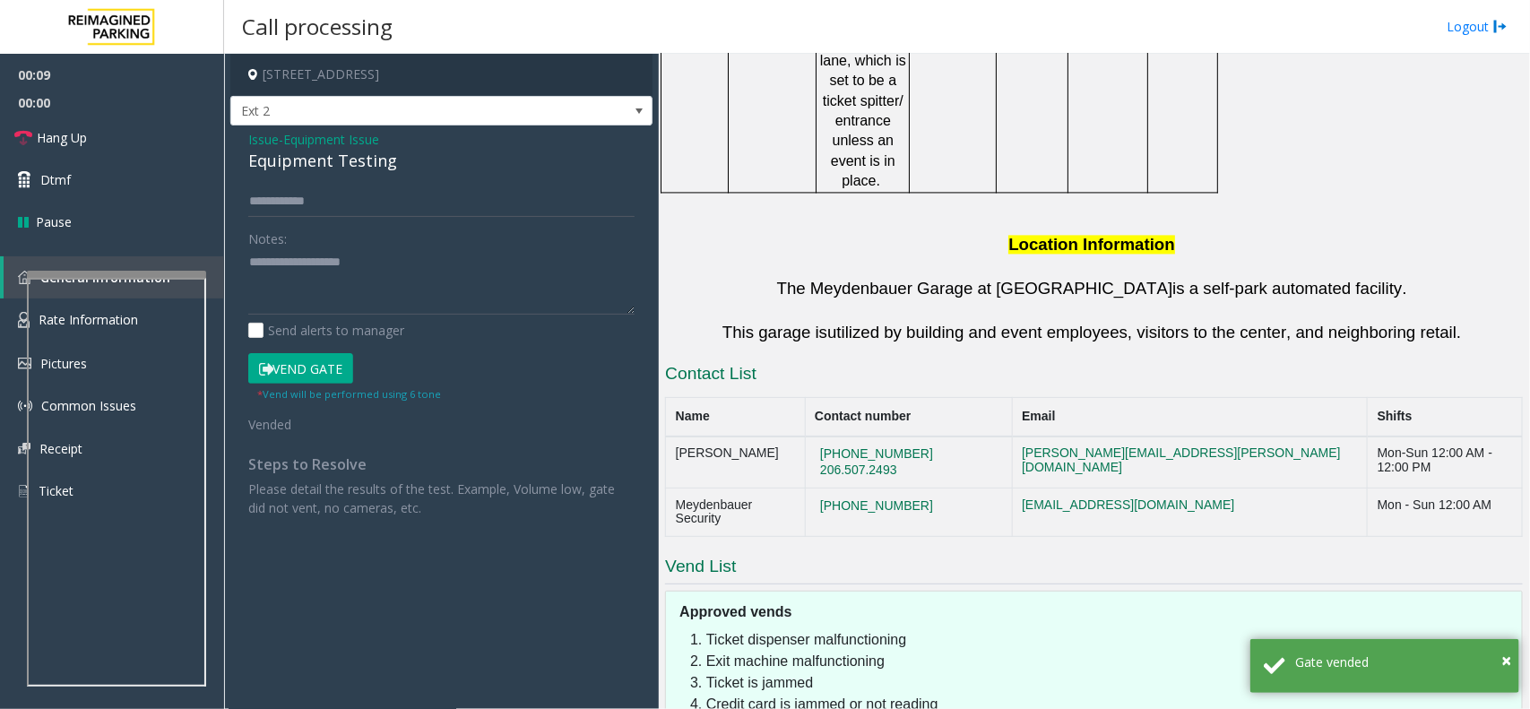
click at [311, 163] on div "Equipment Testing" at bounding box center [441, 161] width 386 height 24
drag, startPoint x: 311, startPoint y: 163, endPoint x: 321, endPoint y: 162, distance: 9.9
click at [315, 163] on div "Equipment Testing" at bounding box center [441, 161] width 386 height 24
click at [394, 274] on textarea at bounding box center [441, 281] width 386 height 67
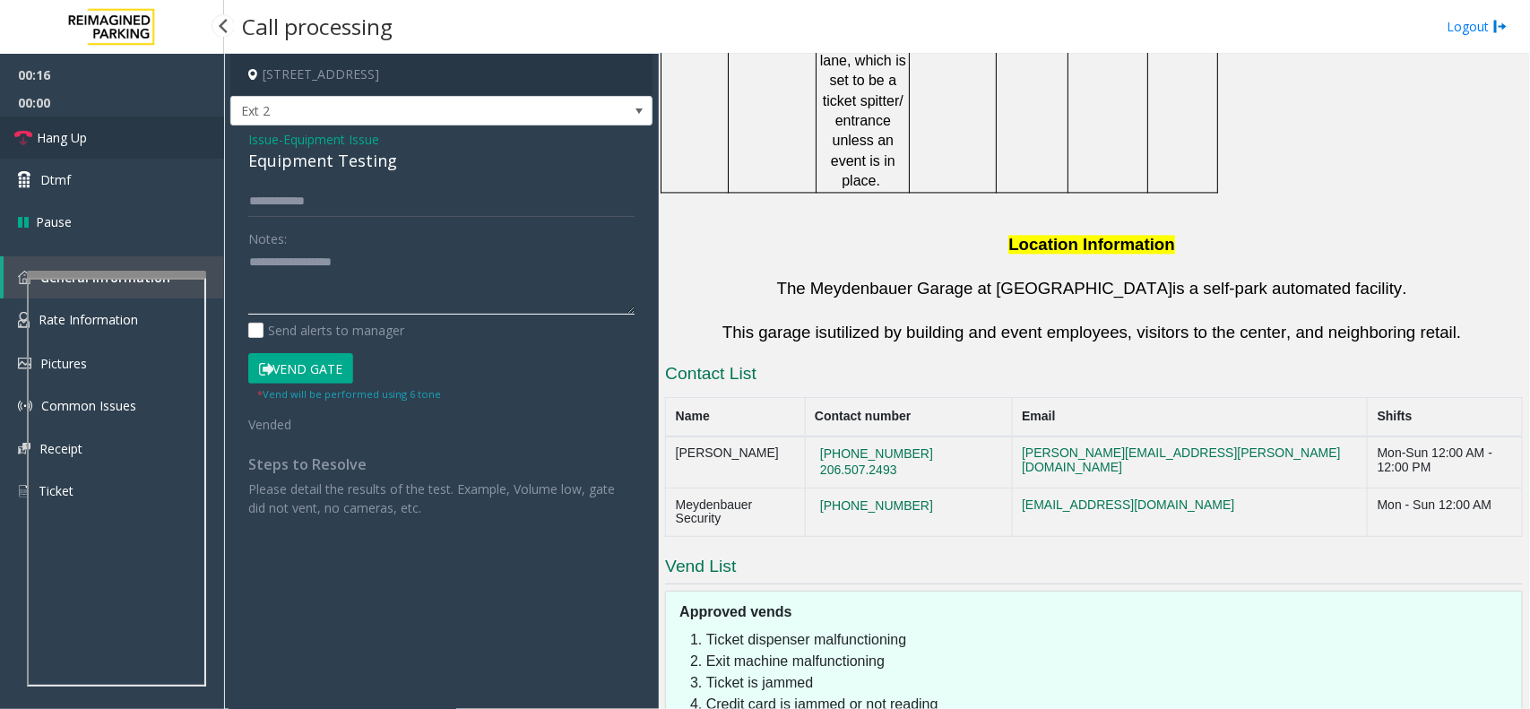
type textarea "**********"
click at [128, 137] on link "Hang Up" at bounding box center [112, 138] width 224 height 42
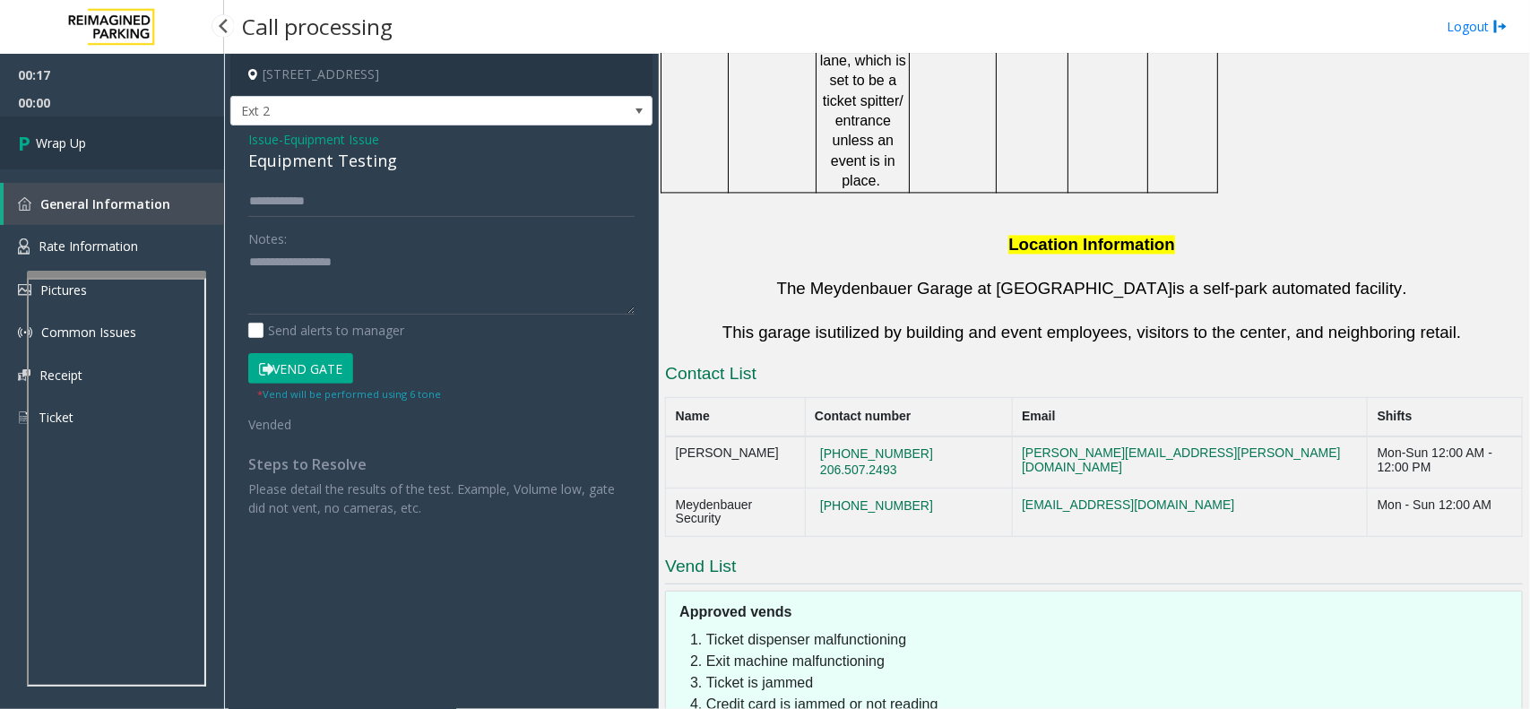
click at [128, 137] on link "Wrap Up" at bounding box center [112, 143] width 224 height 53
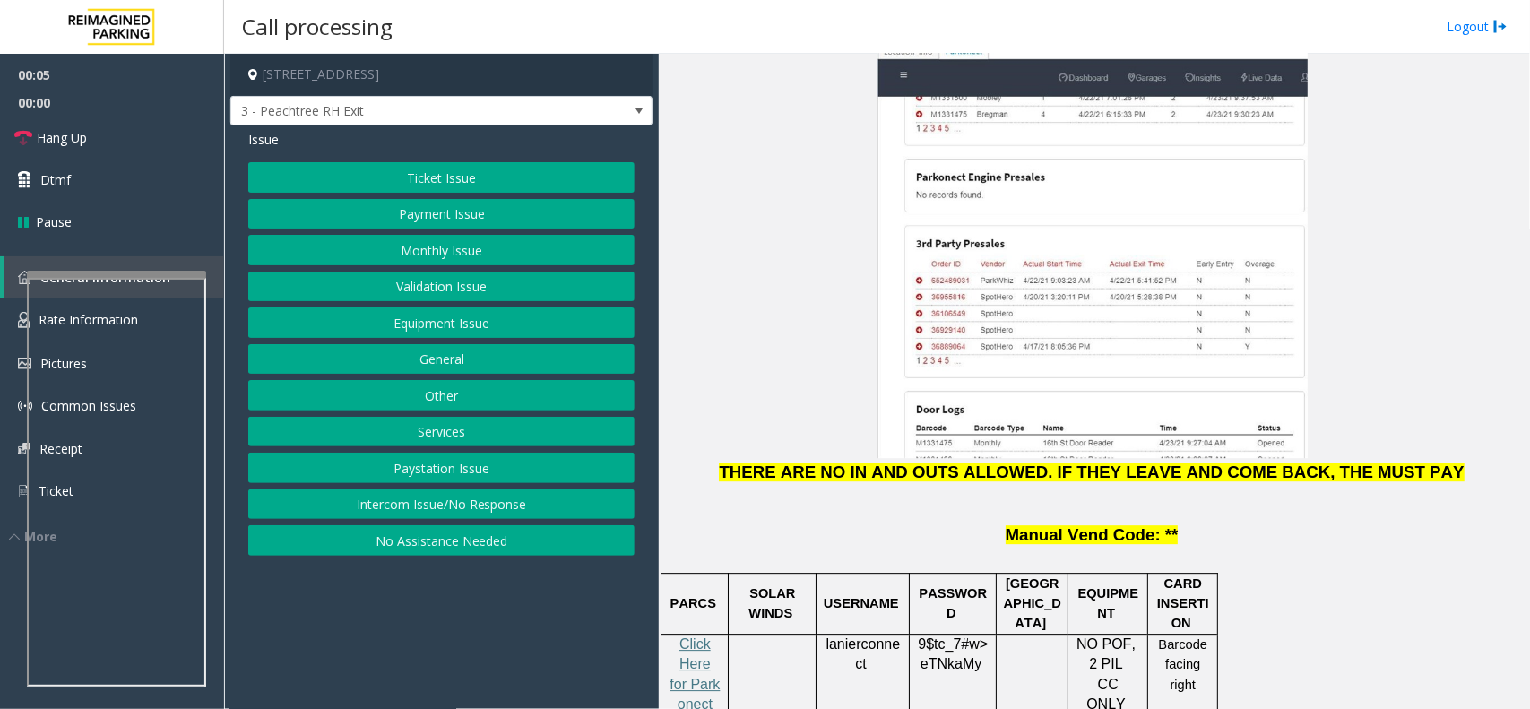
scroll to position [2241, 0]
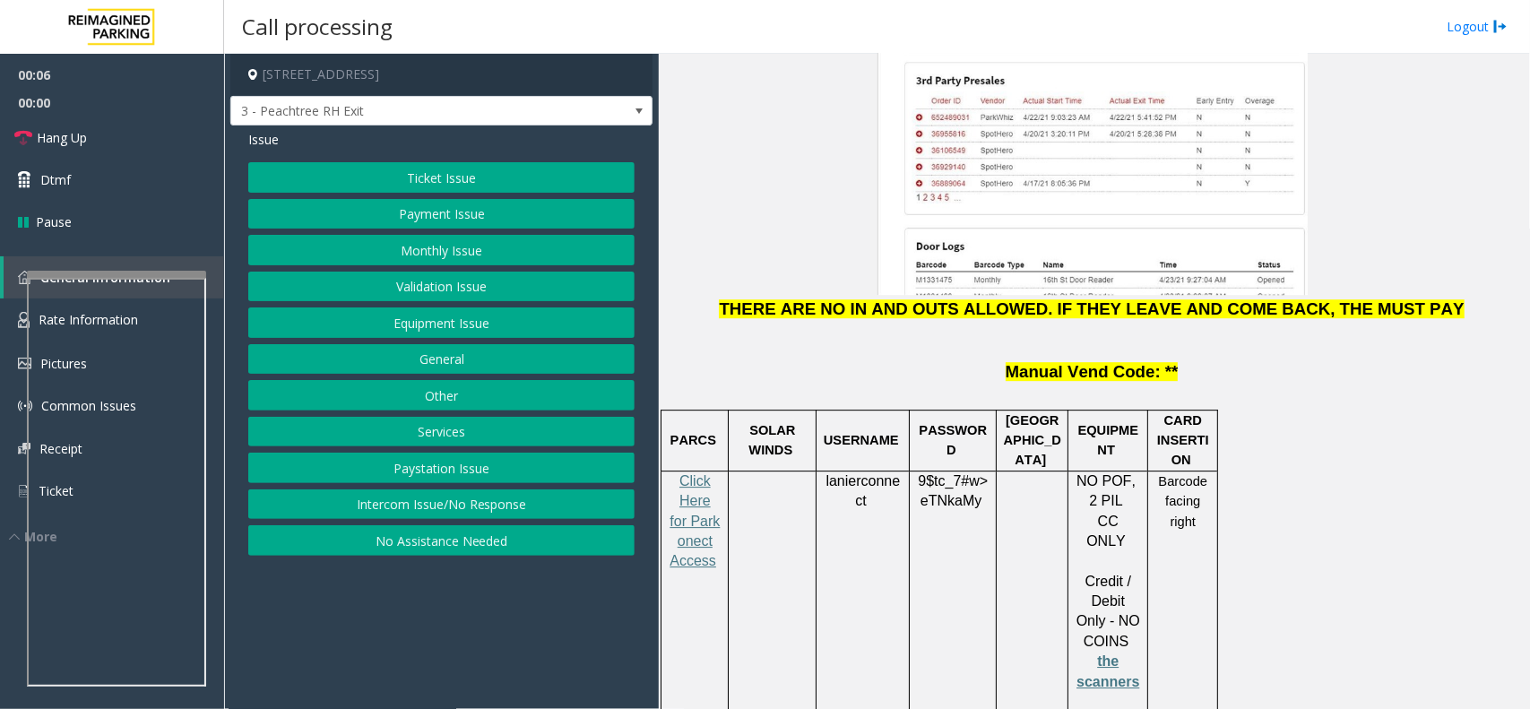
click at [861, 473] on span "lanierconnect" at bounding box center [862, 491] width 74 height 36
drag, startPoint x: 975, startPoint y: 358, endPoint x: 917, endPoint y: 334, distance: 63.1
click at [917, 471] on p "9$tc_7#w> eTNkaMy" at bounding box center [952, 491] width 73 height 40
click at [450, 282] on button "Validation Issue" at bounding box center [441, 287] width 386 height 30
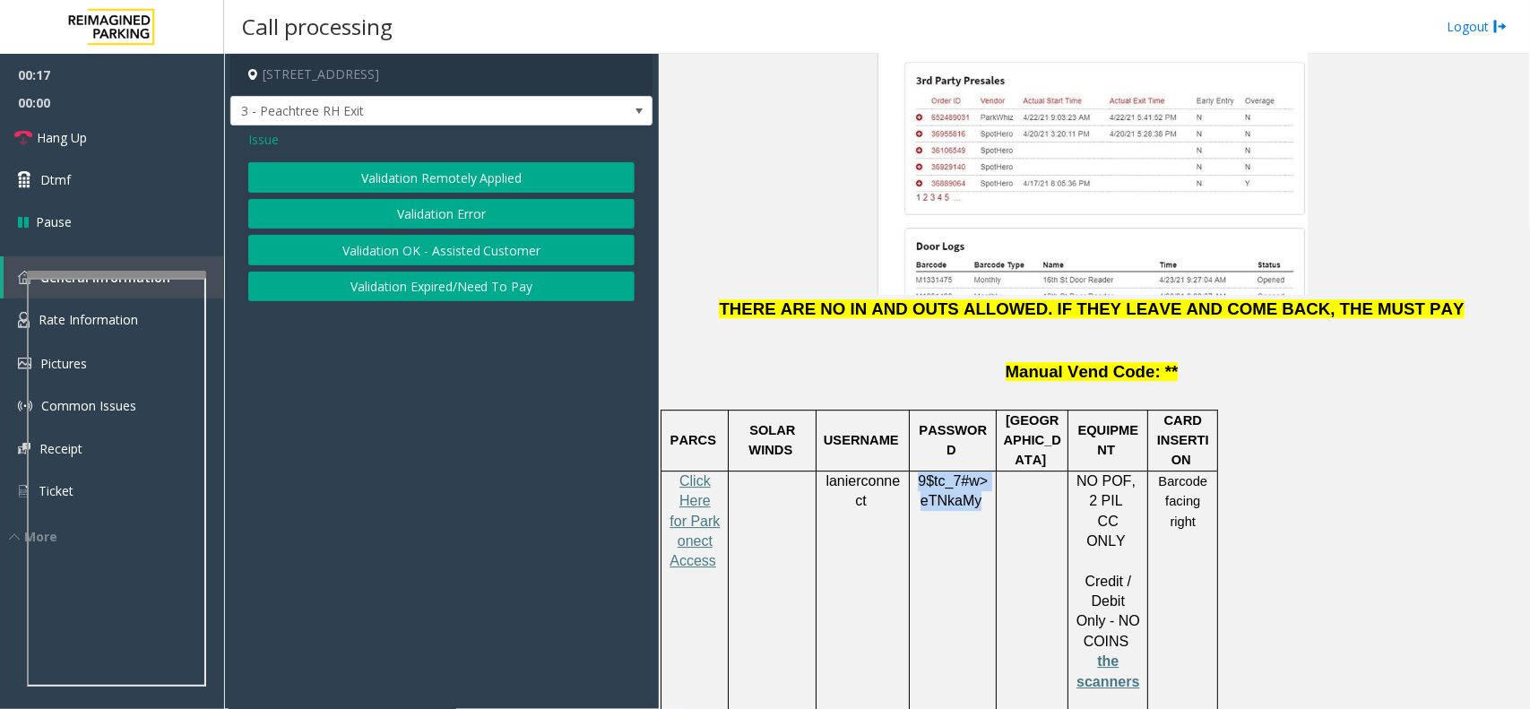
click at [448, 220] on button "Validation Error" at bounding box center [441, 214] width 386 height 30
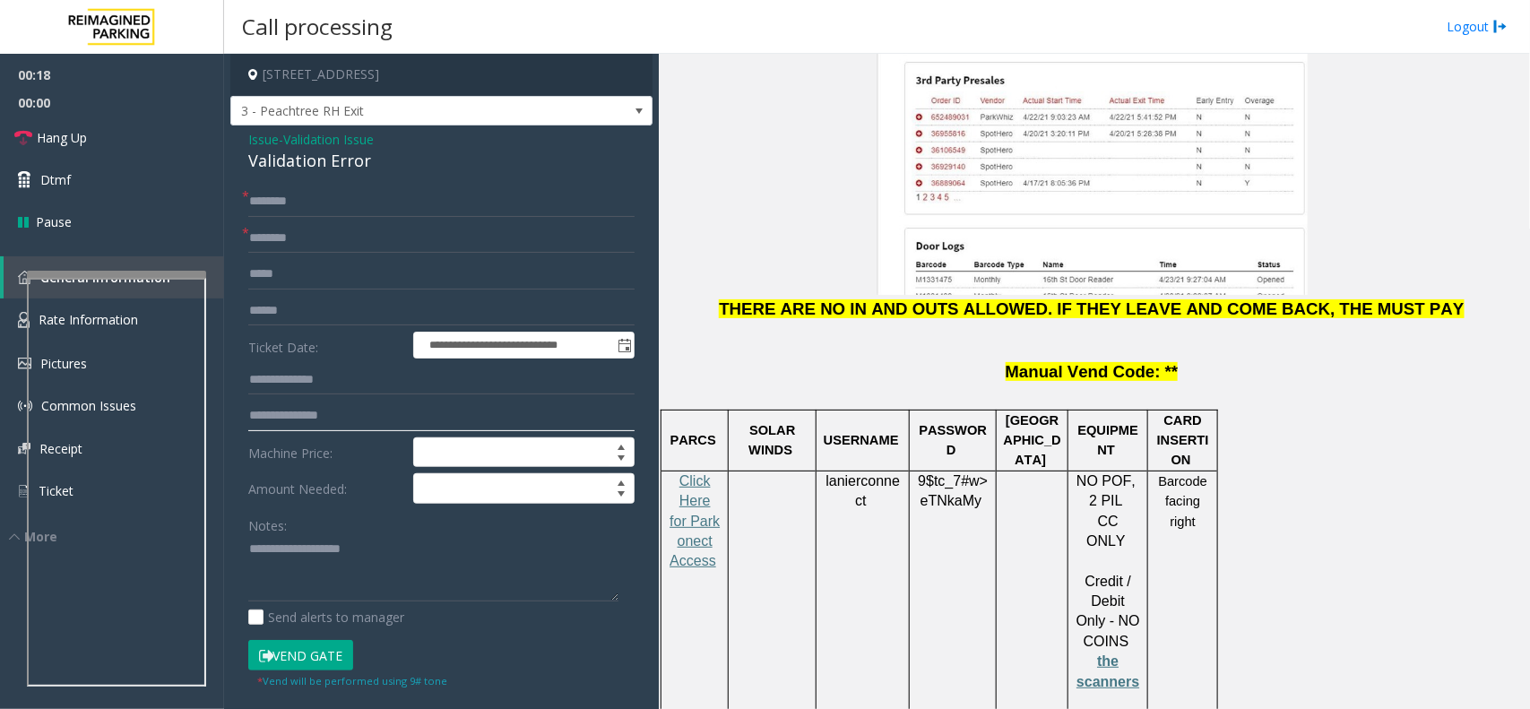
click at [298, 410] on input "text" at bounding box center [441, 416] width 386 height 30
click at [307, 379] on input "text" at bounding box center [441, 380] width 386 height 30
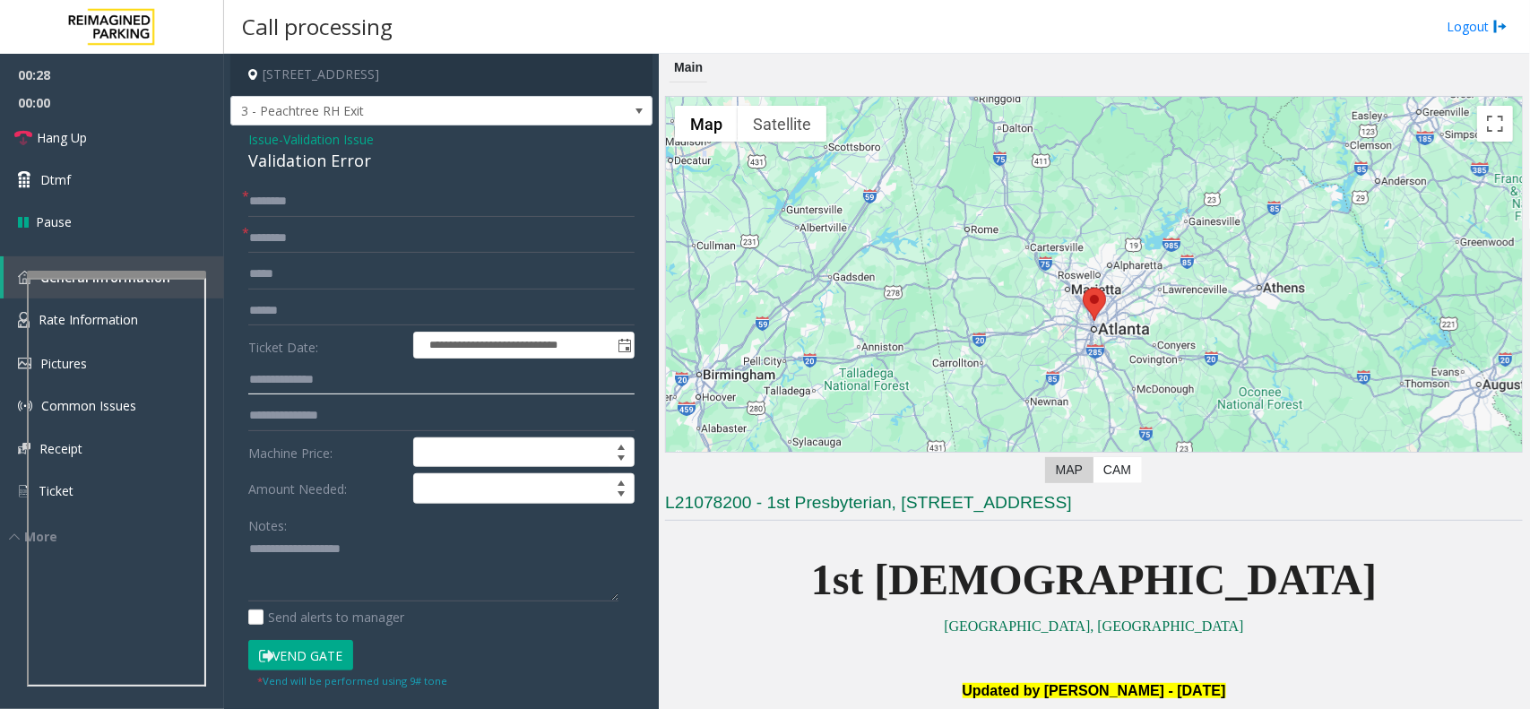
scroll to position [336, 0]
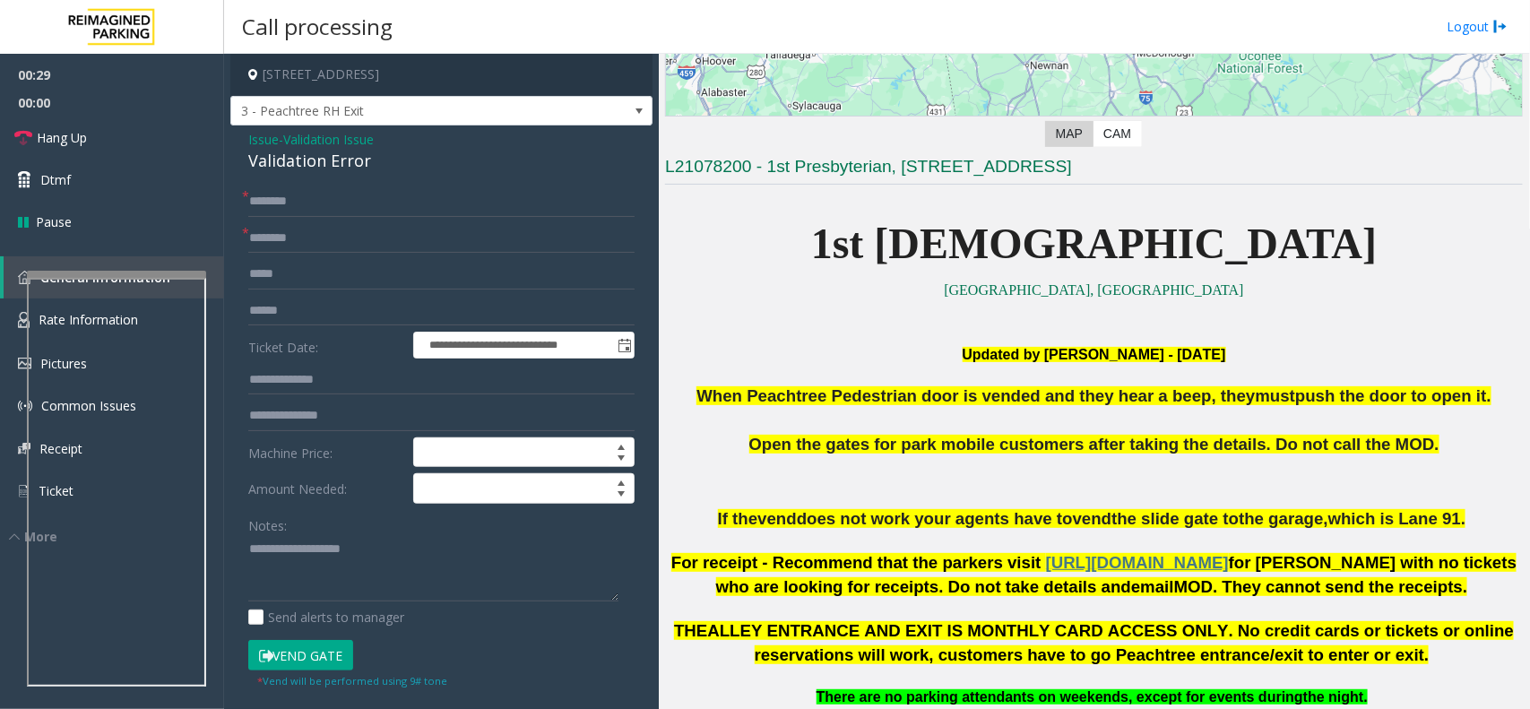
click at [1008, 253] on span "1st [DEMOGRAPHIC_DATA]" at bounding box center [1094, 244] width 566 height 48
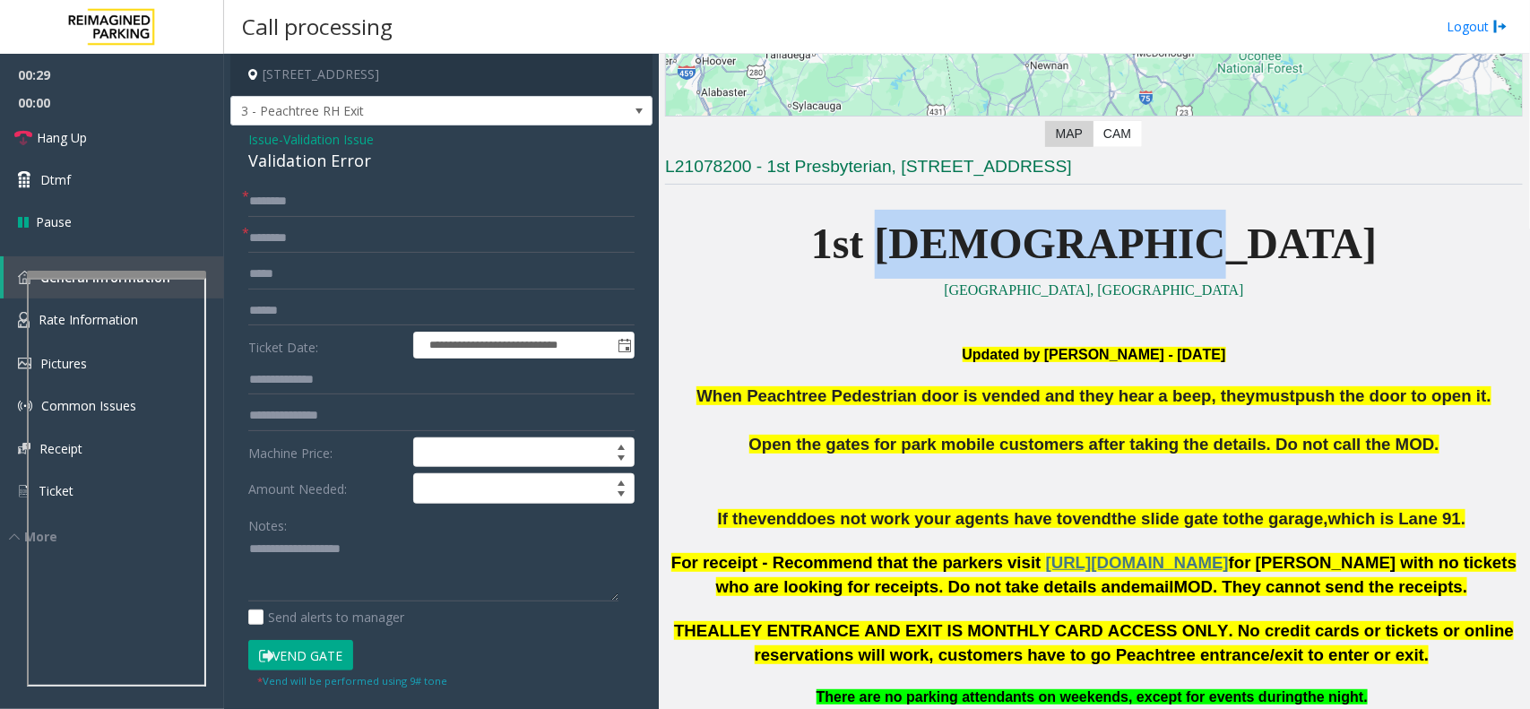
click at [1008, 253] on span "1st [DEMOGRAPHIC_DATA]" at bounding box center [1094, 244] width 566 height 48
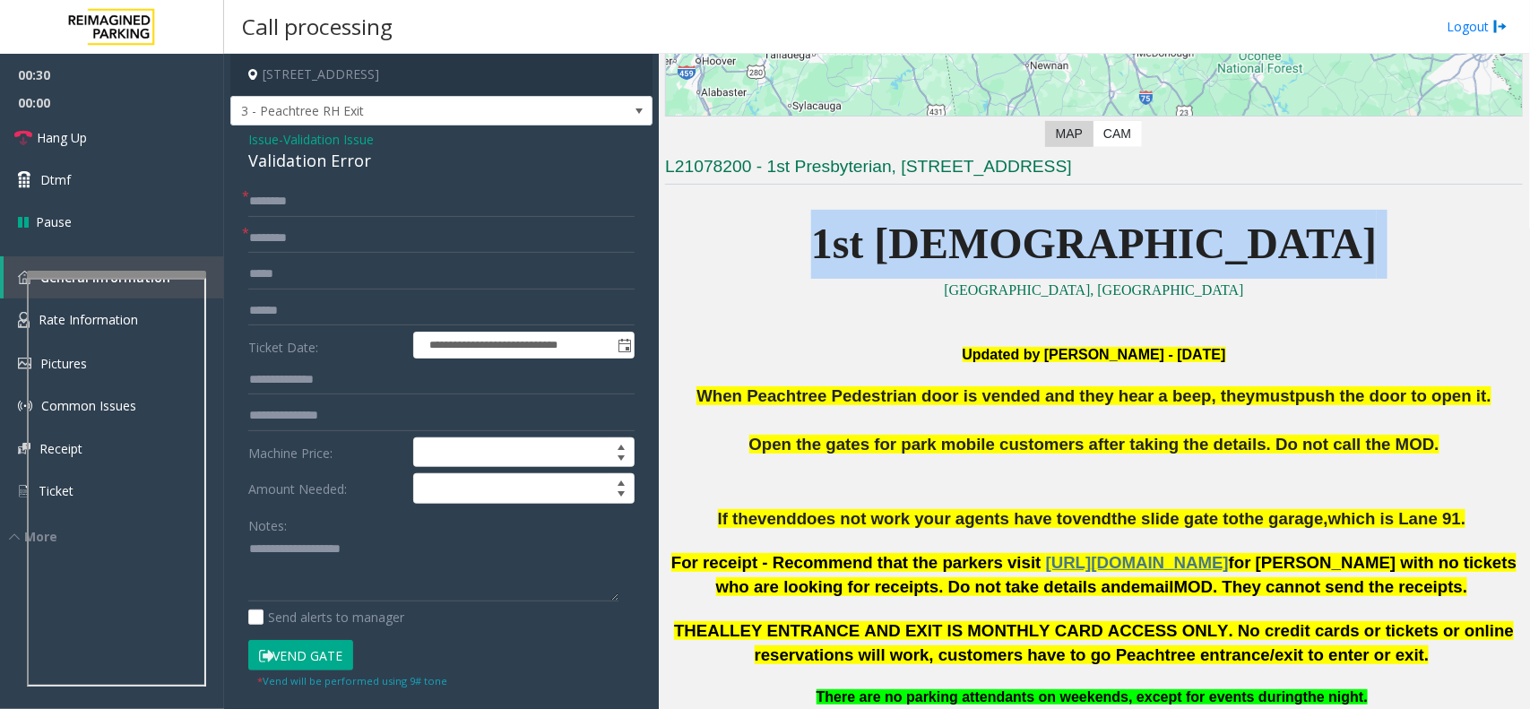
click at [1008, 253] on span "1st [DEMOGRAPHIC_DATA]" at bounding box center [1094, 244] width 566 height 48
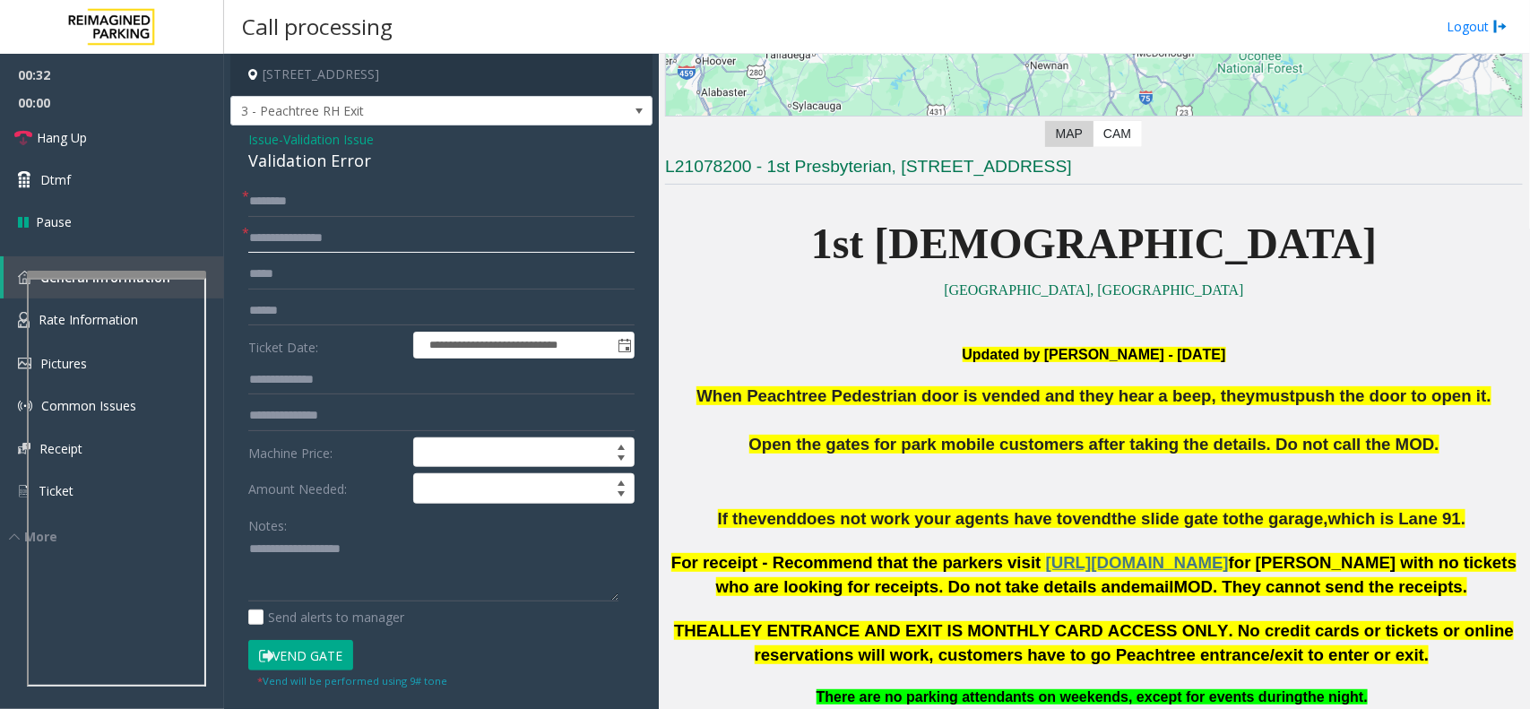
type input "**********"
click at [276, 298] on input "text" at bounding box center [441, 311] width 386 height 30
type input "**********"
click at [328, 374] on input "text" at bounding box center [441, 380] width 386 height 30
type input "*****"
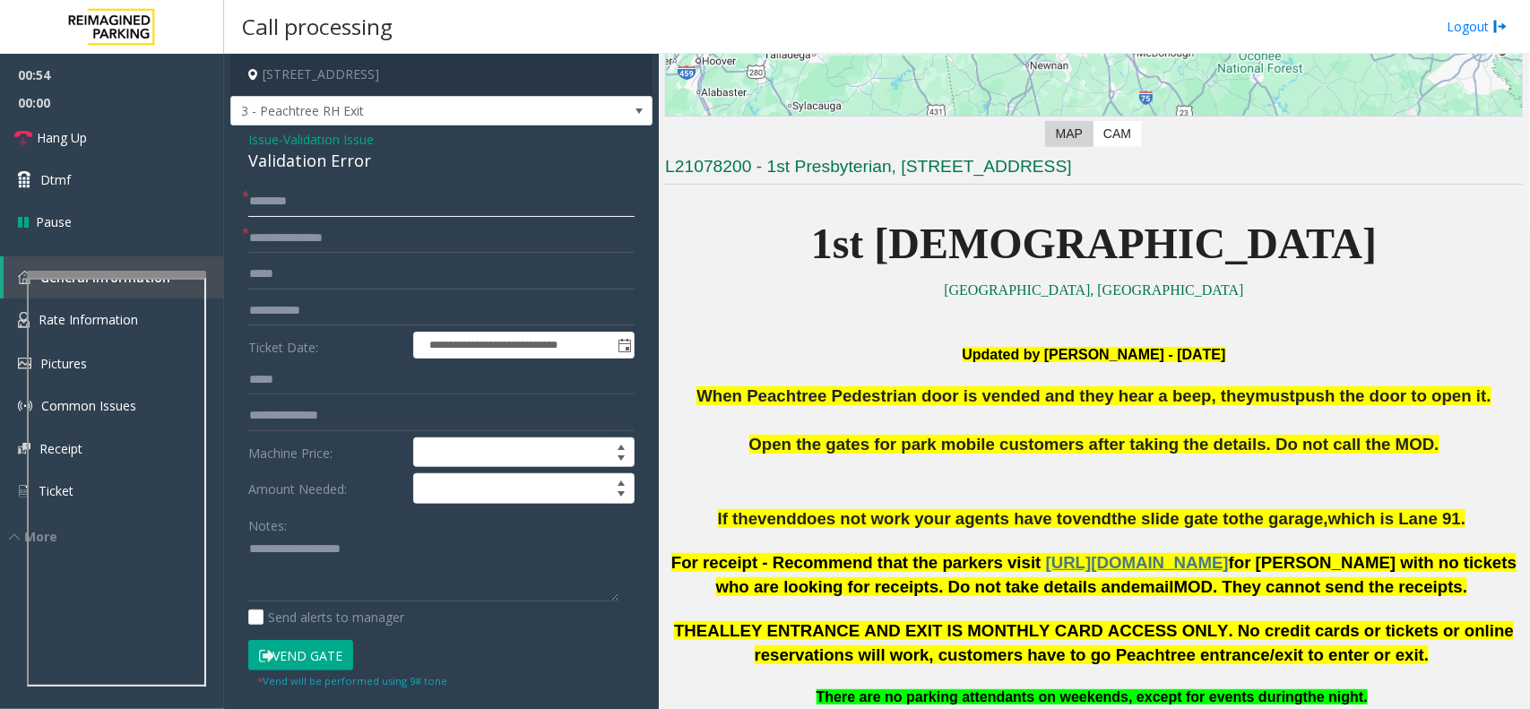
click at [285, 195] on input "text" at bounding box center [441, 201] width 386 height 30
type input "***"
drag, startPoint x: 332, startPoint y: 539, endPoint x: 289, endPoint y: 498, distance: 58.3
click at [332, 539] on textarea at bounding box center [433, 568] width 370 height 67
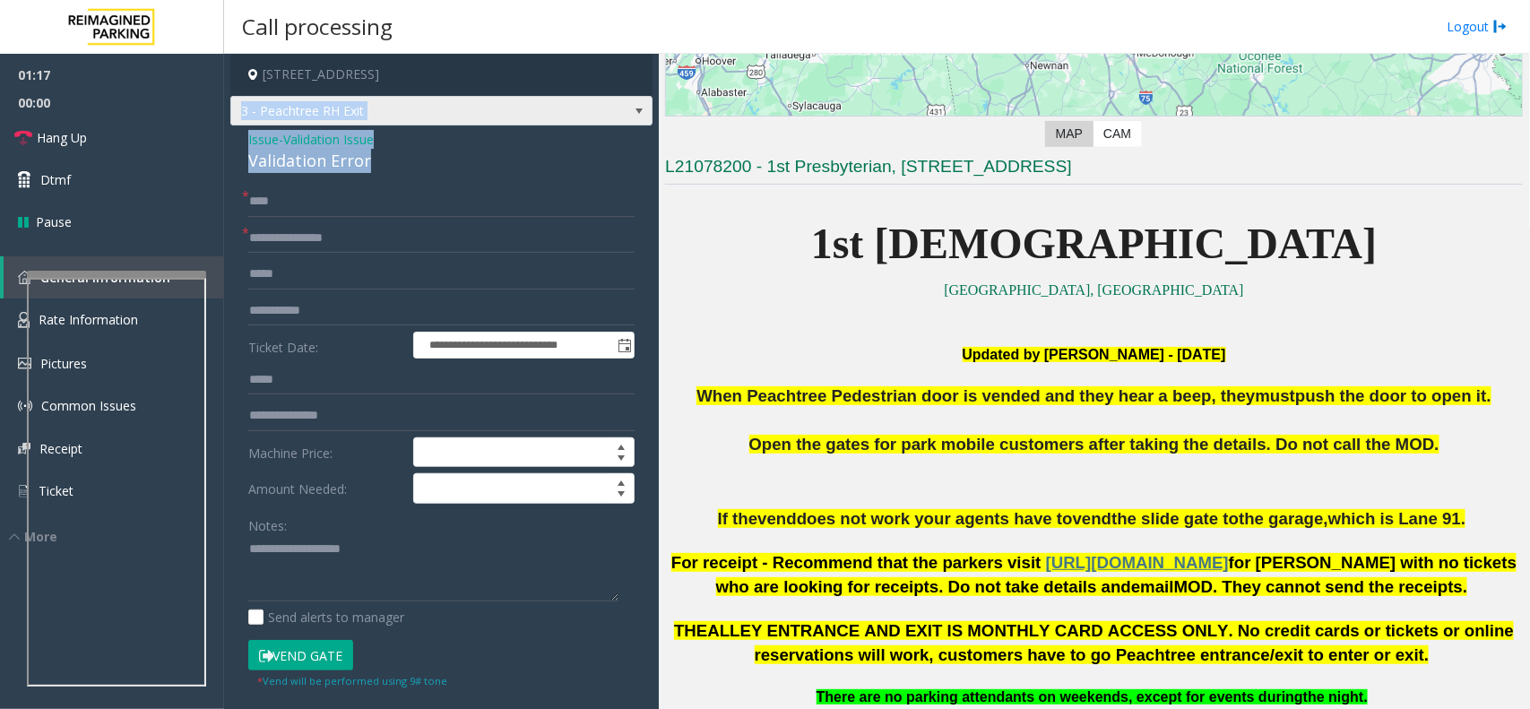
drag, startPoint x: 405, startPoint y: 157, endPoint x: 242, endPoint y: 123, distance: 166.6
click at [242, 123] on div "**********" at bounding box center [441, 595] width 422 height 1083
click at [310, 161] on div "Validation Error" at bounding box center [441, 161] width 386 height 24
drag, startPoint x: 367, startPoint y: 168, endPoint x: 238, endPoint y: 148, distance: 130.6
click at [238, 148] on div "**********" at bounding box center [441, 630] width 422 height 1011
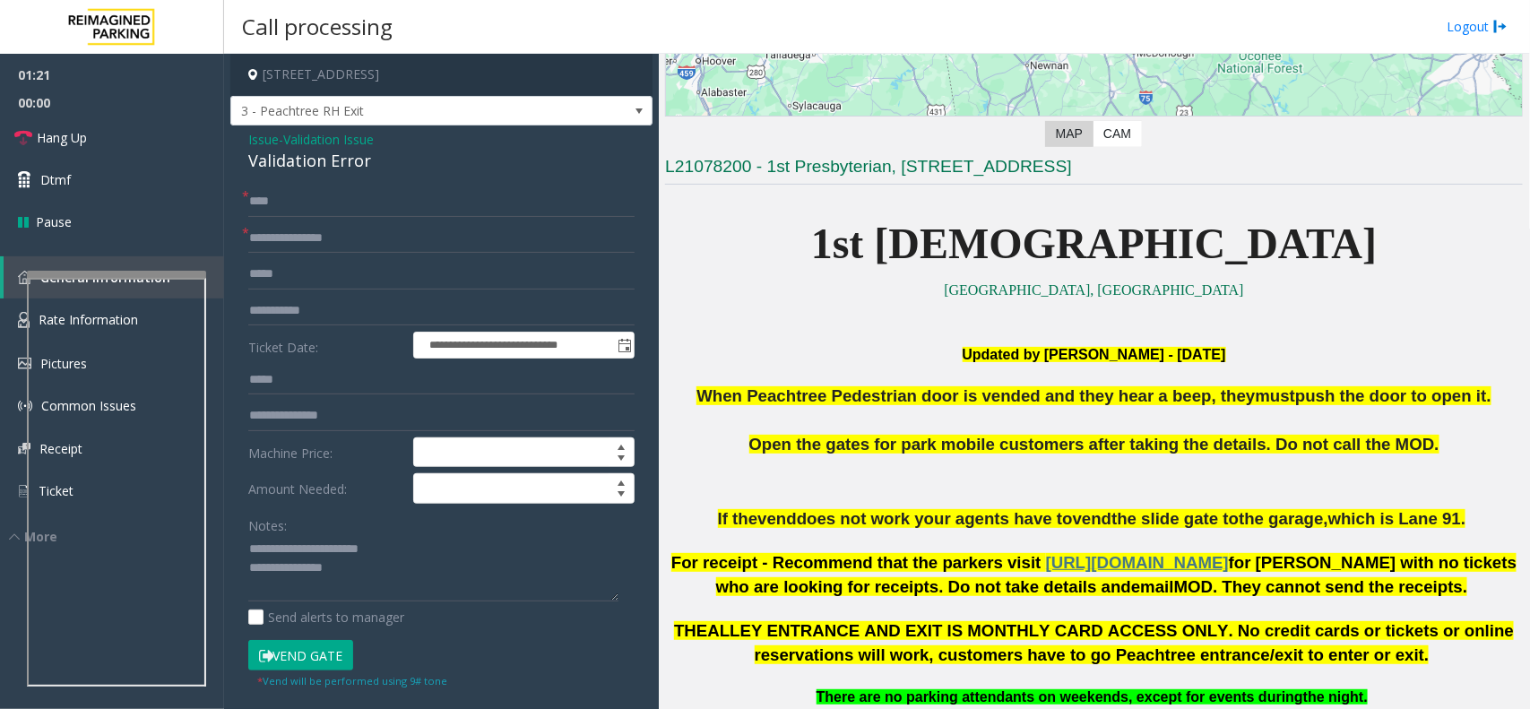
drag, startPoint x: 320, startPoint y: 668, endPoint x: 316, endPoint y: 656, distance: 12.2
click at [316, 665] on button "Vend Gate" at bounding box center [300, 655] width 105 height 30
click at [355, 584] on textarea at bounding box center [433, 568] width 370 height 67
click at [121, 141] on link "Hang Up" at bounding box center [112, 138] width 224 height 42
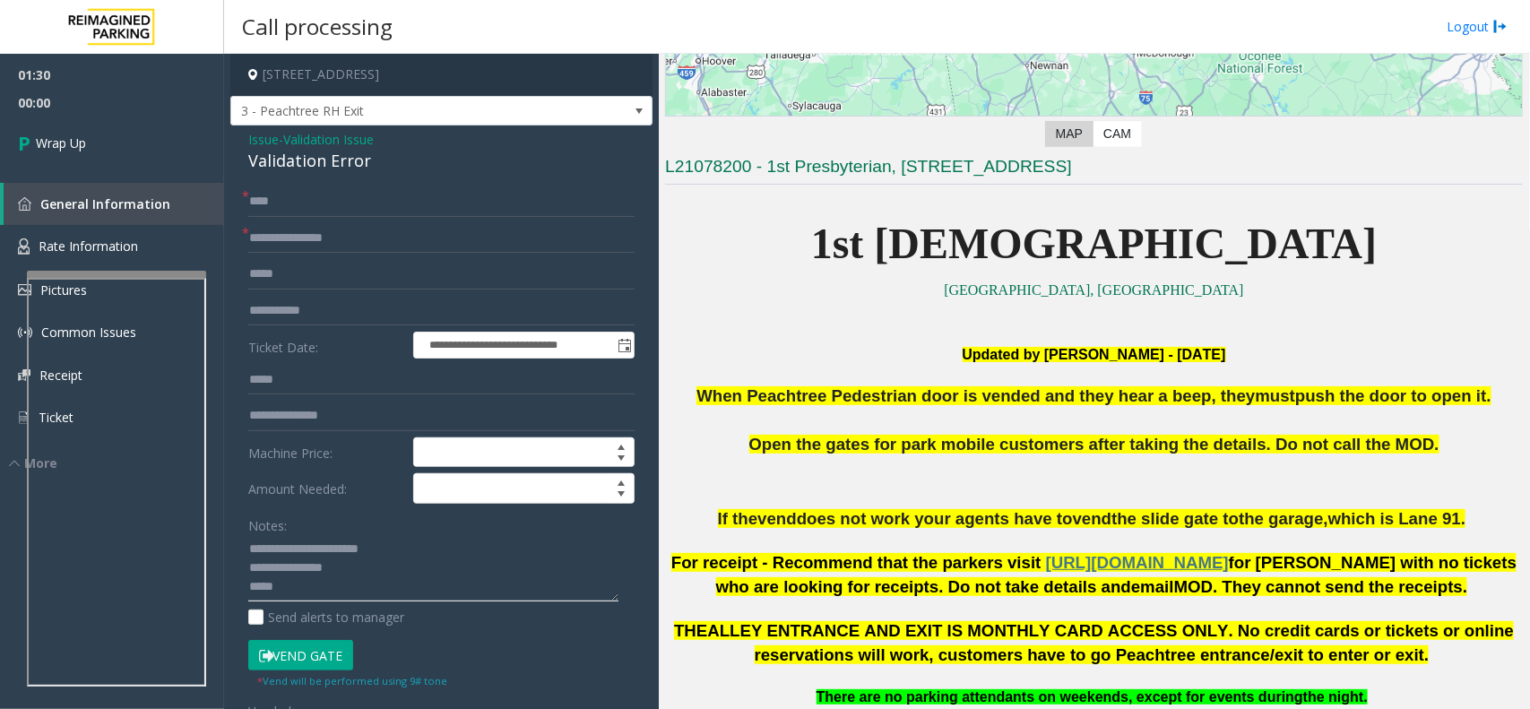
click at [310, 587] on textarea at bounding box center [433, 568] width 370 height 67
type textarea "**********"
click at [155, 131] on link "Wrap Up" at bounding box center [112, 143] width 224 height 53
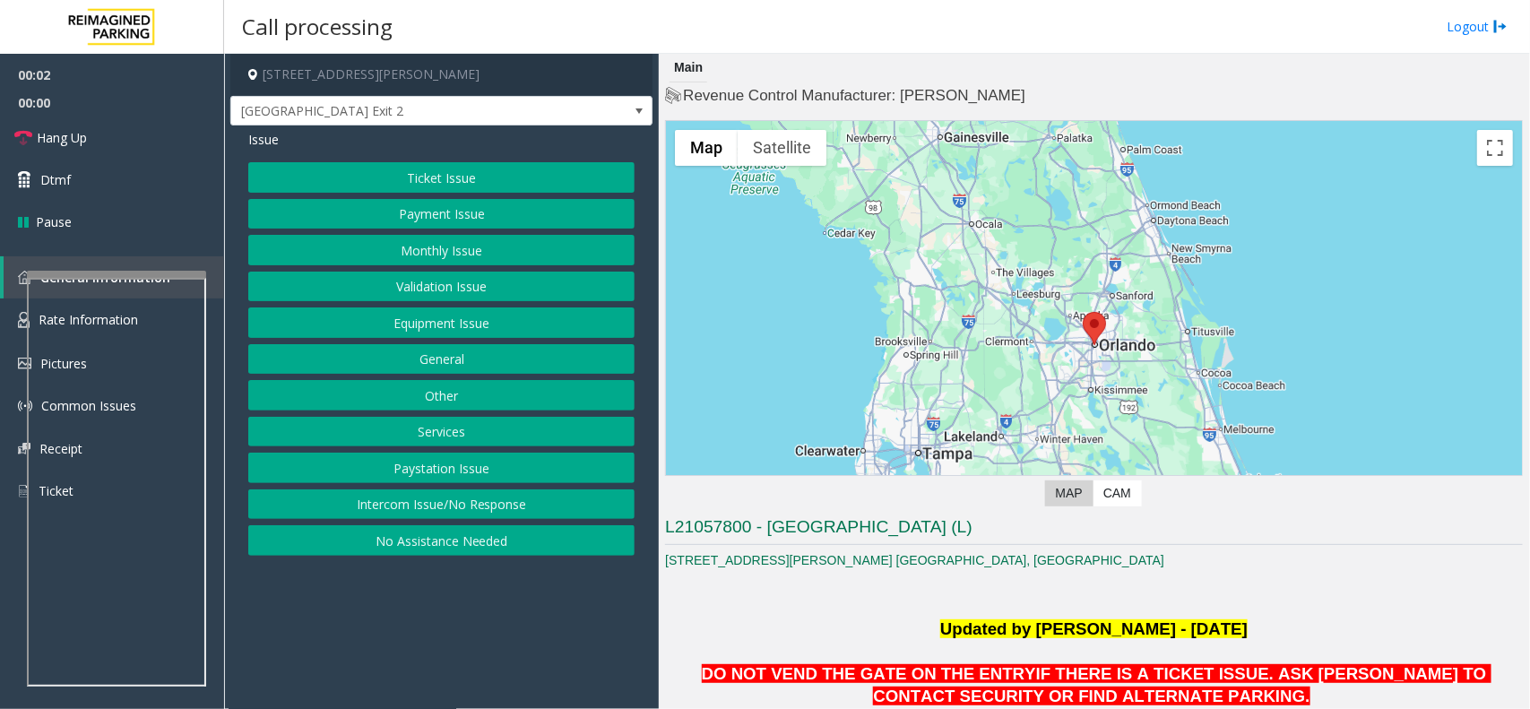
scroll to position [112, 0]
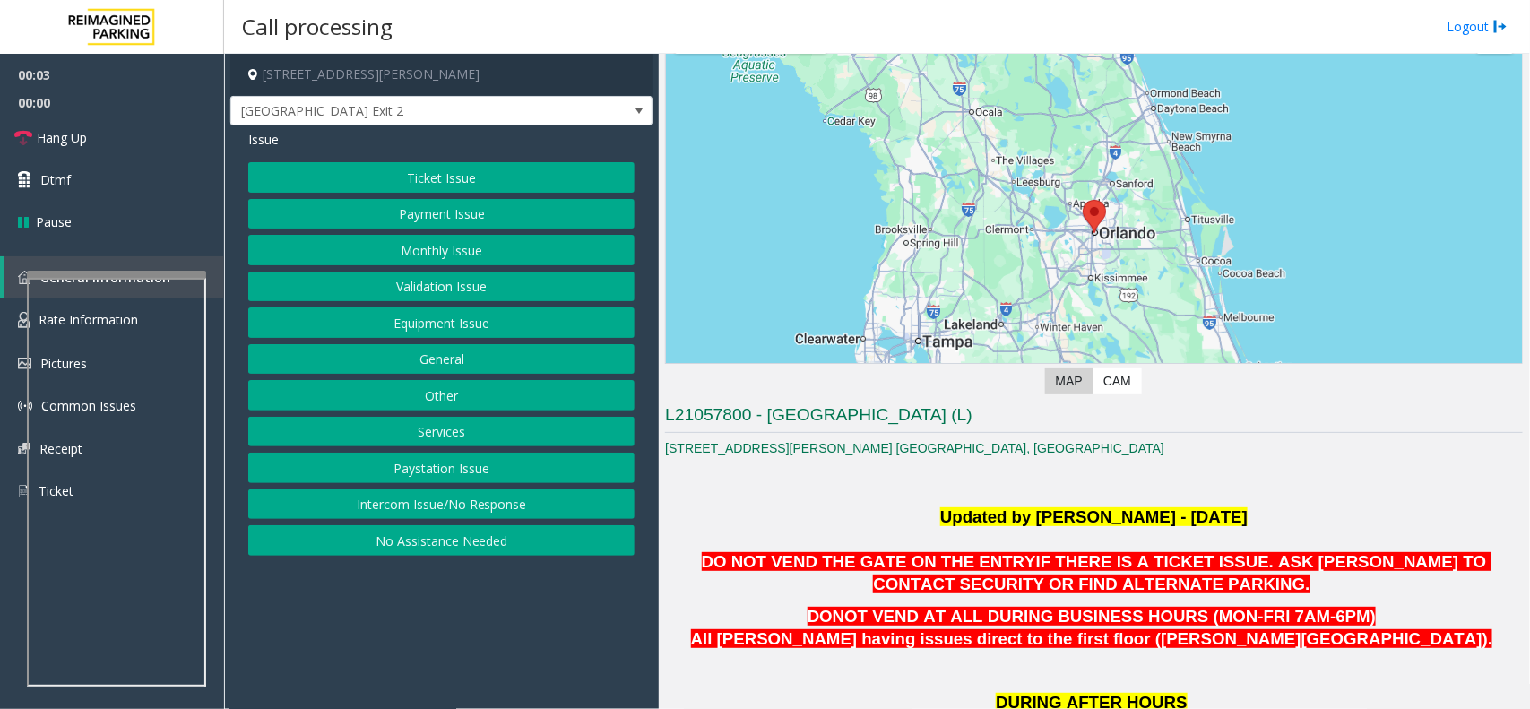
click at [487, 284] on button "Validation Issue" at bounding box center [441, 287] width 386 height 30
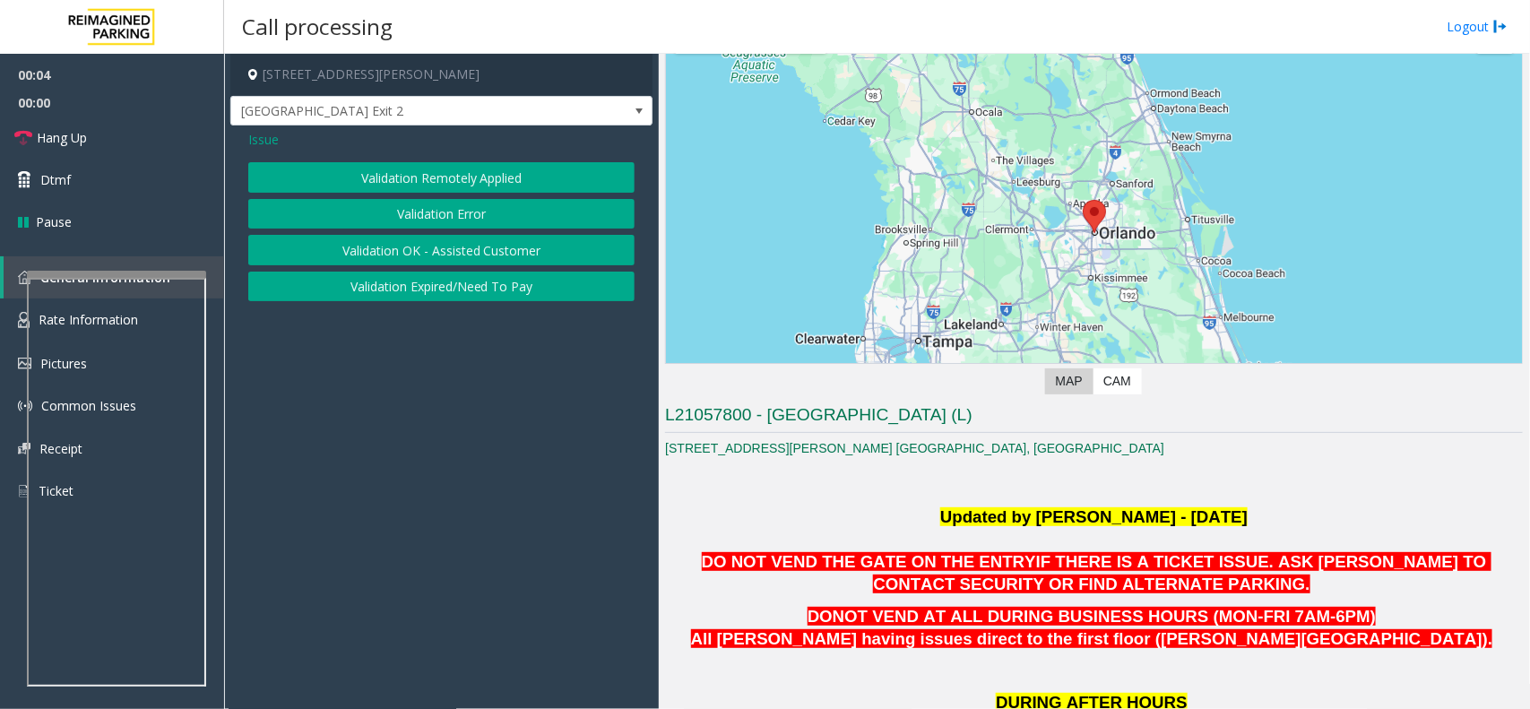
click at [451, 204] on button "Validation Error" at bounding box center [441, 214] width 386 height 30
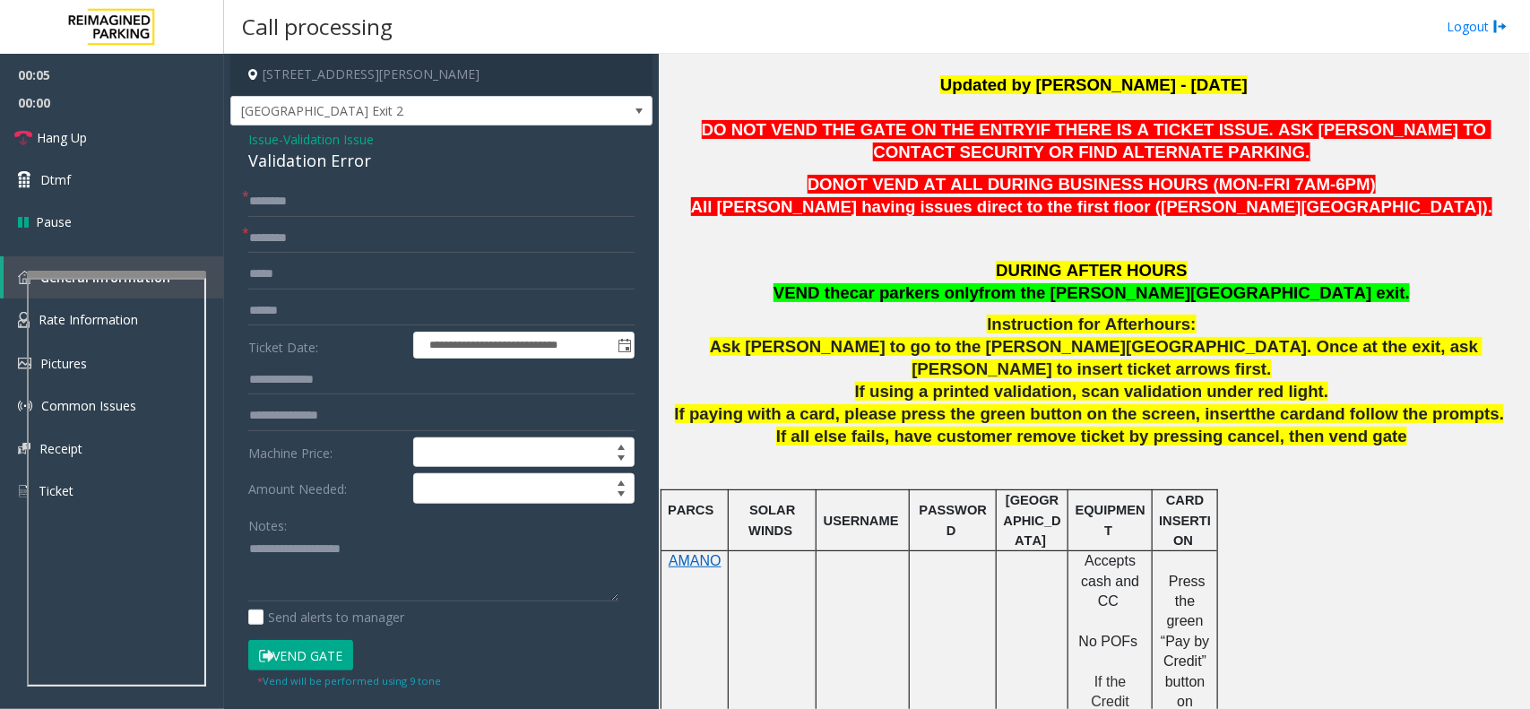
scroll to position [560, 0]
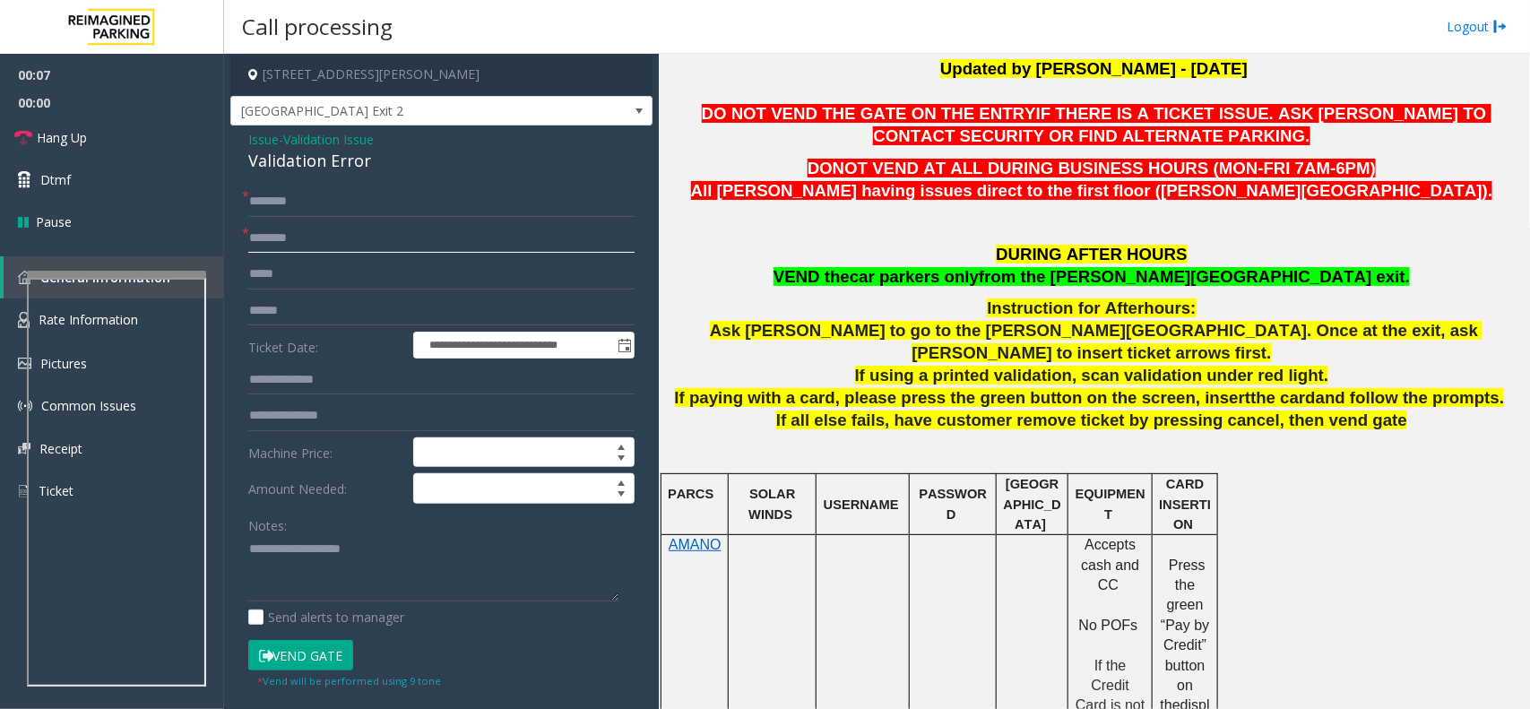
click at [306, 235] on input "text" at bounding box center [441, 238] width 386 height 30
type input "**"
click at [319, 199] on input "text" at bounding box center [441, 201] width 386 height 30
type input "**"
click at [307, 164] on div "Validation Error" at bounding box center [441, 161] width 386 height 24
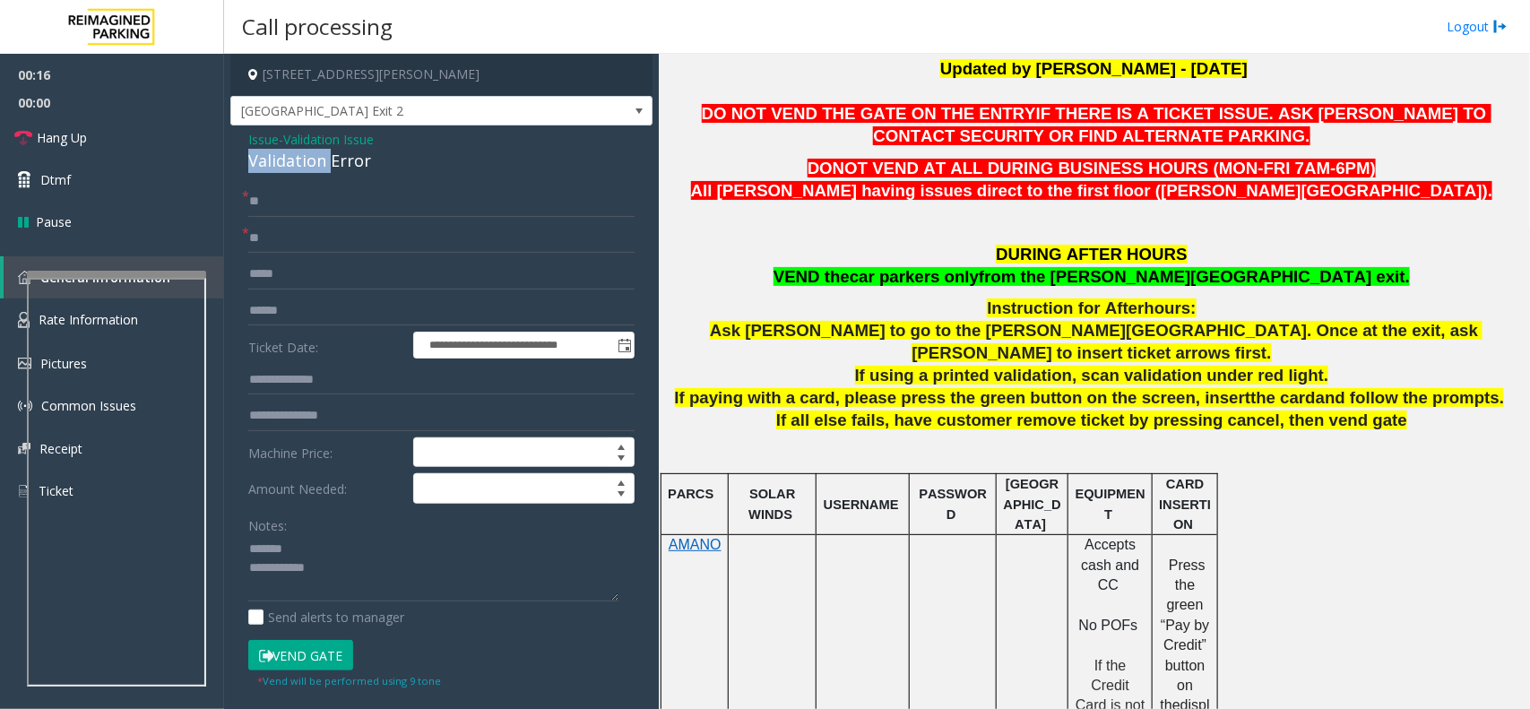
click at [307, 164] on div "Validation Error" at bounding box center [441, 161] width 386 height 24
click at [368, 576] on textarea at bounding box center [433, 568] width 370 height 67
drag, startPoint x: 1152, startPoint y: 272, endPoint x: 1264, endPoint y: 270, distance: 112.0
click at [1264, 270] on span "from the [PERSON_NAME][GEOGRAPHIC_DATA] exit." at bounding box center [1194, 276] width 431 height 19
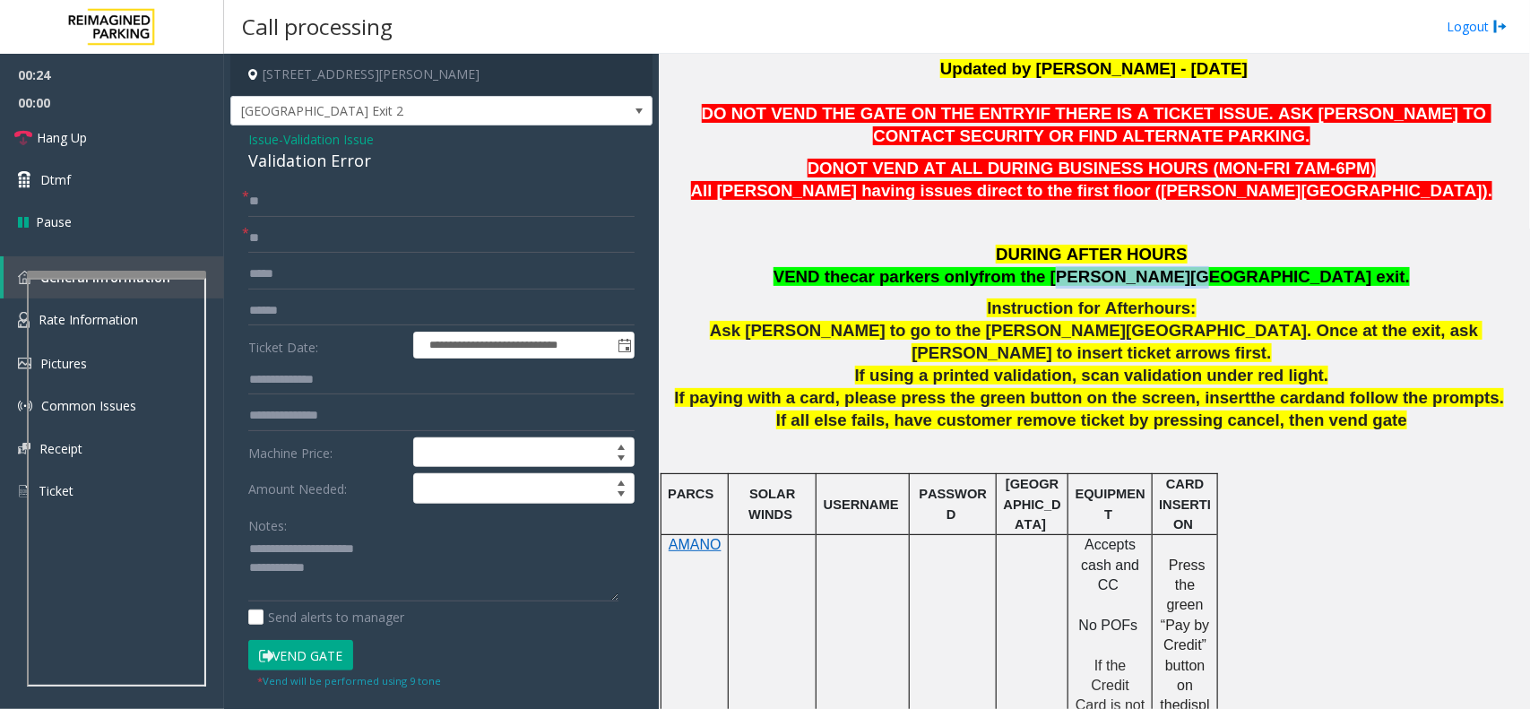
copy span "[PERSON_NAME] Ave exit"
click at [378, 574] on textarea at bounding box center [433, 568] width 370 height 67
click at [132, 145] on link "Hang Up" at bounding box center [112, 138] width 224 height 42
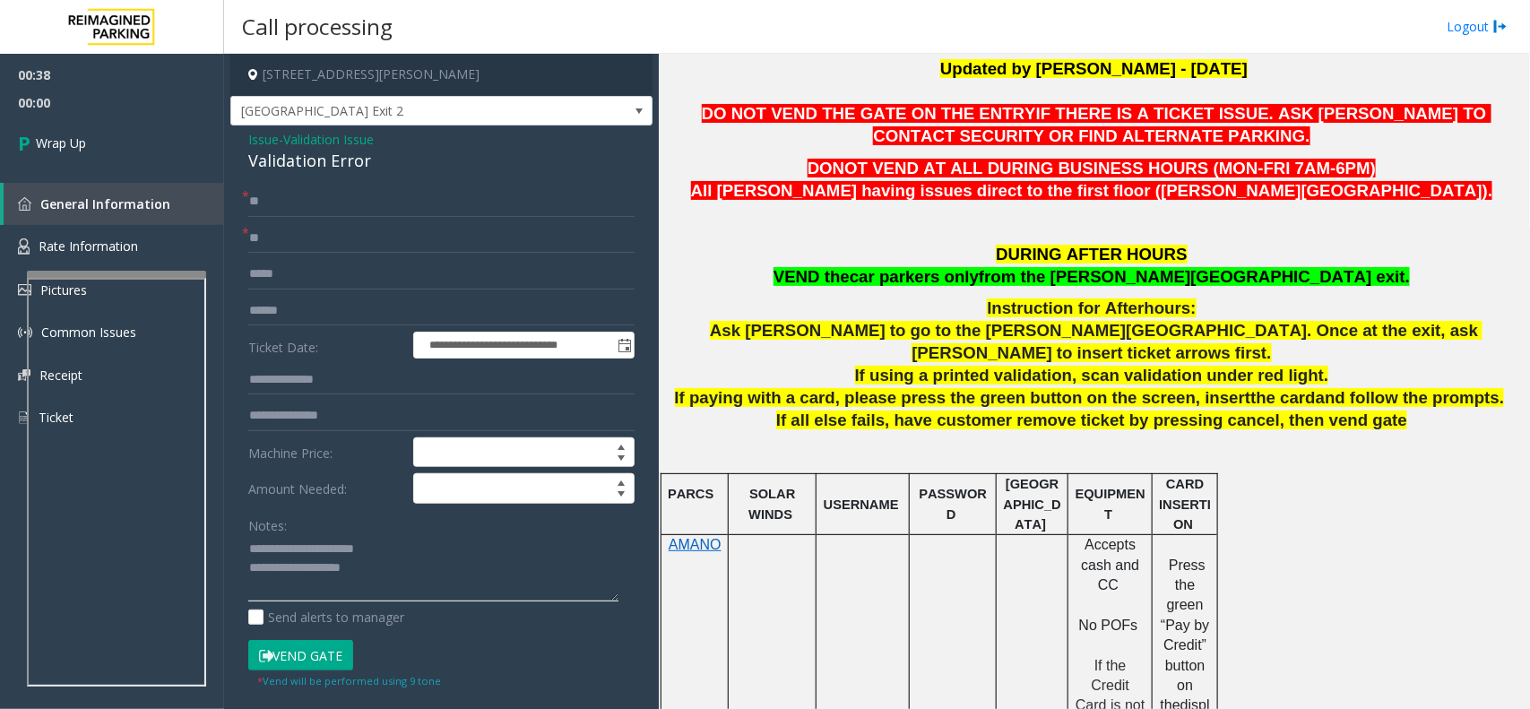
click at [387, 569] on textarea at bounding box center [433, 568] width 370 height 67
paste textarea "**********"
type textarea "**********"
click at [79, 127] on link "Wrap Up" at bounding box center [112, 143] width 224 height 53
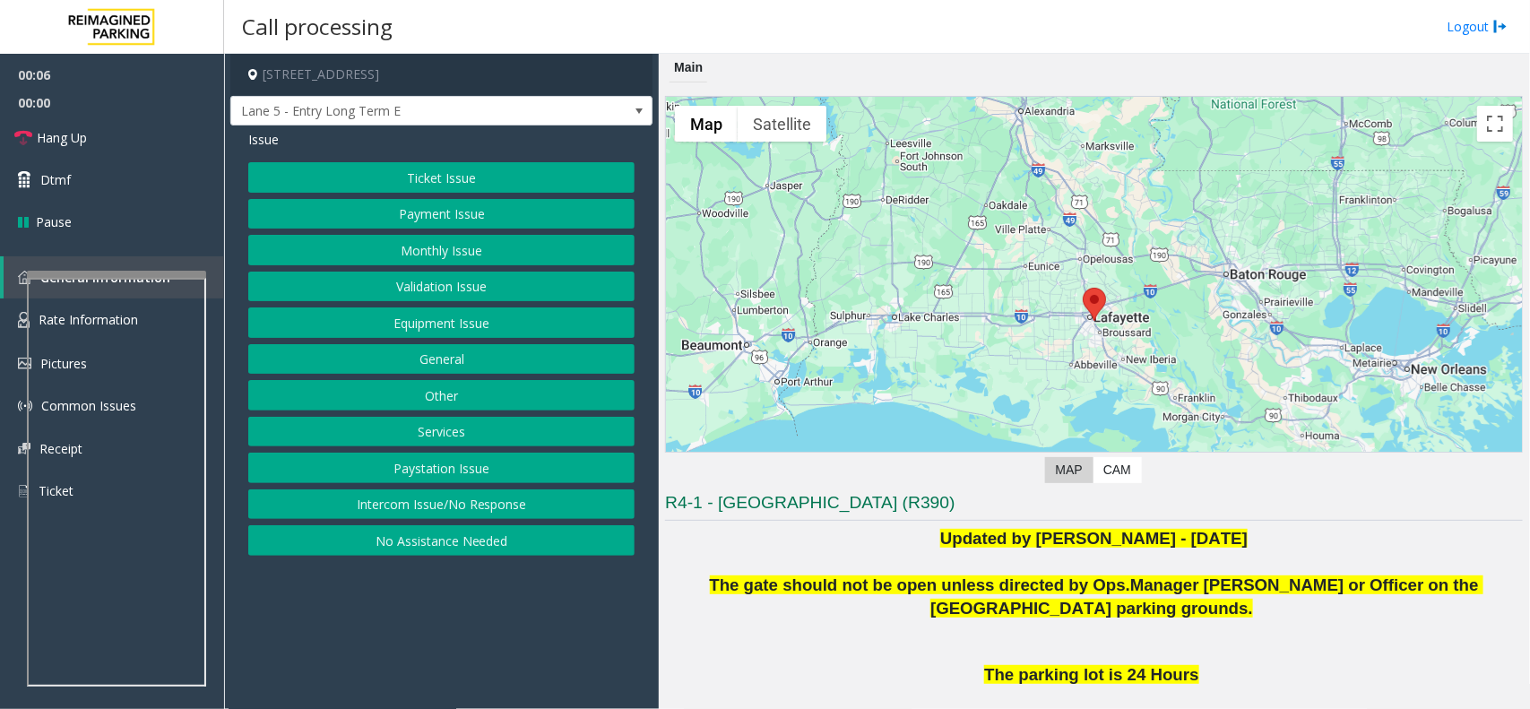
click at [454, 506] on button "Intercom Issue/No Response" at bounding box center [441, 504] width 386 height 30
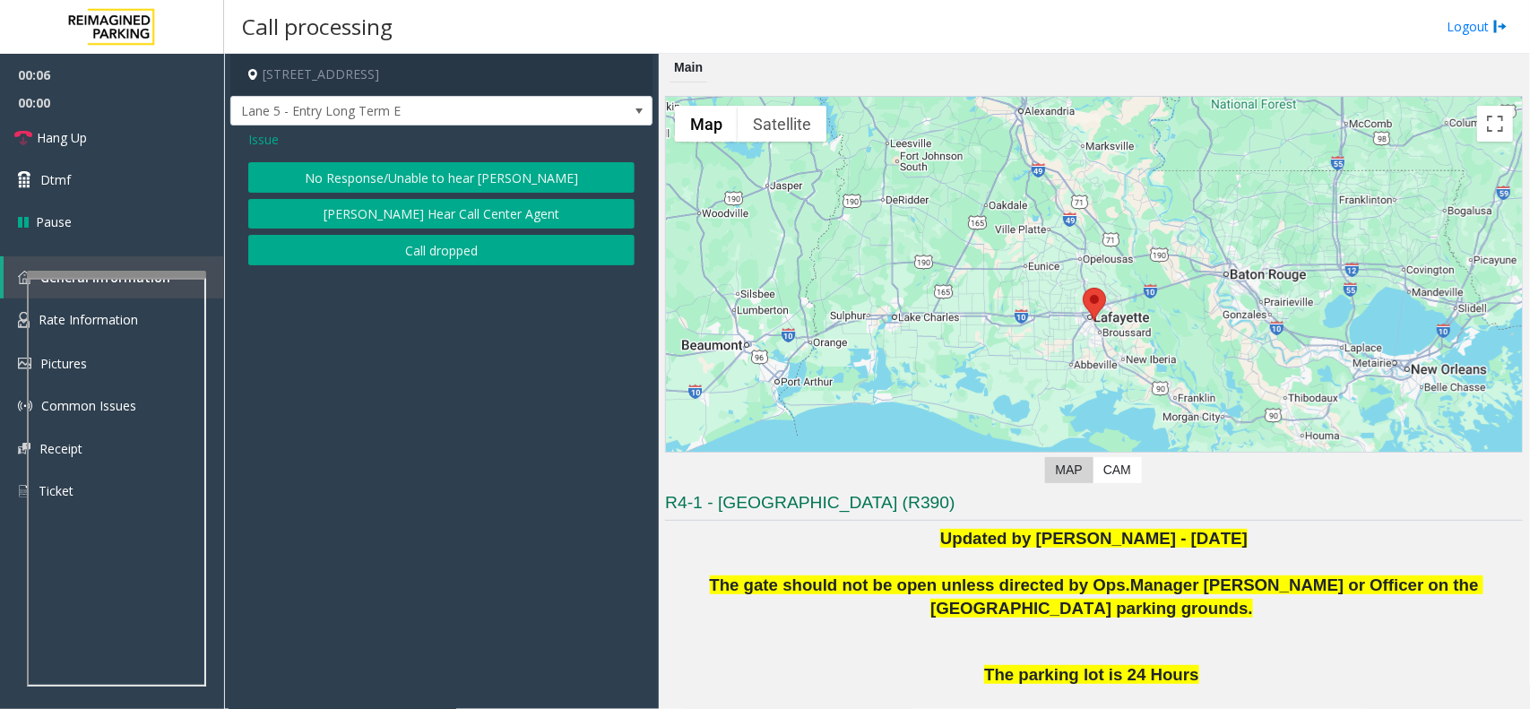
click at [453, 181] on button "No Response/Unable to hear [PERSON_NAME]" at bounding box center [441, 177] width 386 height 30
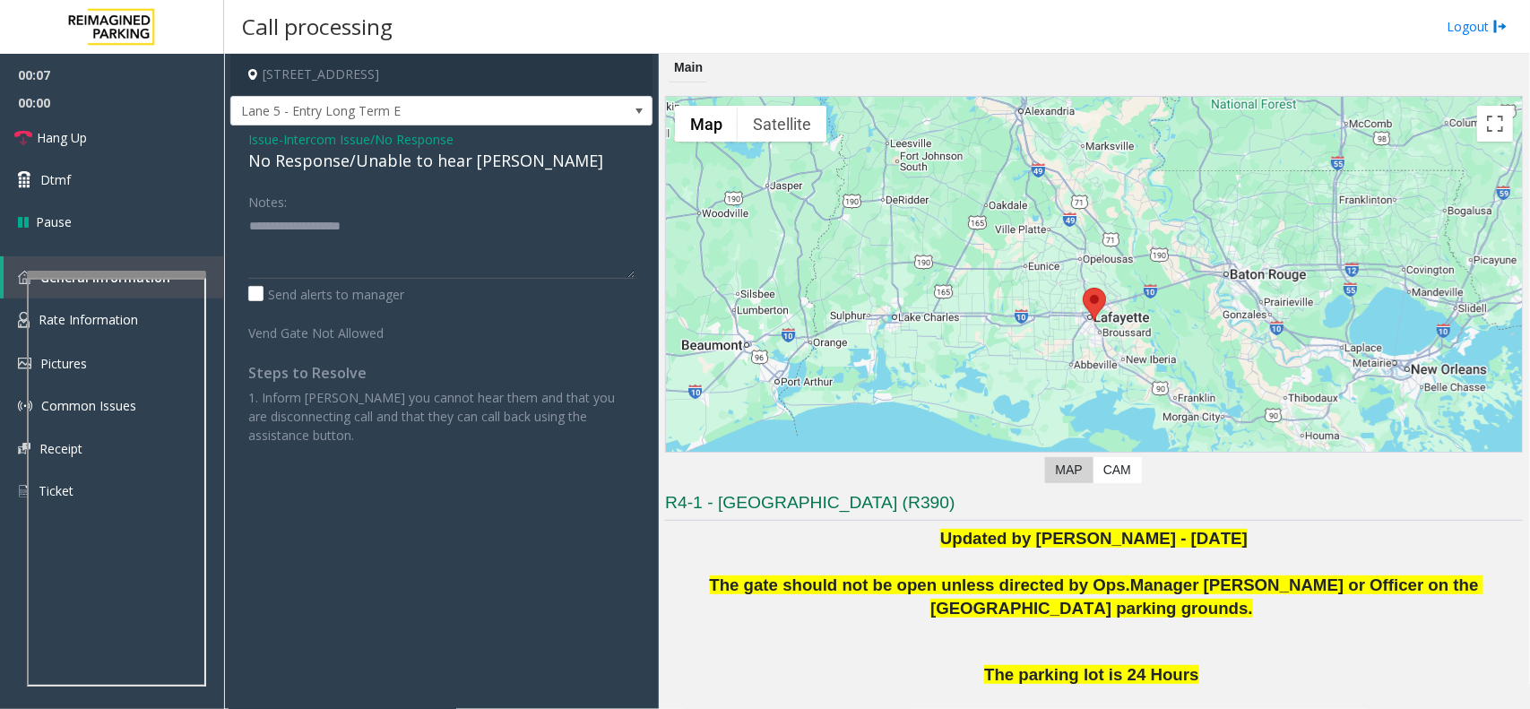
click at [437, 164] on div "No Response/Unable to hear [PERSON_NAME]" at bounding box center [441, 161] width 386 height 24
type textarea "**********"
click at [115, 125] on link "Hang Up" at bounding box center [112, 138] width 224 height 42
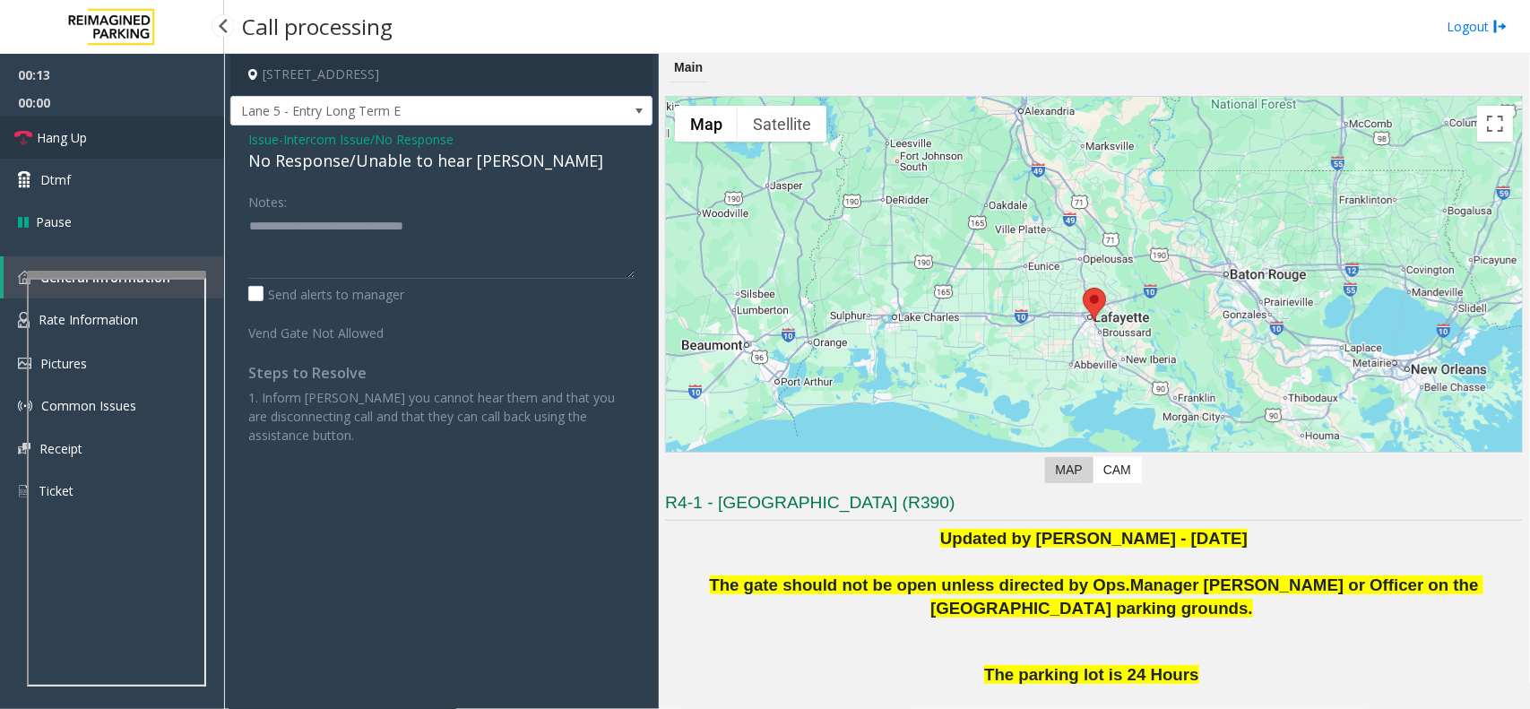
click at [115, 125] on link "Hang Up" at bounding box center [112, 138] width 224 height 42
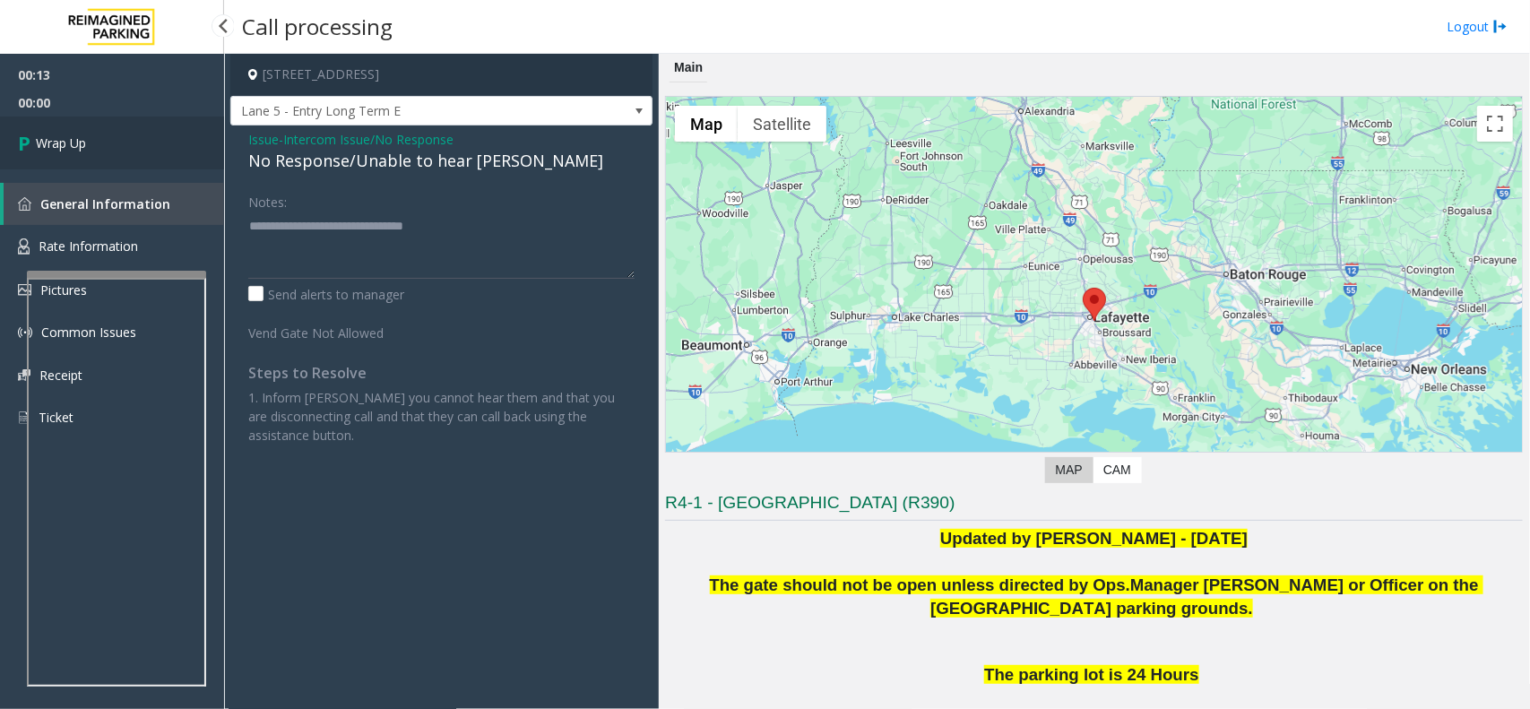
click at [115, 125] on link "Wrap Up" at bounding box center [112, 143] width 224 height 53
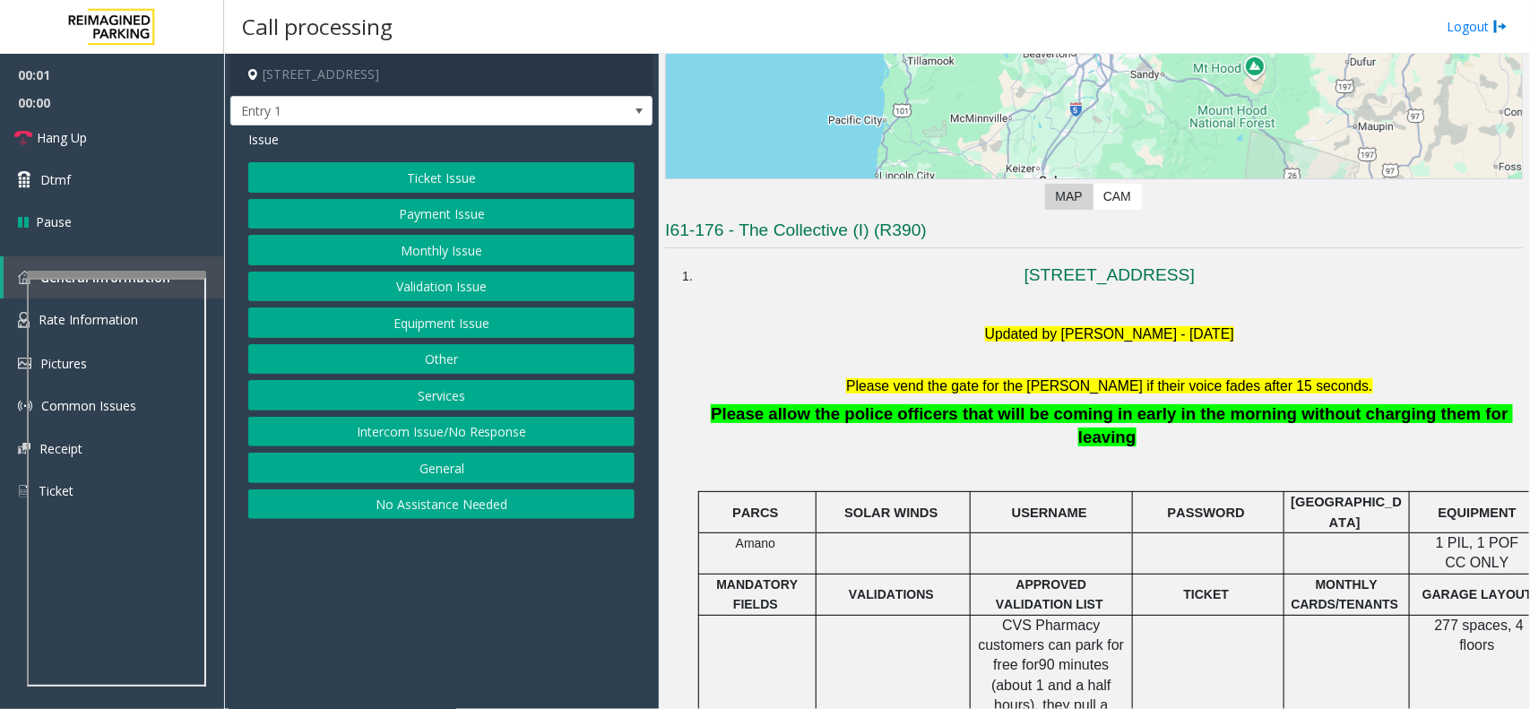
scroll to position [336, 0]
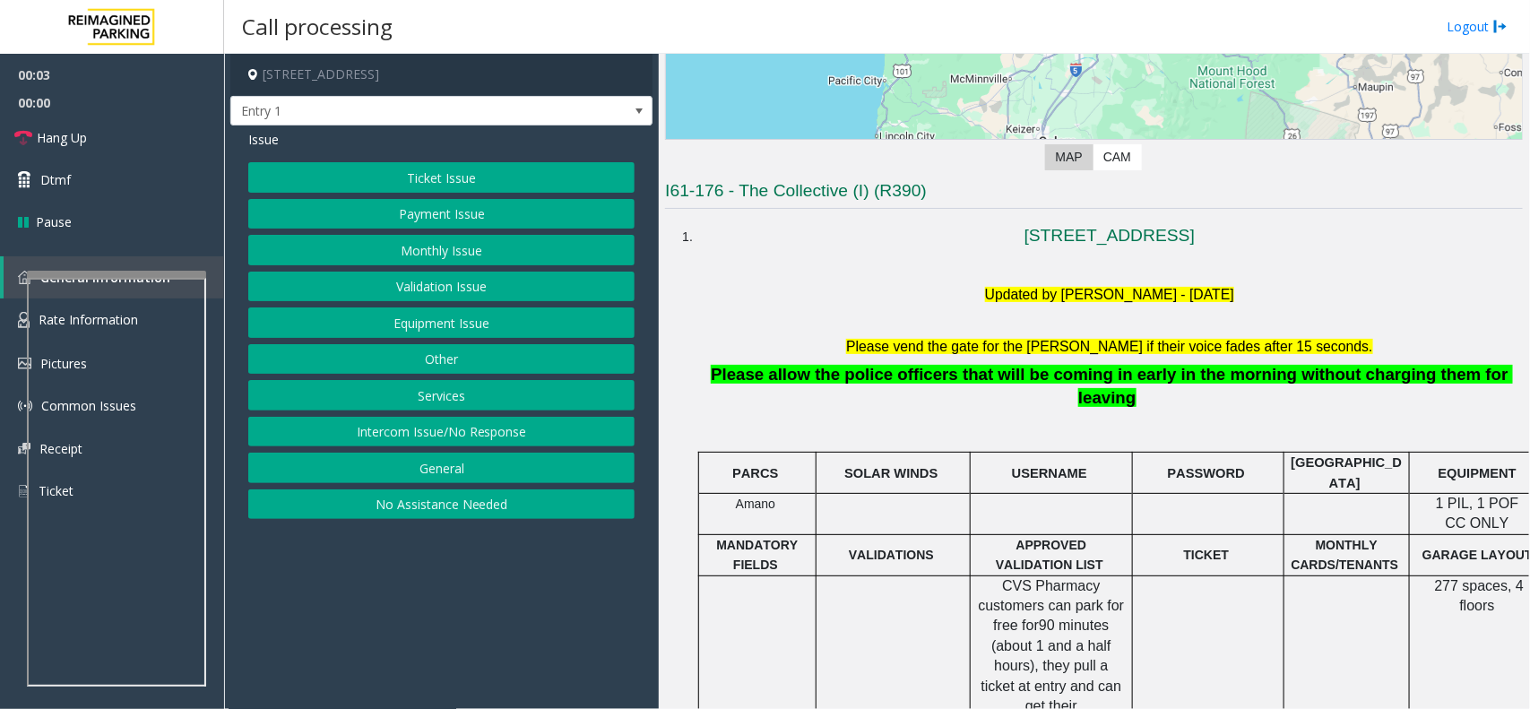
click at [478, 439] on button "Intercom Issue/No Response" at bounding box center [441, 432] width 386 height 30
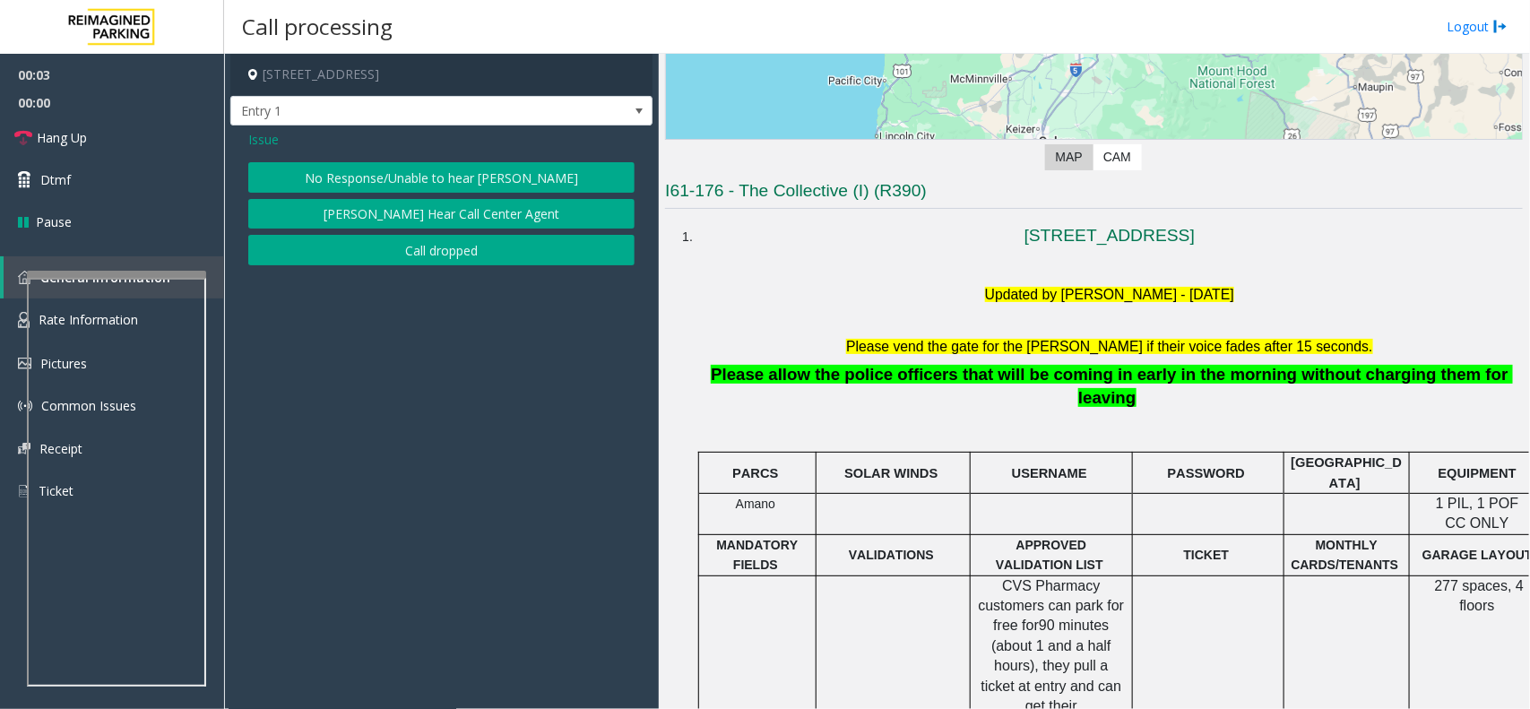
click at [374, 177] on button "No Response/Unable to hear [PERSON_NAME]" at bounding box center [441, 177] width 386 height 30
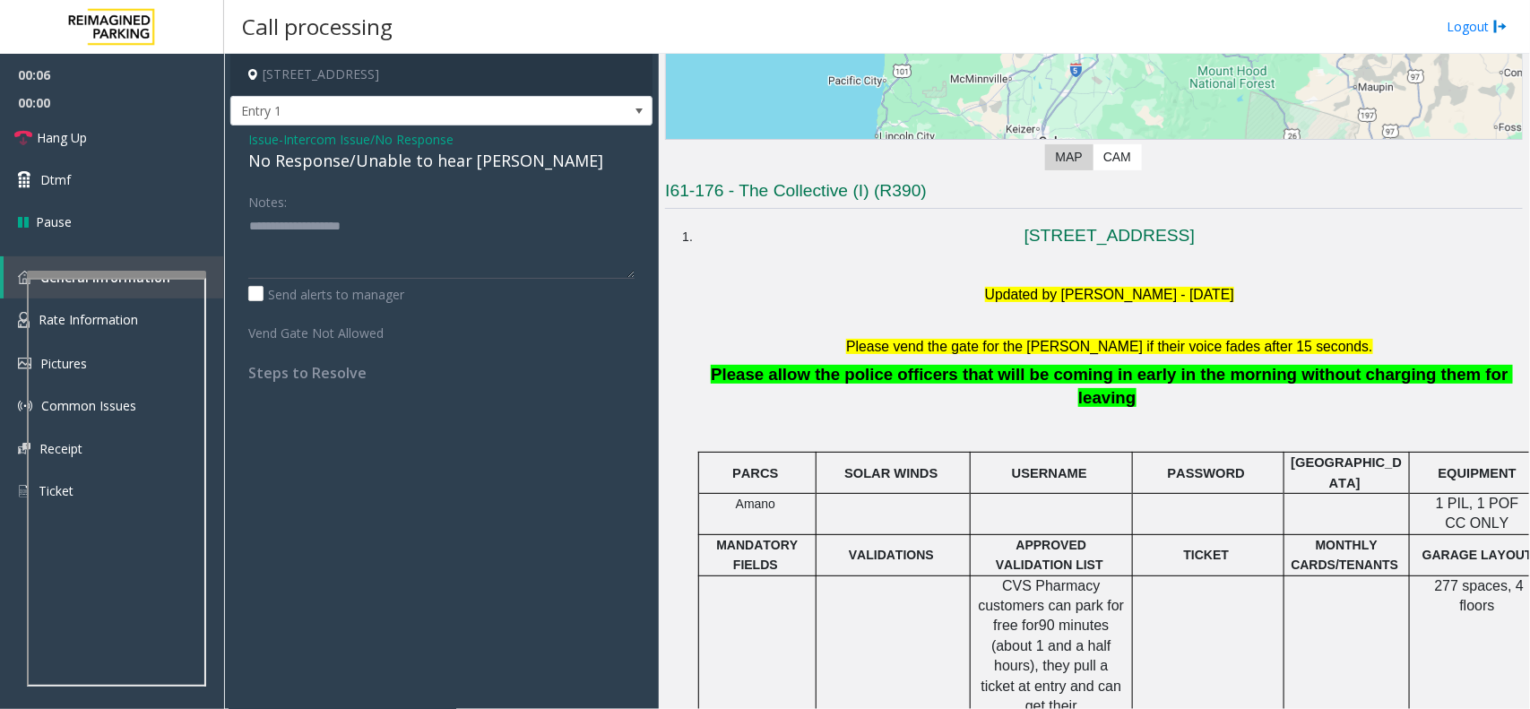
click at [384, 157] on div "No Response/Unable to hear [PERSON_NAME]" at bounding box center [441, 161] width 386 height 24
type textarea "**********"
click at [118, 133] on link "Hang Up" at bounding box center [112, 138] width 224 height 42
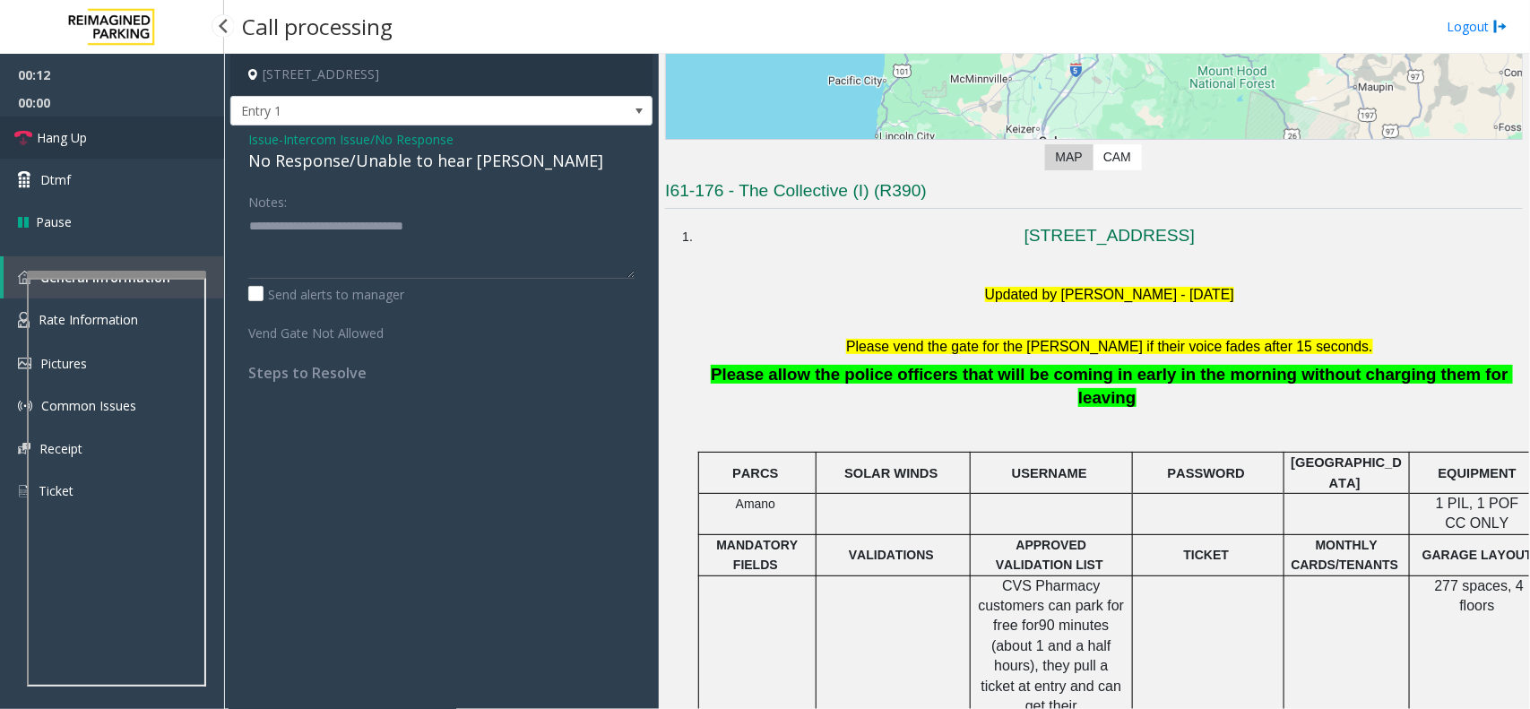
click at [118, 133] on link "Hang Up" at bounding box center [112, 138] width 224 height 42
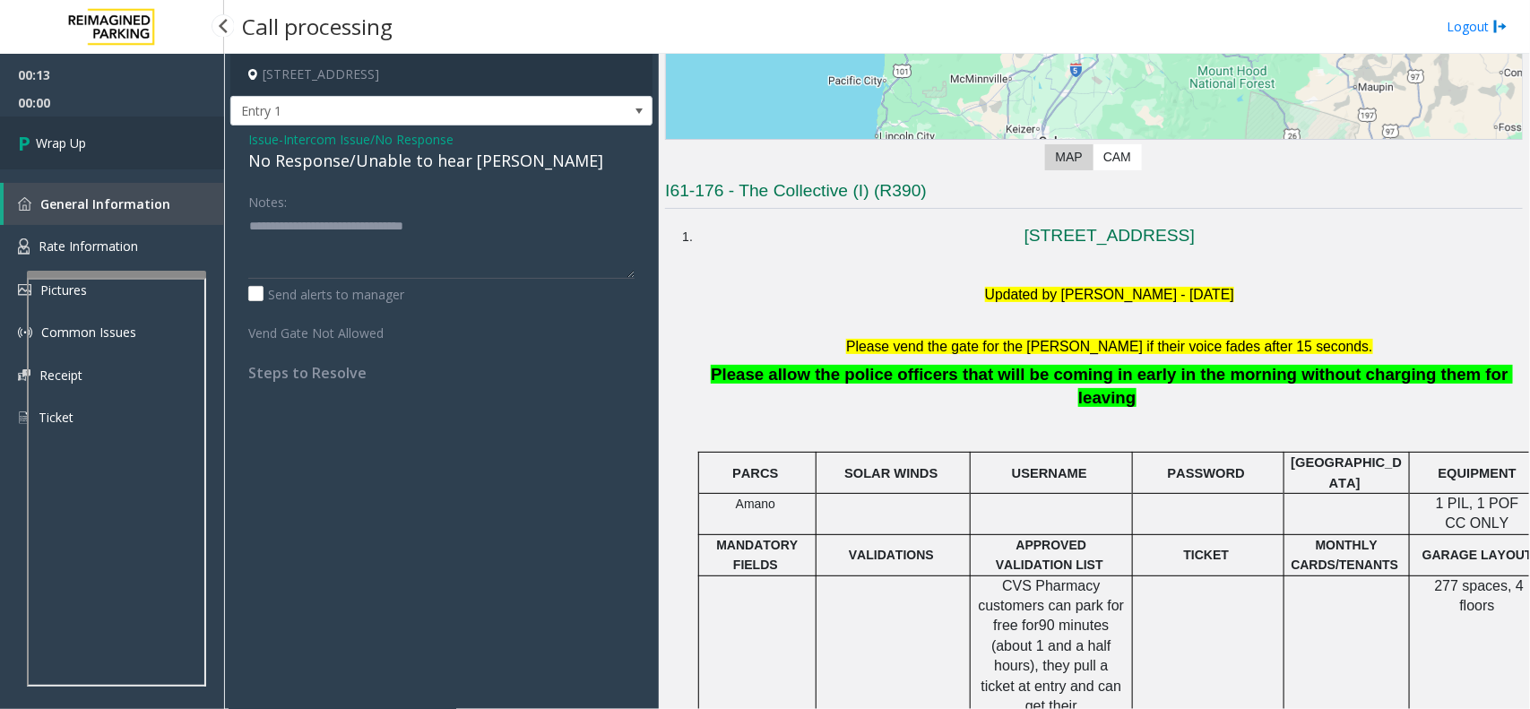
click at [143, 146] on link "Wrap Up" at bounding box center [112, 143] width 224 height 53
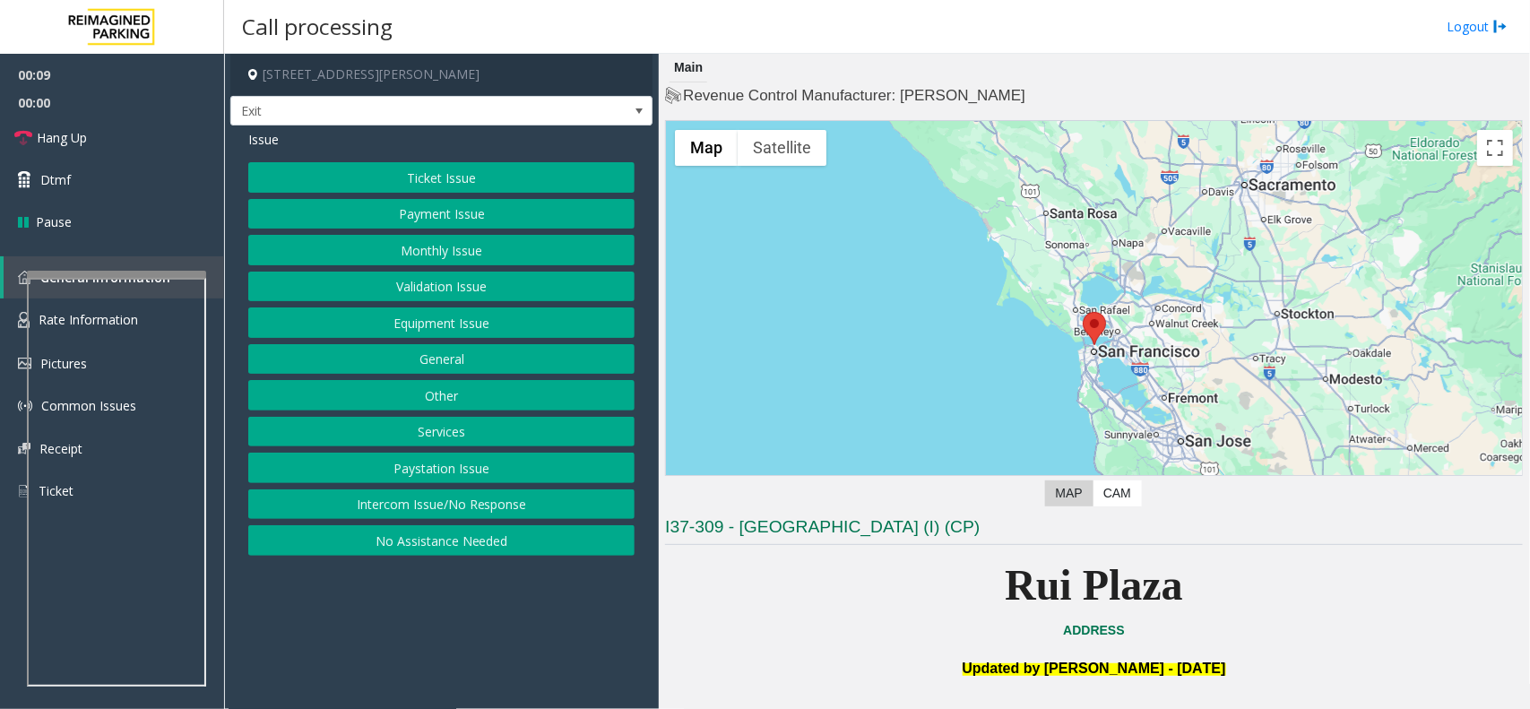
click at [450, 435] on button "Services" at bounding box center [441, 432] width 386 height 30
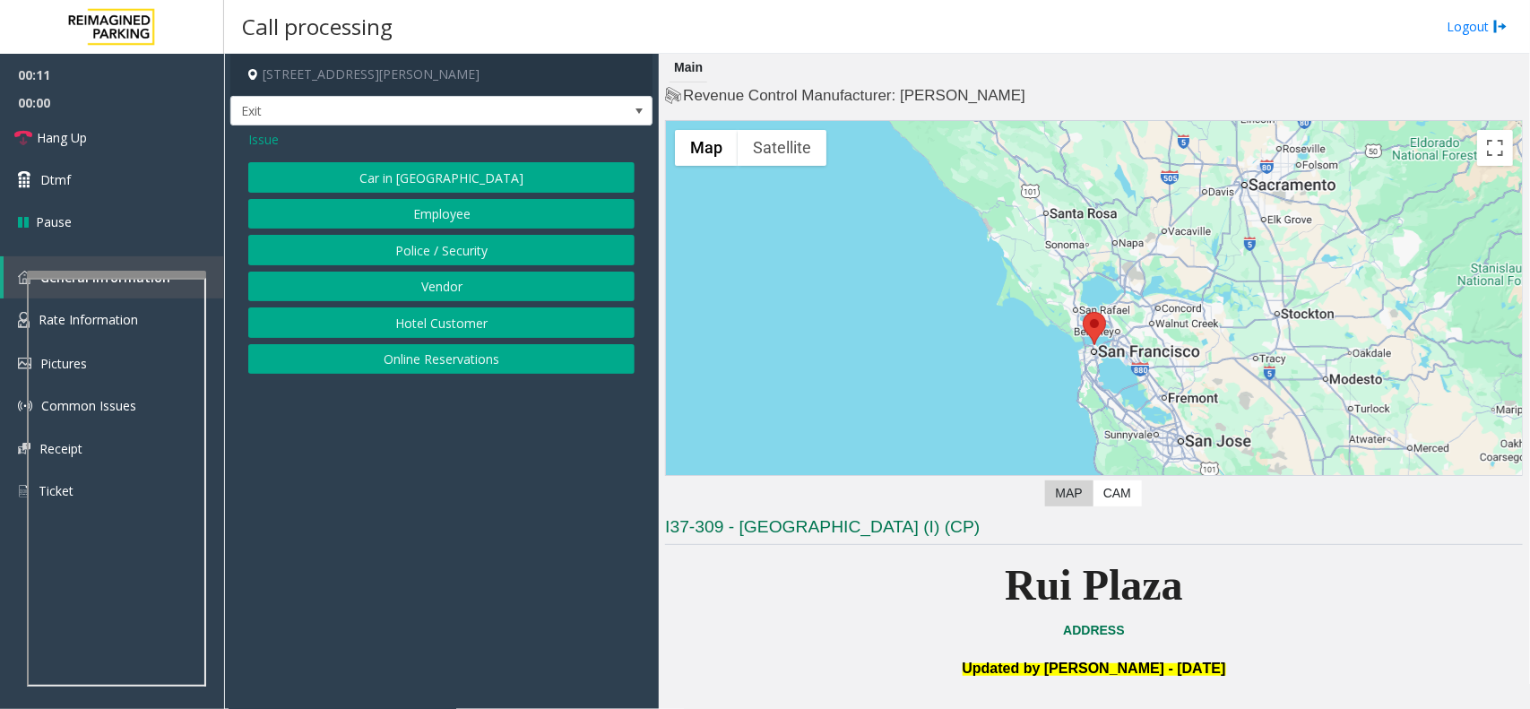
click at [445, 365] on button "Online Reservations" at bounding box center [441, 359] width 386 height 30
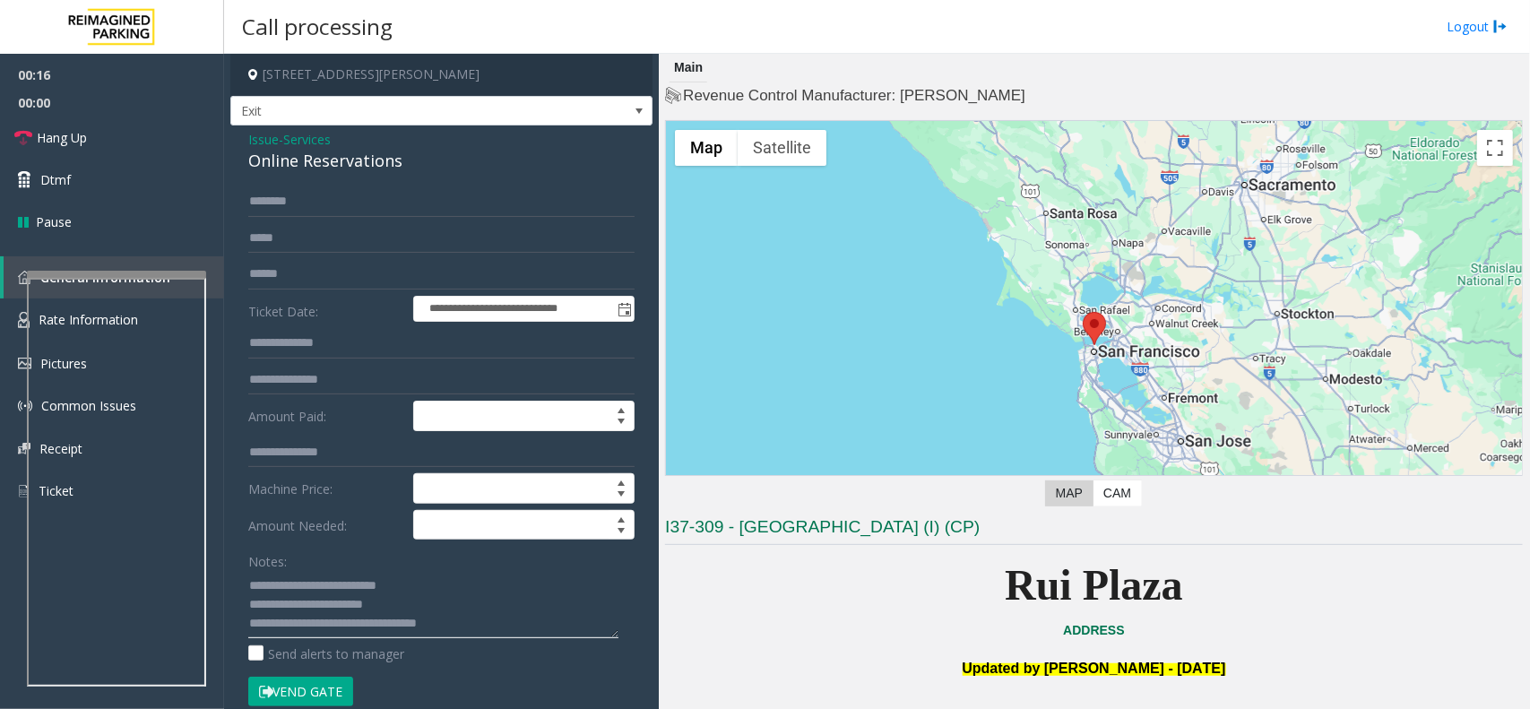
click at [406, 614] on textarea at bounding box center [433, 604] width 370 height 67
type textarea "**********"
click at [337, 691] on button "Vend Gate" at bounding box center [300, 692] width 105 height 30
click at [142, 145] on link "Hang Up" at bounding box center [112, 138] width 224 height 42
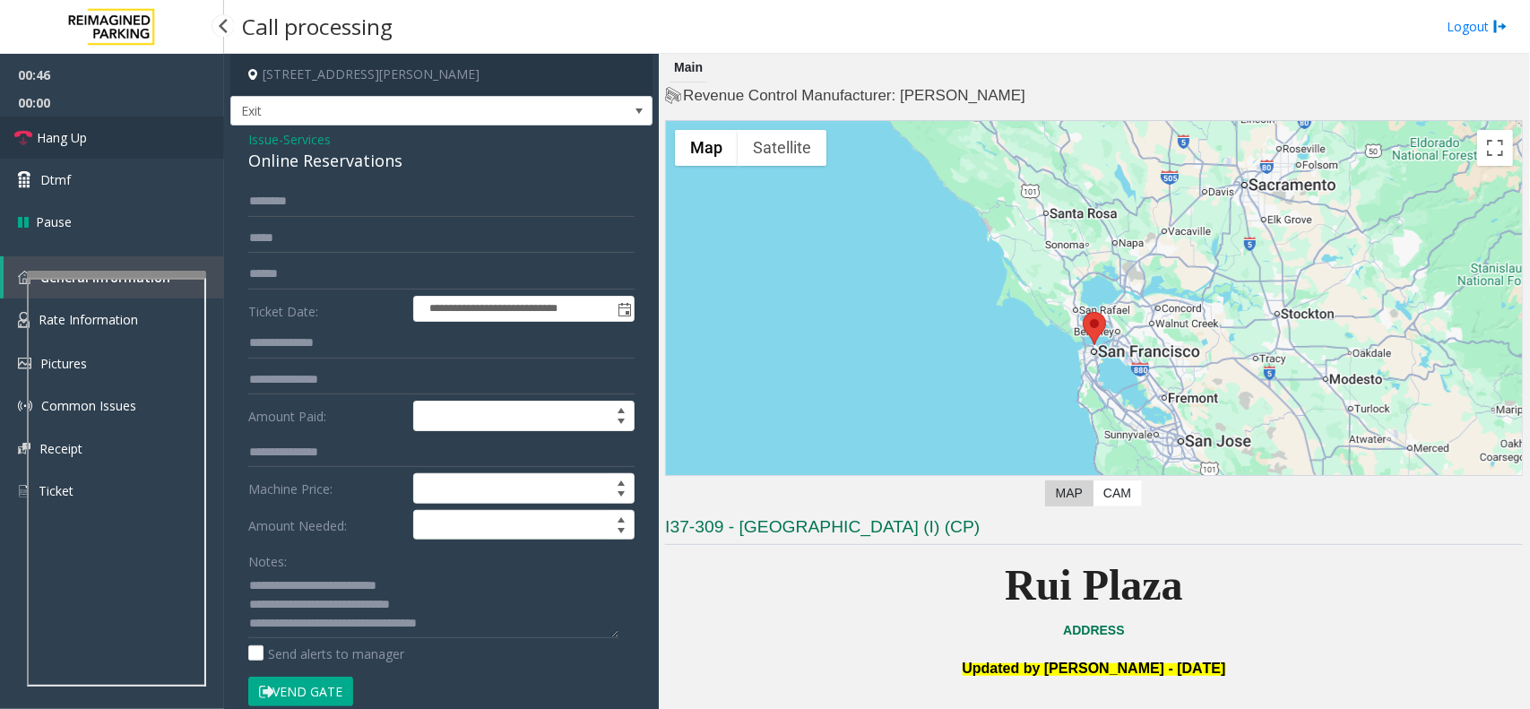
click at [142, 145] on link "Hang Up" at bounding box center [112, 138] width 224 height 42
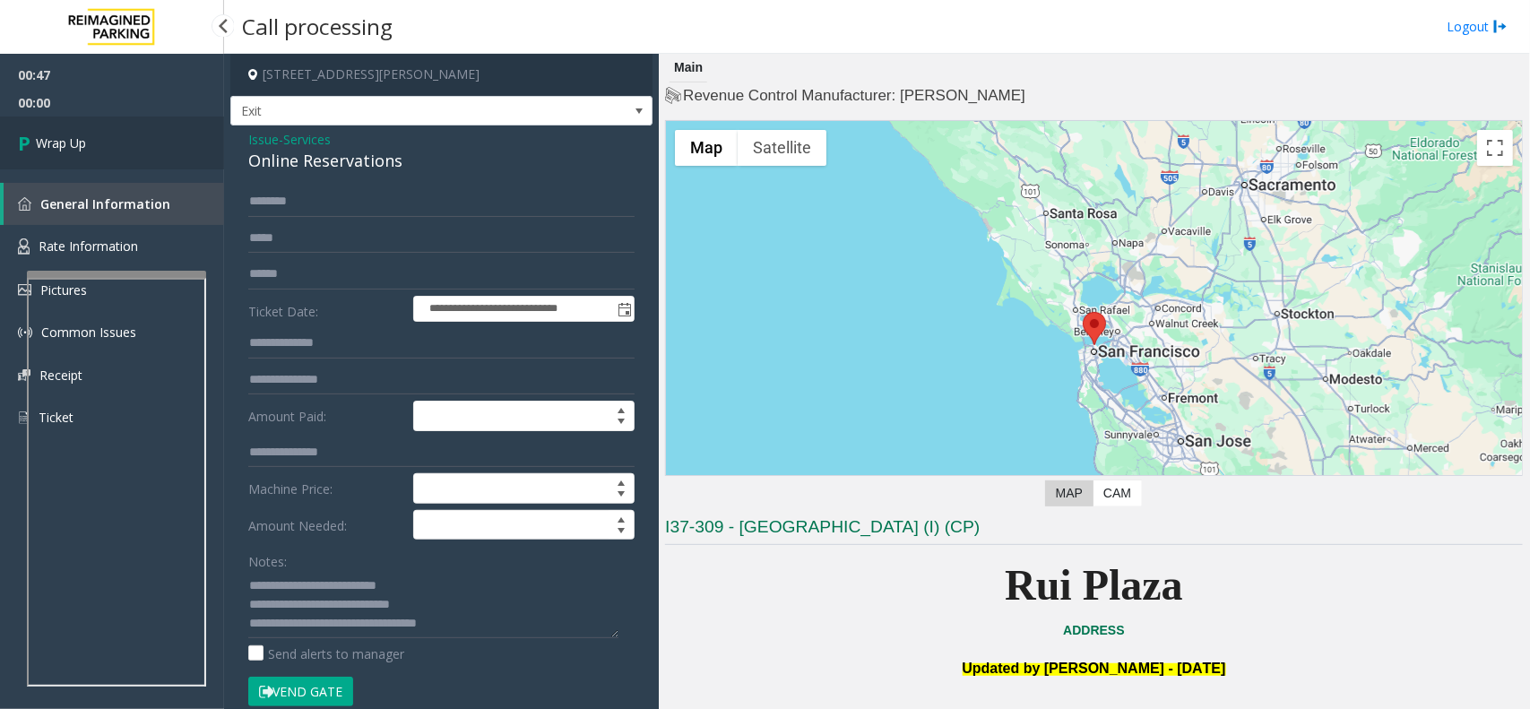
click at [142, 145] on link "Wrap Up" at bounding box center [112, 143] width 224 height 53
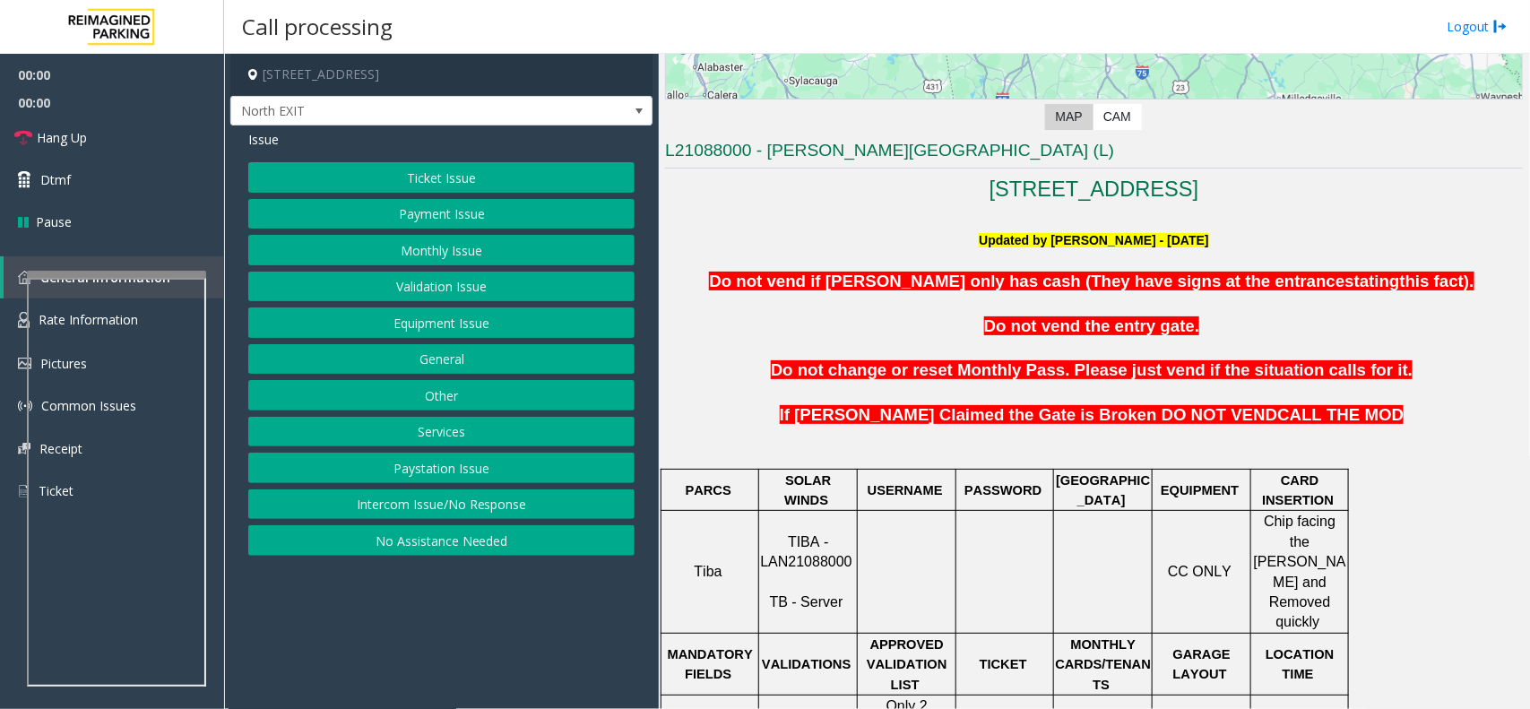
scroll to position [560, 0]
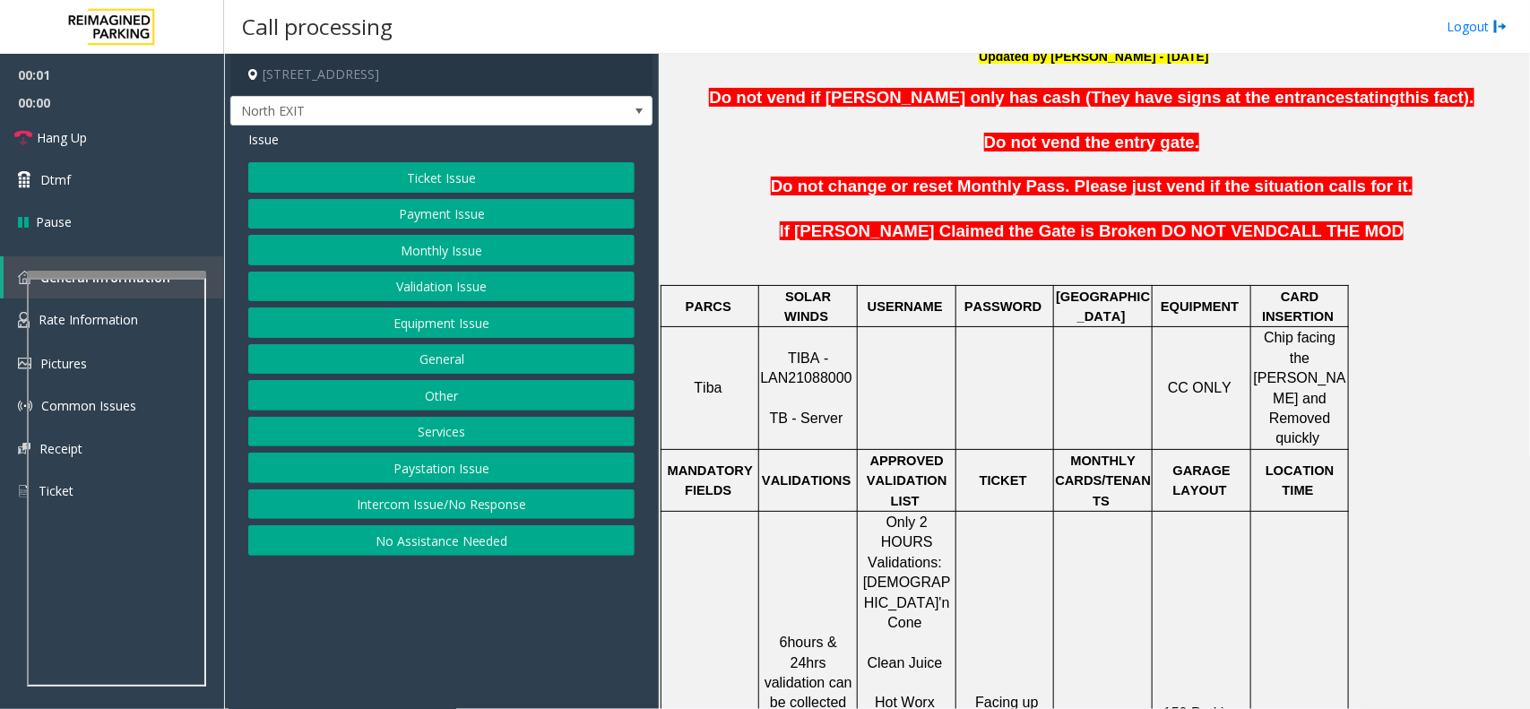
click at [787, 361] on span "TIBA - LAN21088000" at bounding box center [805, 367] width 91 height 35
copy p "LAN21088000"
click at [471, 281] on button "Validation Issue" at bounding box center [441, 287] width 386 height 30
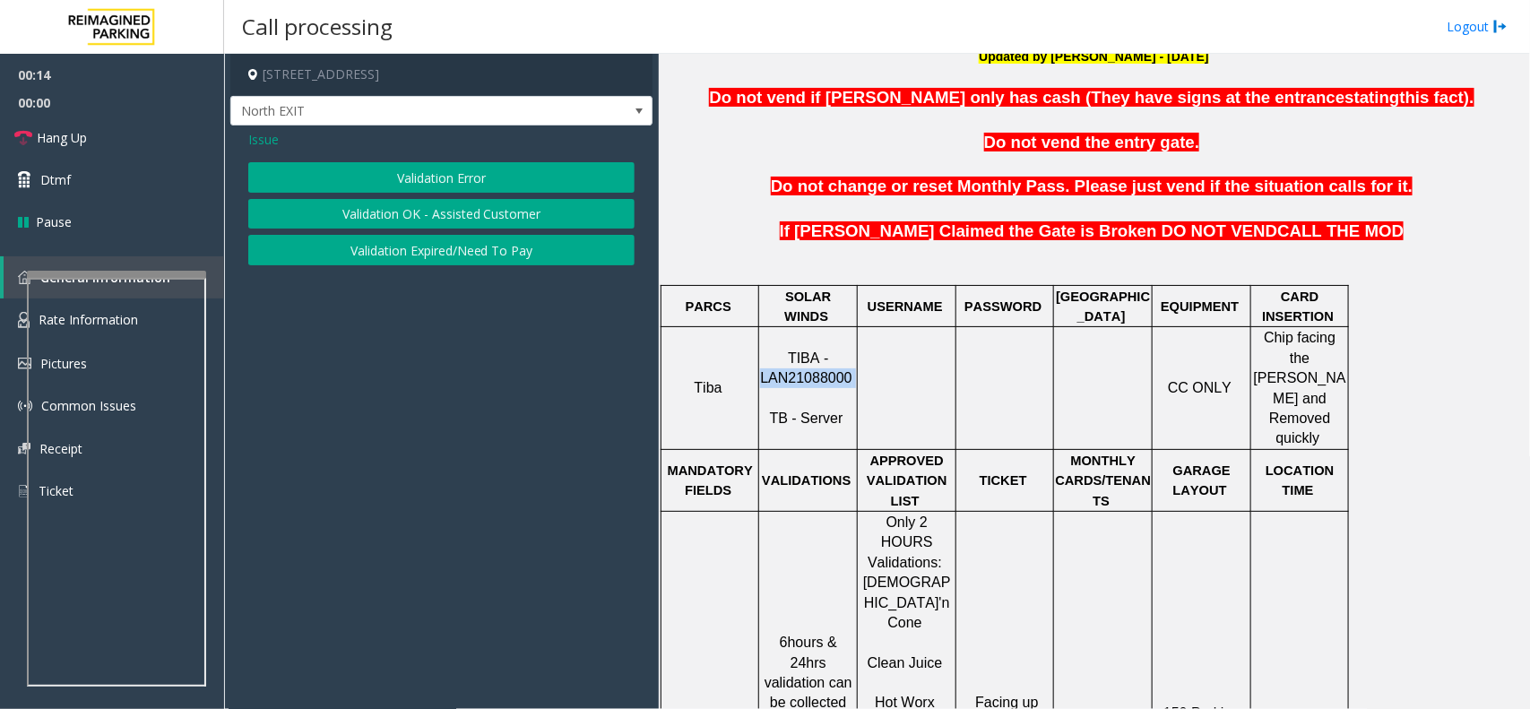
click at [479, 185] on button "Validation Error" at bounding box center [441, 177] width 386 height 30
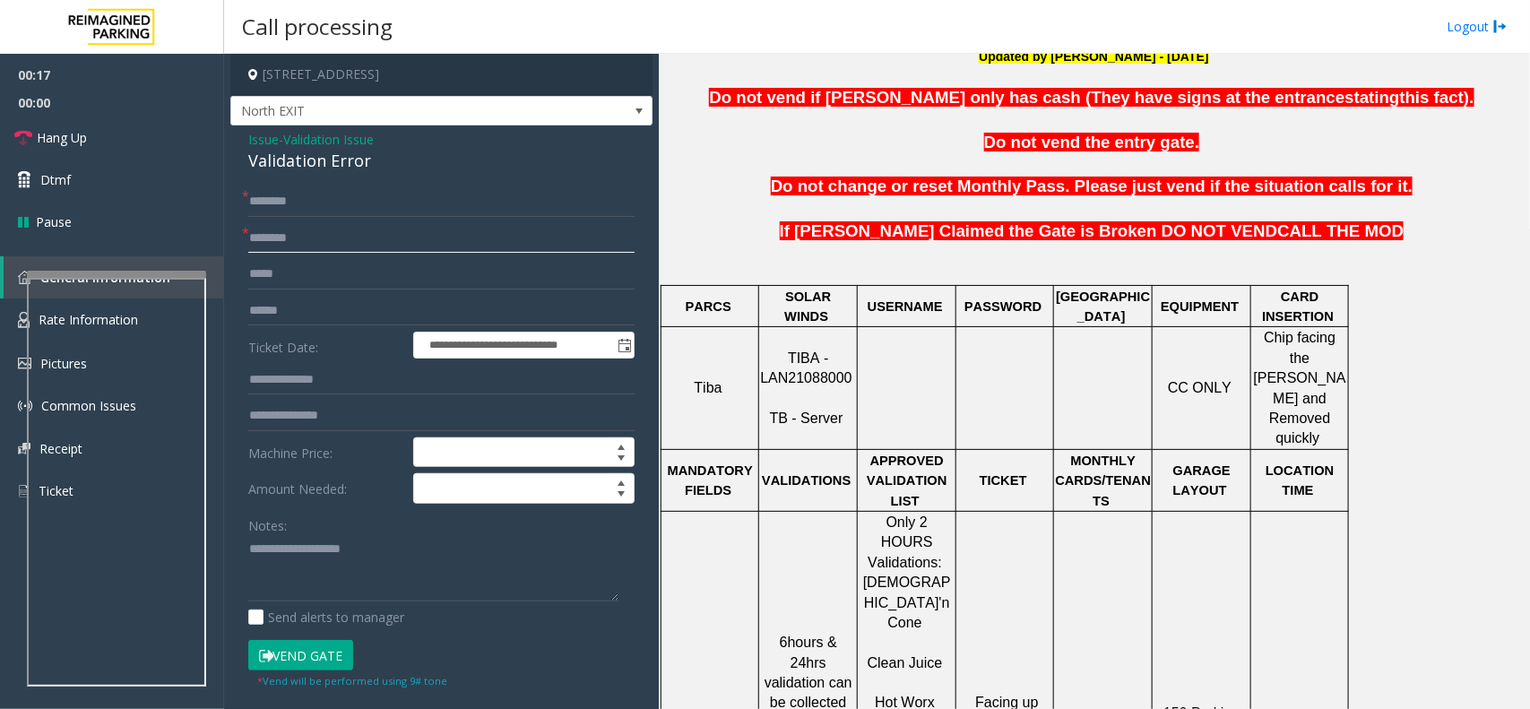
click at [352, 245] on input "text" at bounding box center [441, 238] width 386 height 30
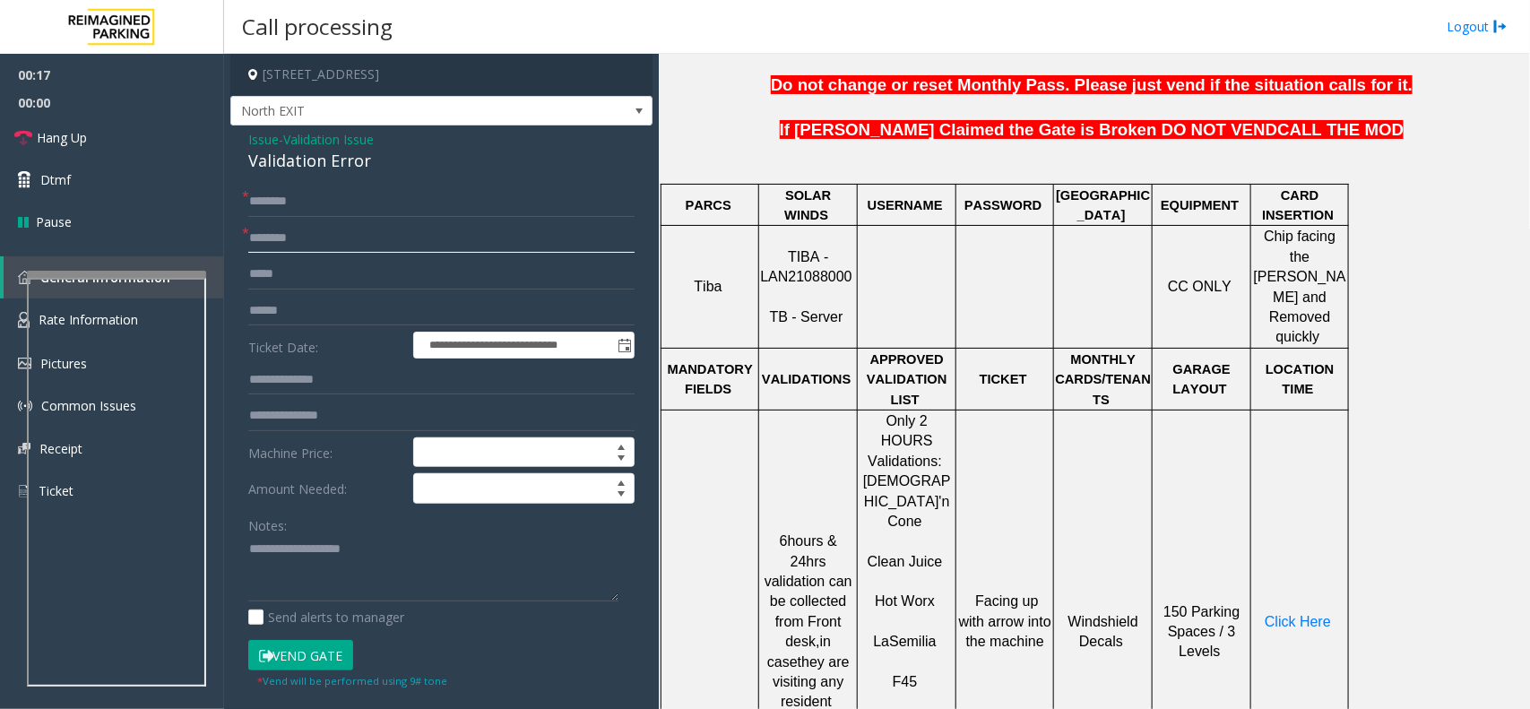
scroll to position [784, 0]
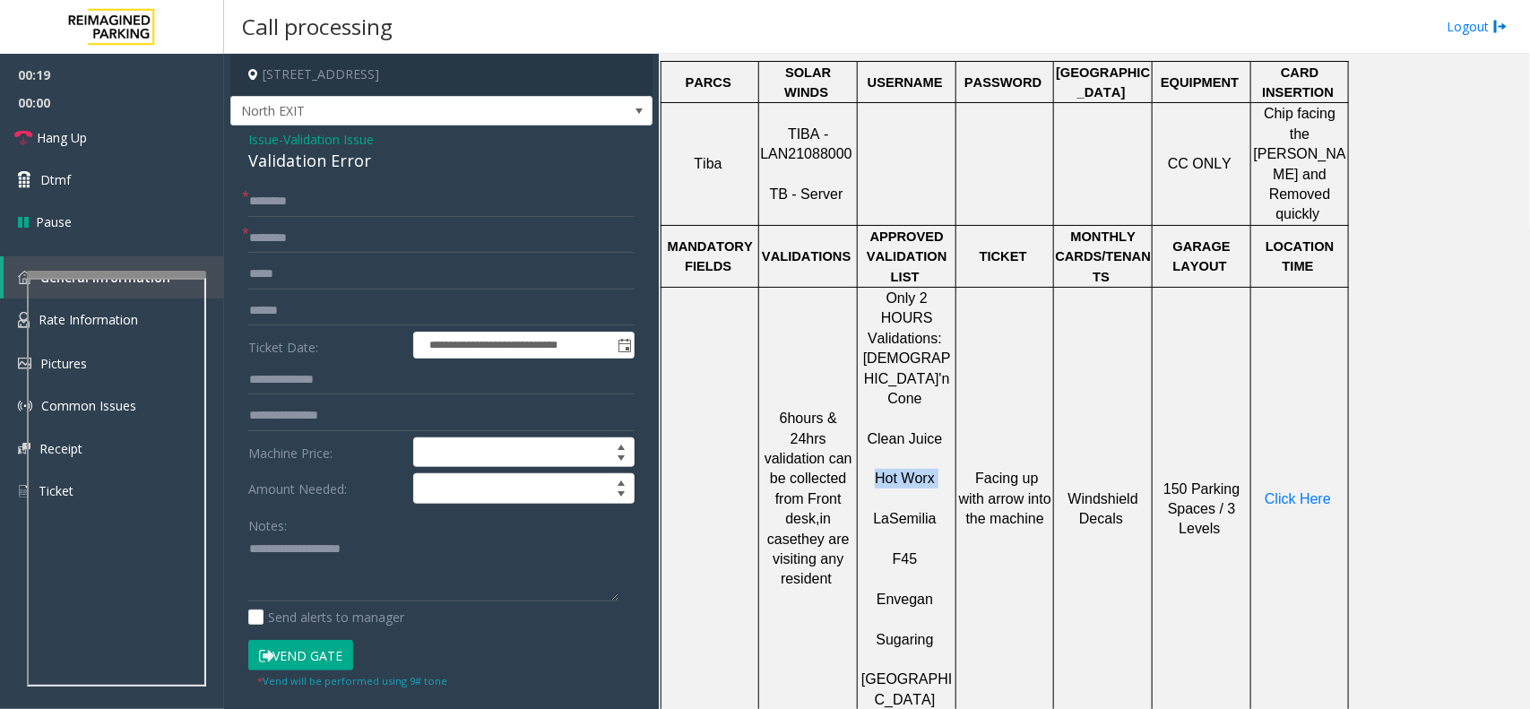
drag, startPoint x: 941, startPoint y: 374, endPoint x: 881, endPoint y: 375, distance: 60.1
click at [881, 449] on p "Hot Worx" at bounding box center [907, 469] width 96 height 40
type input "********"
click at [293, 305] on input "text" at bounding box center [441, 311] width 386 height 30
click at [269, 309] on input "text" at bounding box center [441, 311] width 386 height 30
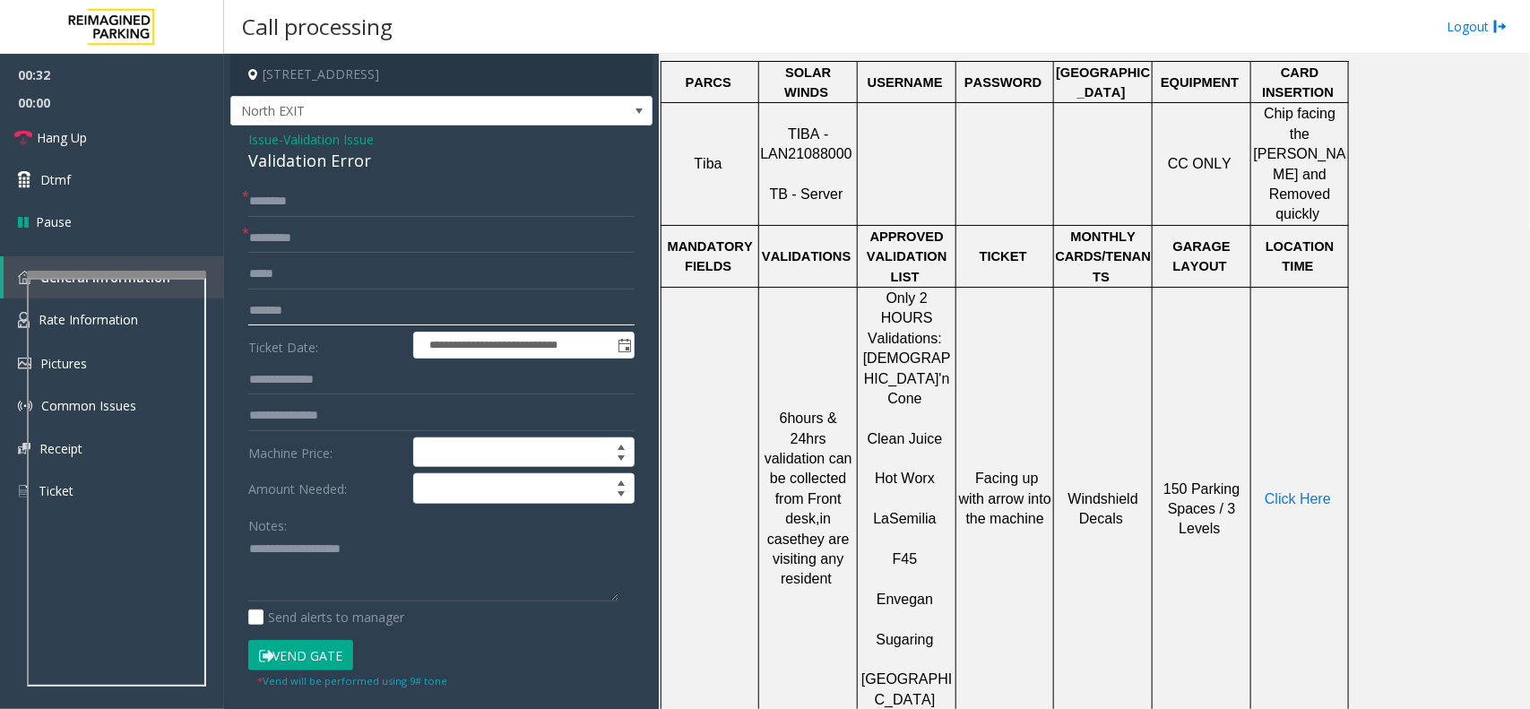
type input "*******"
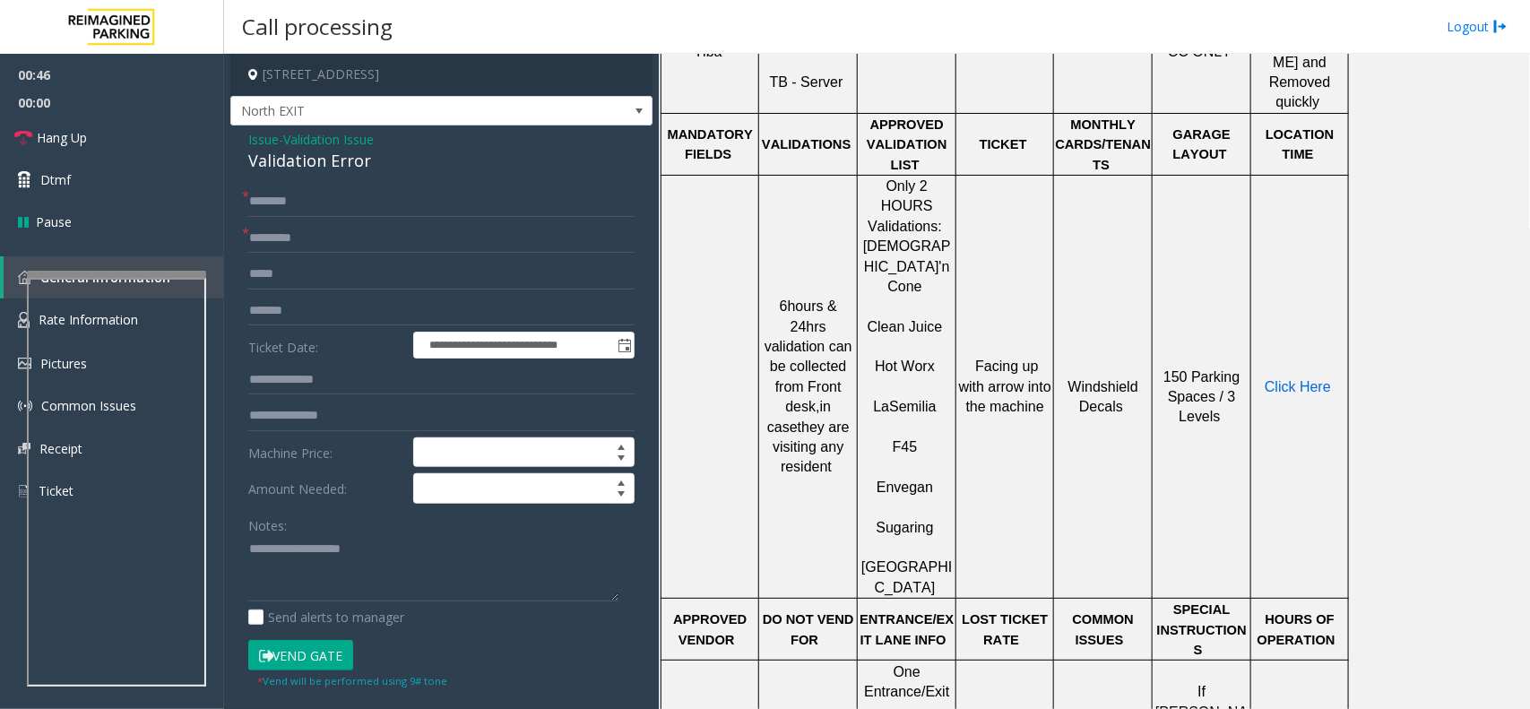
click at [1295, 379] on span "Click Here" at bounding box center [1298, 386] width 66 height 15
click at [324, 206] on input "text" at bounding box center [441, 201] width 386 height 30
click at [271, 208] on input "********" at bounding box center [441, 201] width 386 height 30
drag, startPoint x: 271, startPoint y: 208, endPoint x: 572, endPoint y: 191, distance: 301.6
click at [572, 191] on input "********" at bounding box center [441, 201] width 386 height 30
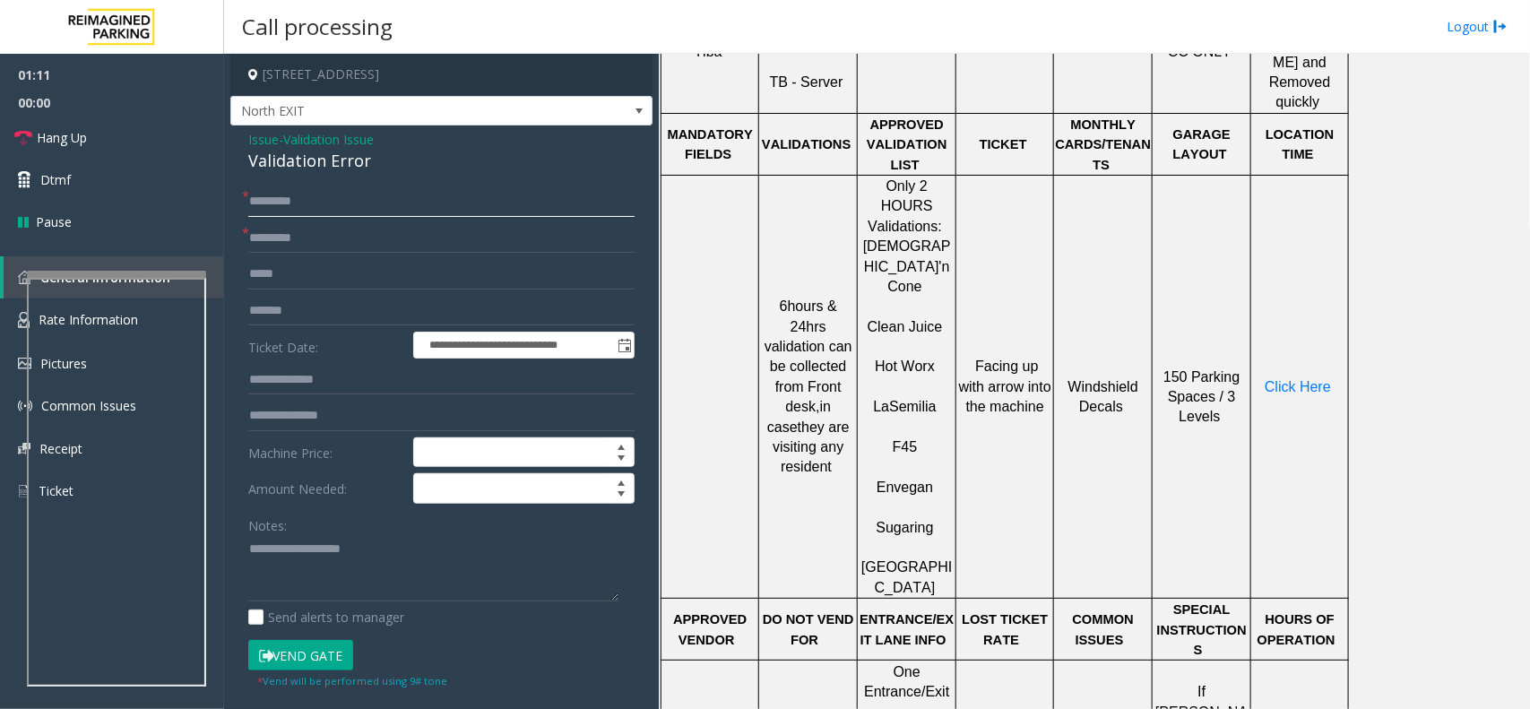
type input "********"
click at [306, 558] on textarea at bounding box center [433, 568] width 370 height 67
type textarea "**********"
click at [298, 392] on input "text" at bounding box center [441, 380] width 386 height 30
type input "******"
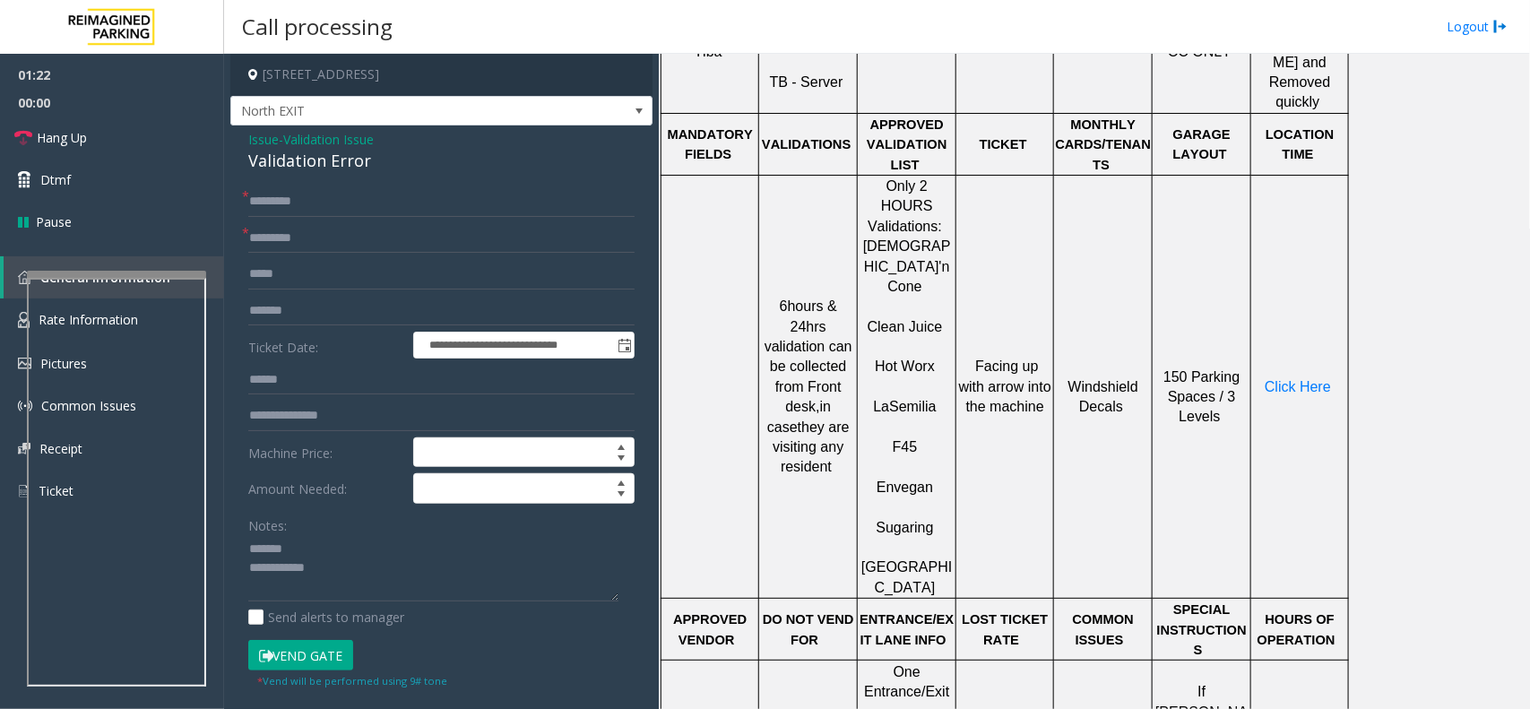
click at [323, 652] on button "Vend Gate" at bounding box center [300, 655] width 105 height 30
click at [288, 168] on div "Validation Error" at bounding box center [441, 161] width 386 height 24
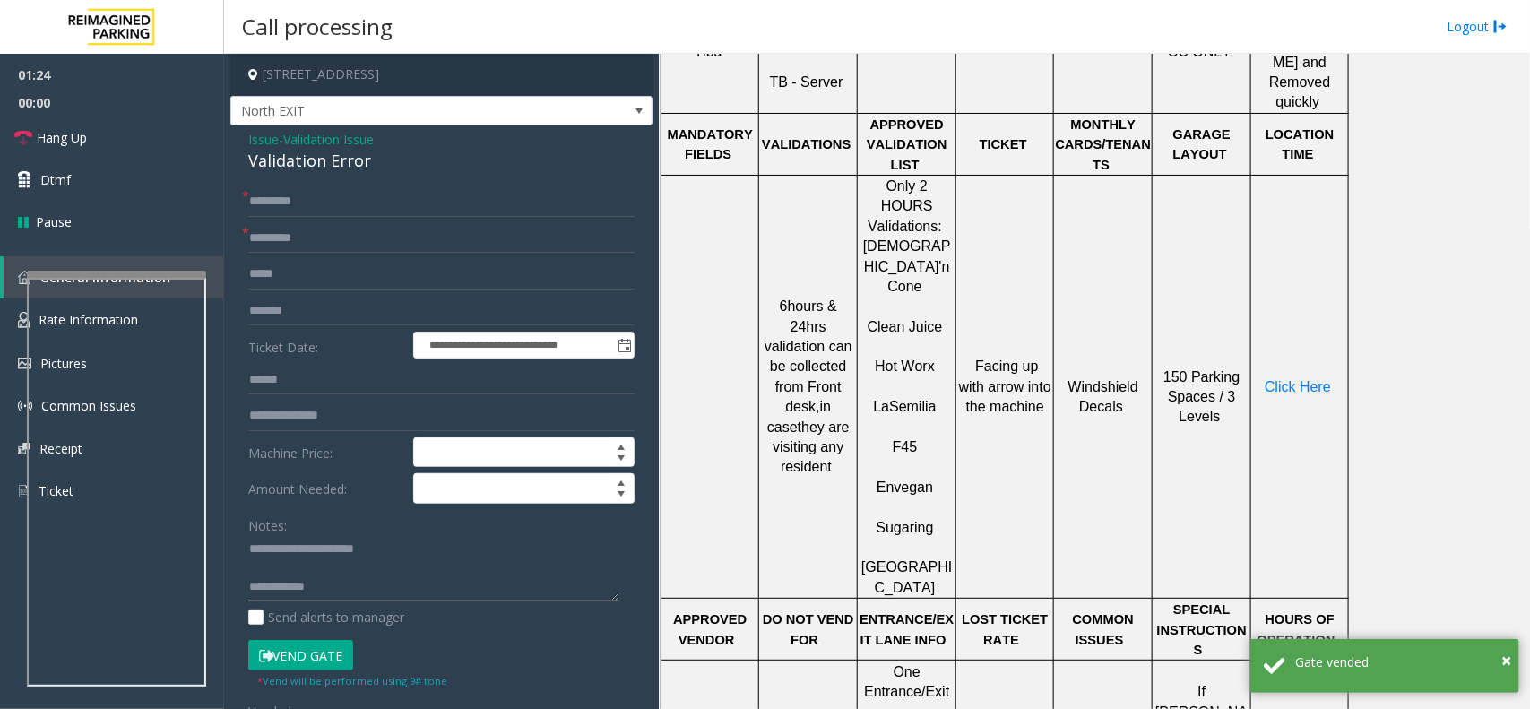
click at [324, 571] on textarea at bounding box center [433, 568] width 370 height 67
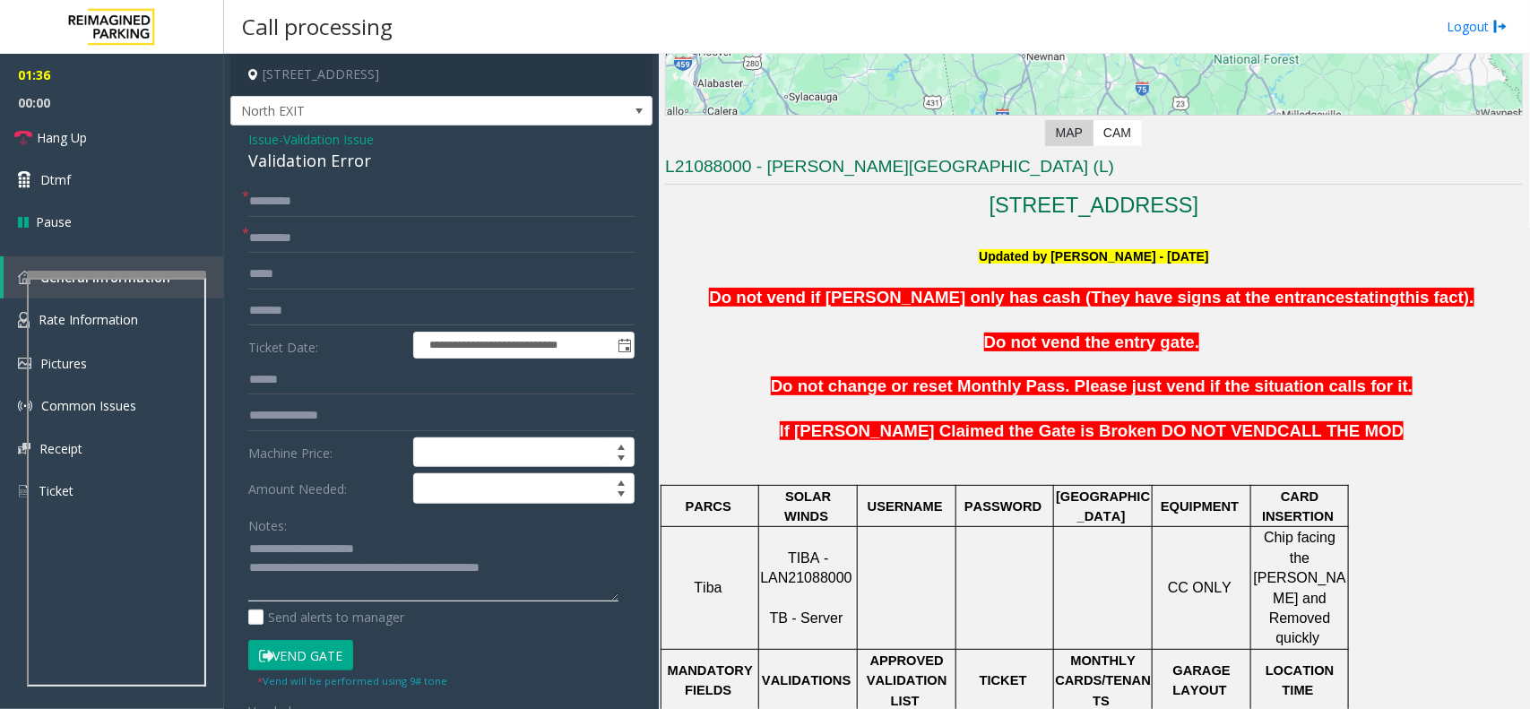
scroll to position [0, 0]
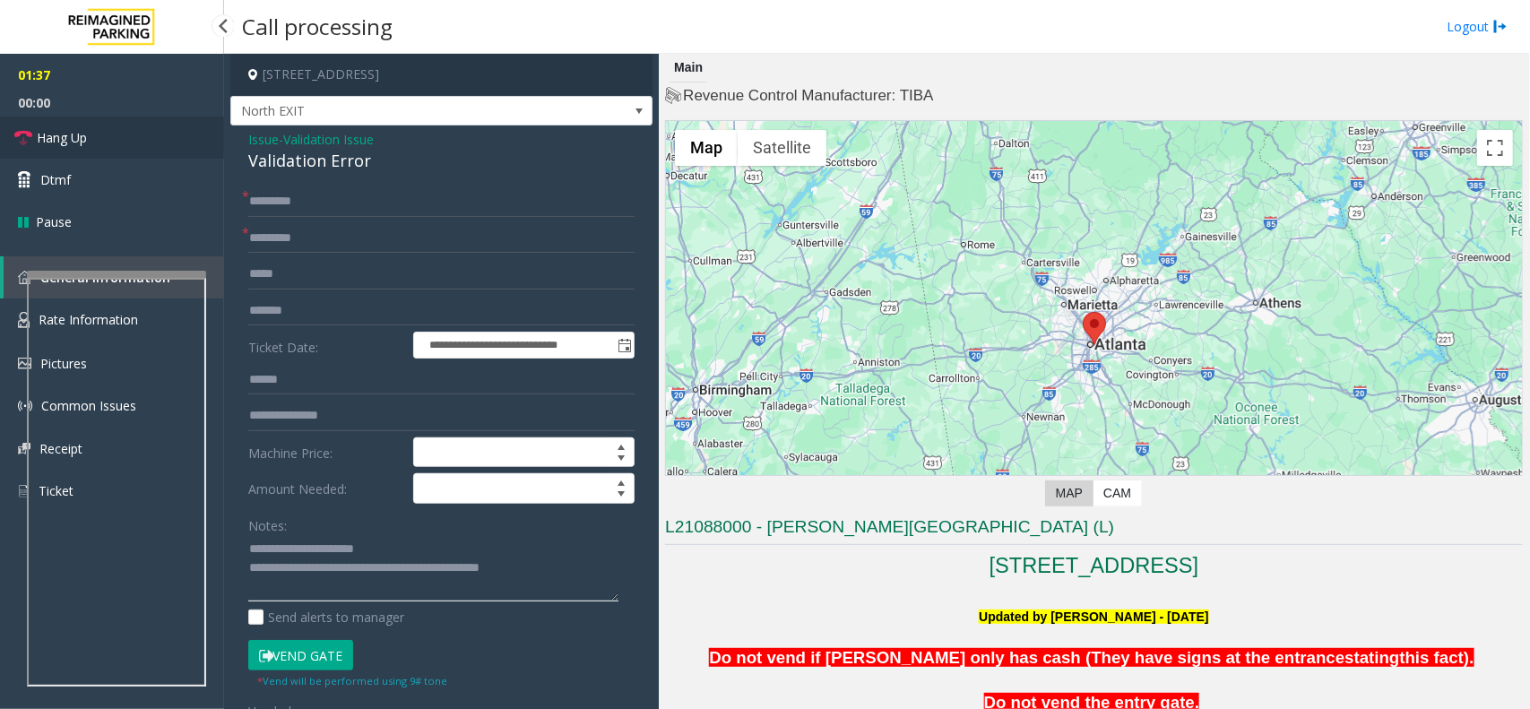
type textarea "**********"
click at [136, 151] on link "Hang Up" at bounding box center [112, 138] width 224 height 42
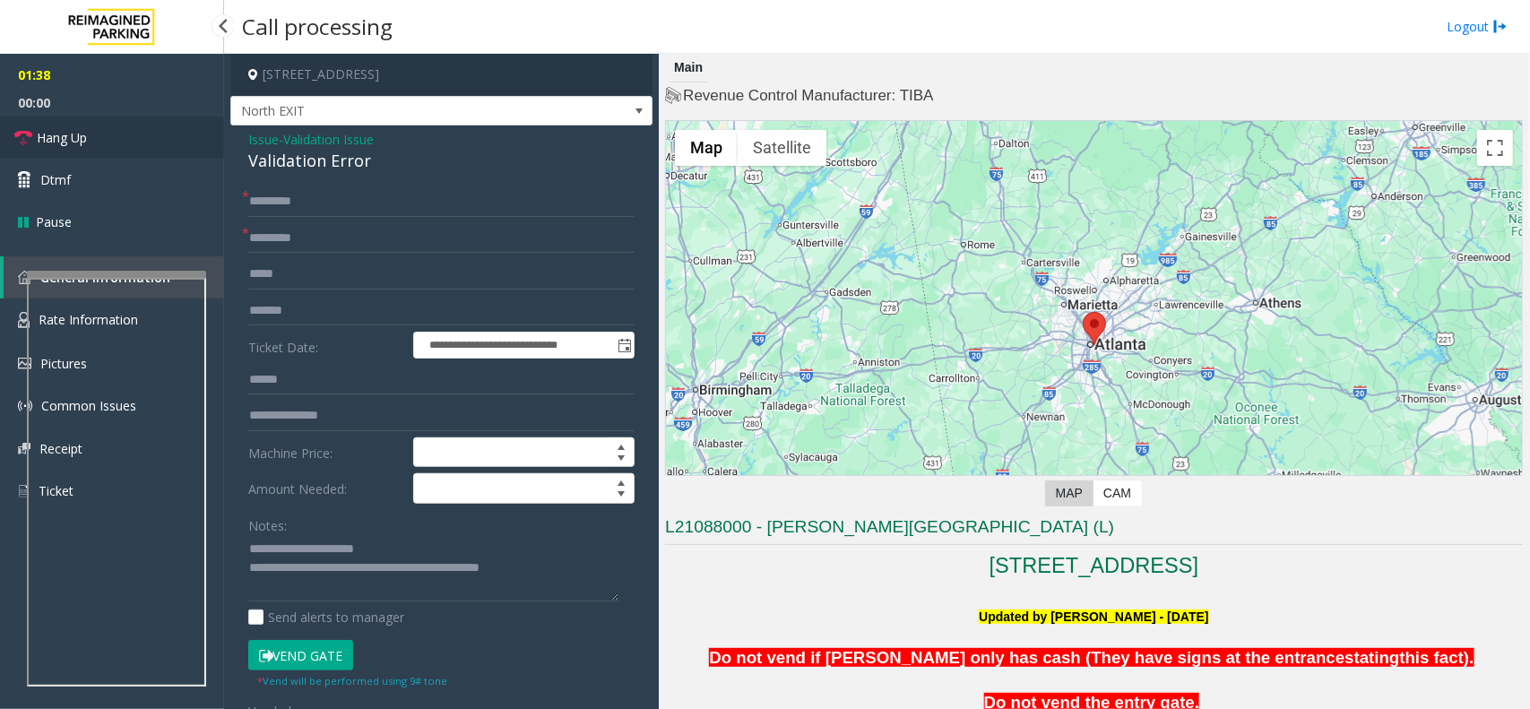
click at [136, 151] on link "Hang Up" at bounding box center [112, 138] width 224 height 42
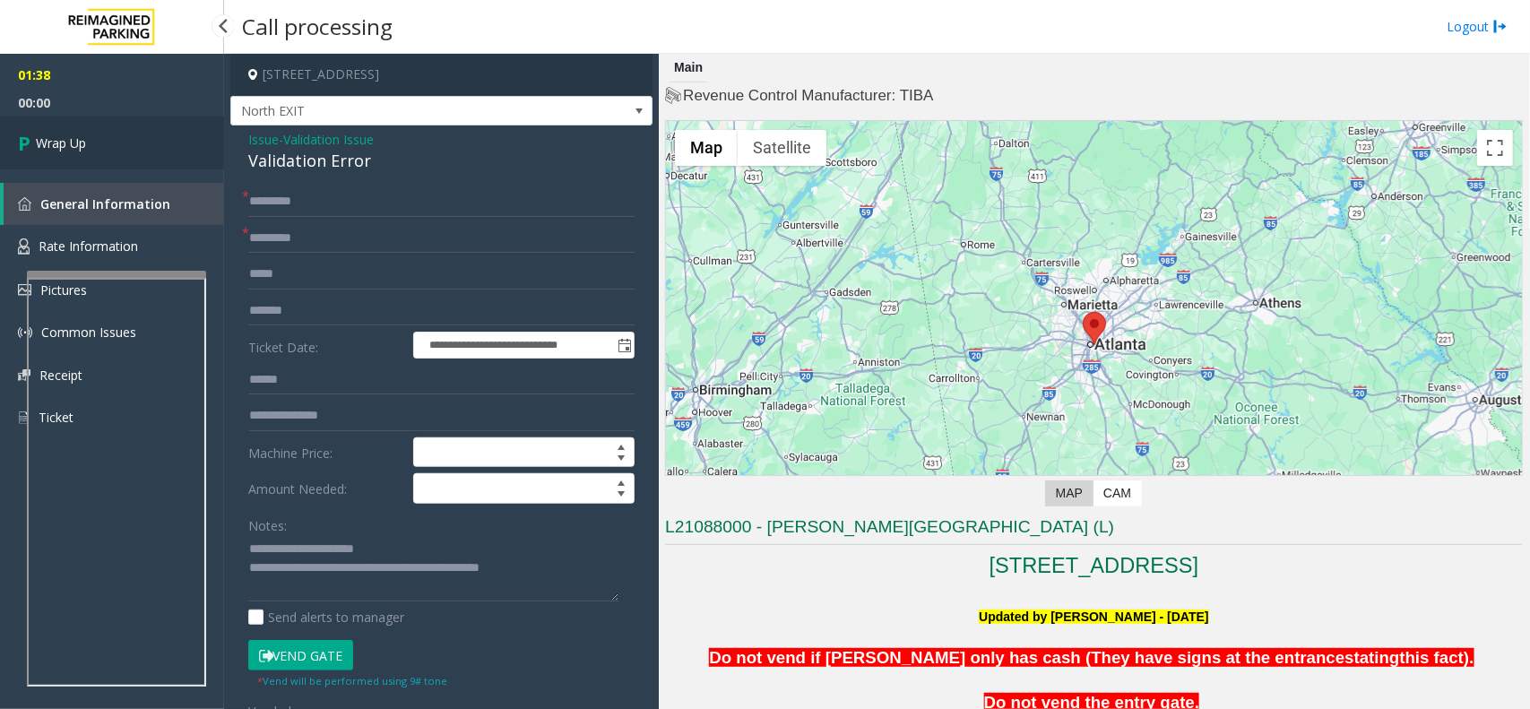
click at [136, 151] on link "Wrap Up" at bounding box center [112, 143] width 224 height 53
